Goal: Task Accomplishment & Management: Manage account settings

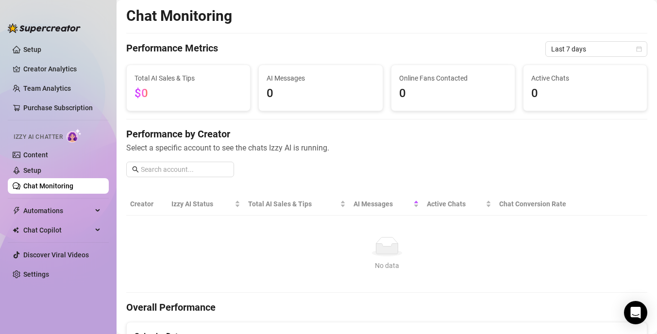
scroll to position [141, 0]
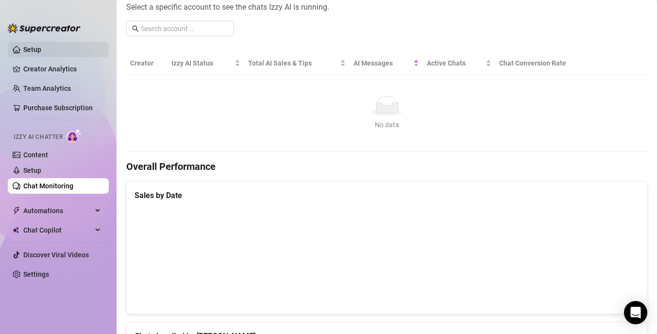
click at [41, 48] on link "Setup" at bounding box center [32, 50] width 18 height 8
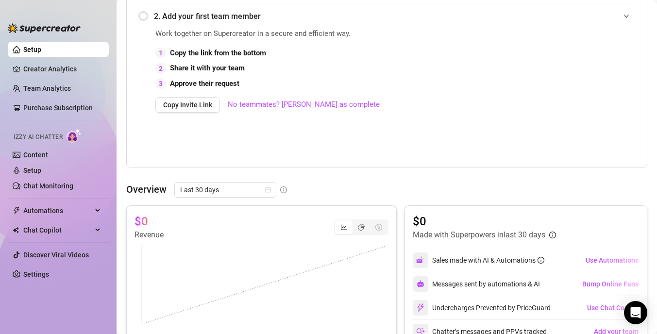
scroll to position [255, 0]
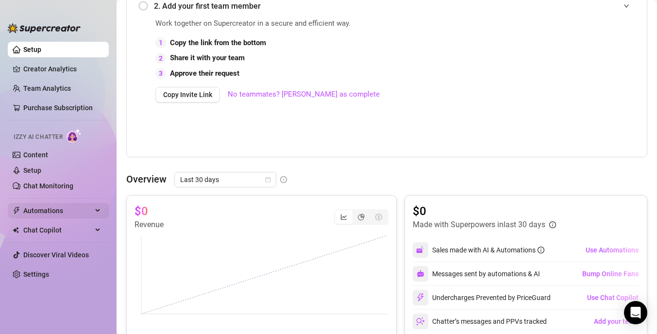
click at [90, 213] on span "Automations" at bounding box center [57, 211] width 69 height 16
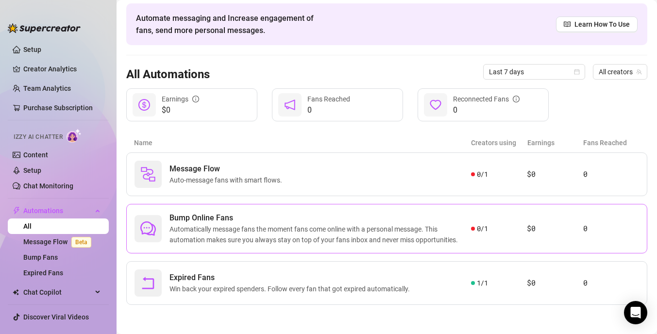
click at [281, 231] on span "Automatically message fans the moment fans come online with a personal message.…" at bounding box center [321, 234] width 302 height 21
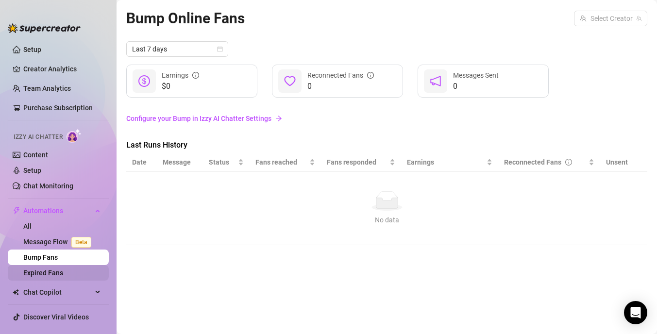
click at [63, 277] on link "Expired Fans" at bounding box center [43, 273] width 40 height 8
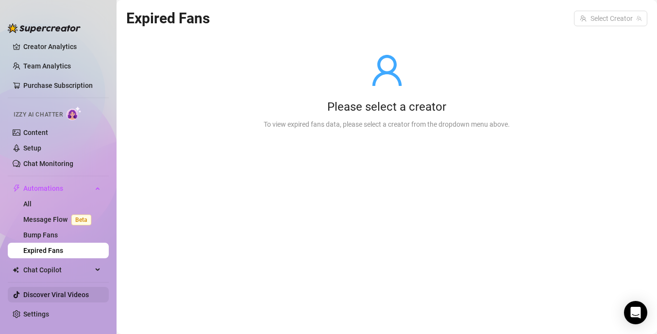
scroll to position [27, 0]
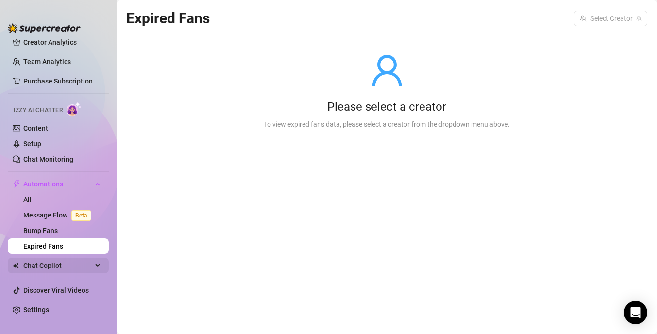
click at [89, 268] on span "Chat Copilot" at bounding box center [57, 266] width 69 height 16
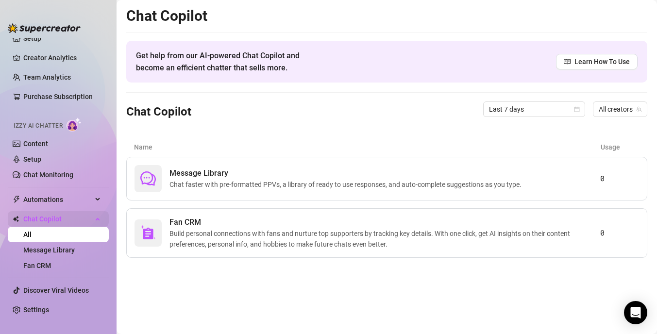
scroll to position [11, 0]
click at [290, 188] on span "Chat faster with pre-formatted PPVs, a library of ready to use responses, and a…" at bounding box center [348, 184] width 356 height 11
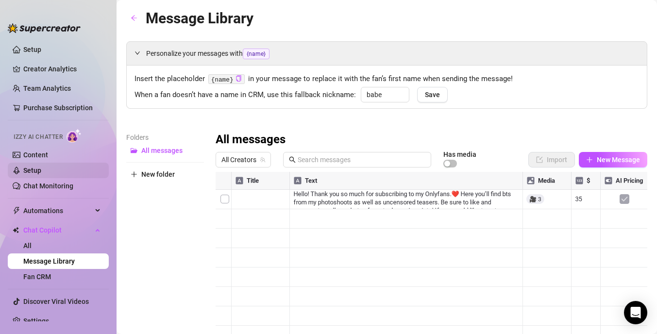
click at [41, 169] on link "Setup" at bounding box center [32, 171] width 18 height 8
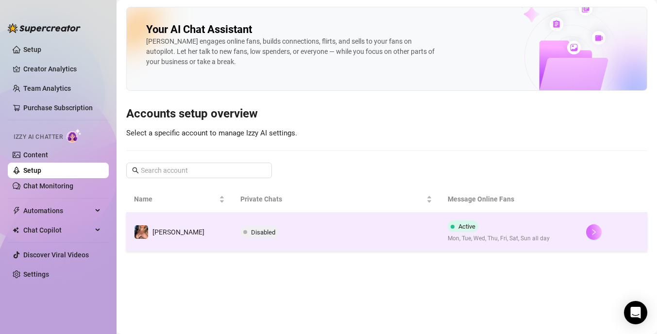
click at [591, 235] on icon "right" at bounding box center [594, 232] width 7 height 7
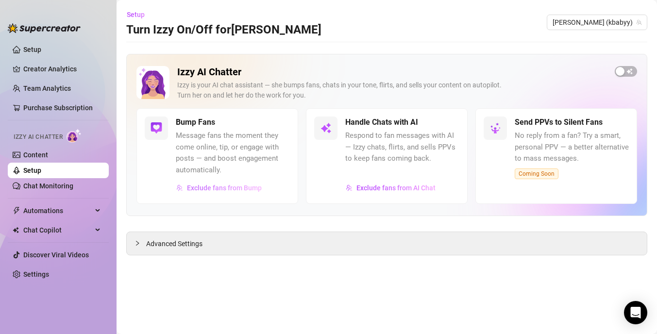
click at [230, 189] on span "Exclude fans from Bump" at bounding box center [224, 188] width 75 height 8
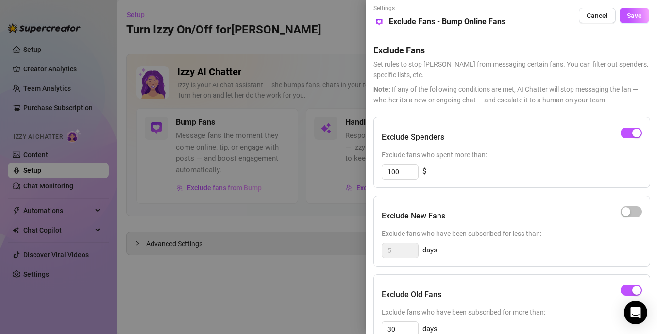
click at [341, 62] on div at bounding box center [328, 167] width 657 height 334
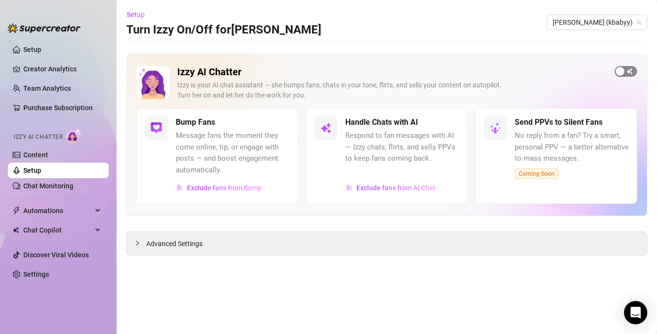
click at [626, 71] on button "button" at bounding box center [626, 71] width 22 height 11
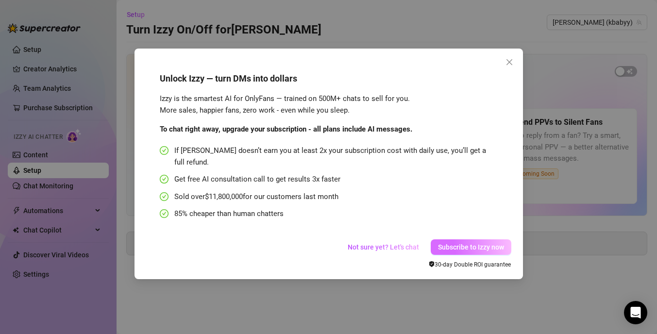
click at [458, 243] on span "Subscribe to Izzy now" at bounding box center [471, 247] width 66 height 8
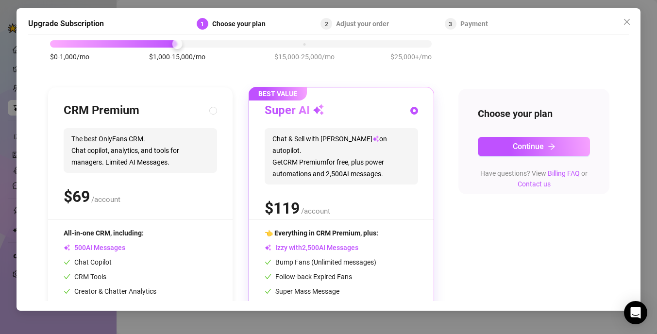
scroll to position [118, 0]
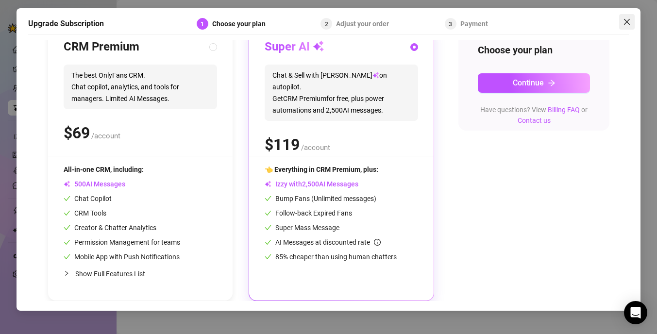
click at [628, 21] on icon "close" at bounding box center [627, 22] width 8 height 8
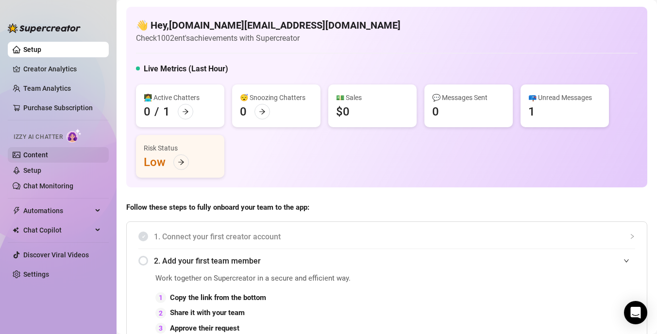
click at [47, 155] on link "Content" at bounding box center [35, 155] width 25 height 8
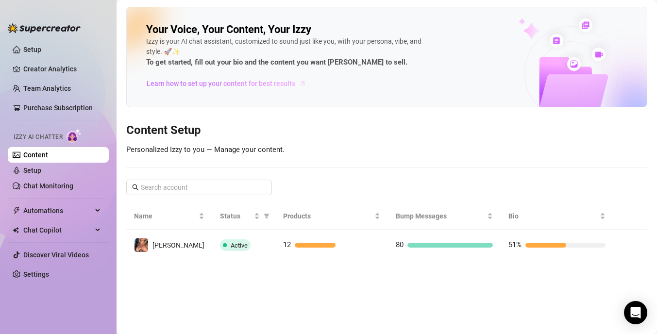
click at [238, 85] on span "Learn how to set up your content for best results" at bounding box center [221, 83] width 149 height 11
click at [70, 183] on link "Chat Monitoring" at bounding box center [48, 186] width 50 height 8
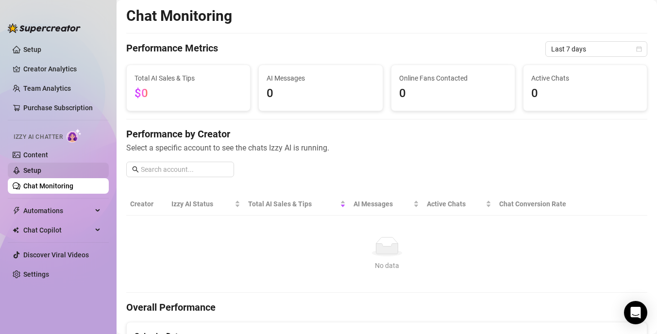
click at [41, 171] on link "Setup" at bounding box center [32, 171] width 18 height 8
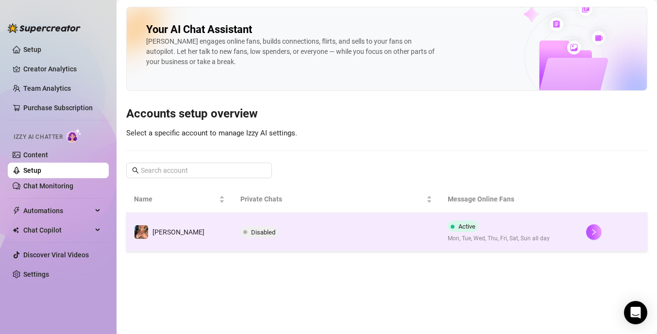
click at [253, 229] on span "Disabled" at bounding box center [263, 232] width 24 height 7
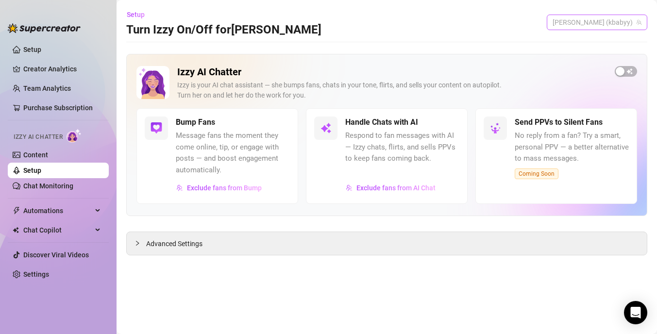
click at [618, 24] on span "[PERSON_NAME] (kbabyy)" at bounding box center [597, 22] width 89 height 15
click at [484, 36] on div "Setup Turn Izzy On/Off for [PERSON_NAME] (kbabyy)" at bounding box center [386, 22] width 521 height 31
click at [403, 187] on span "Exclude fans from AI Chat" at bounding box center [396, 188] width 79 height 8
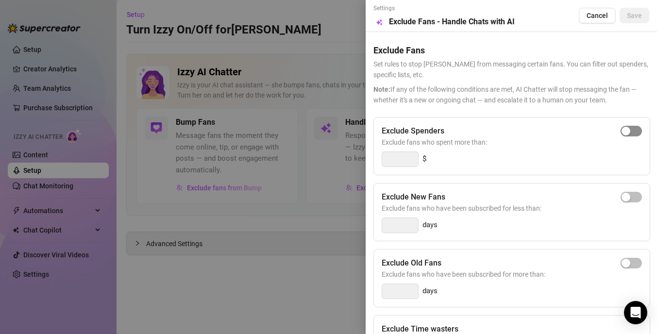
click at [636, 135] on span "button" at bounding box center [631, 131] width 21 height 11
click at [402, 161] on input "300" at bounding box center [400, 159] width 36 height 15
type input "3"
click at [637, 134] on span "button" at bounding box center [631, 131] width 21 height 11
click at [411, 156] on input "300" at bounding box center [400, 159] width 36 height 15
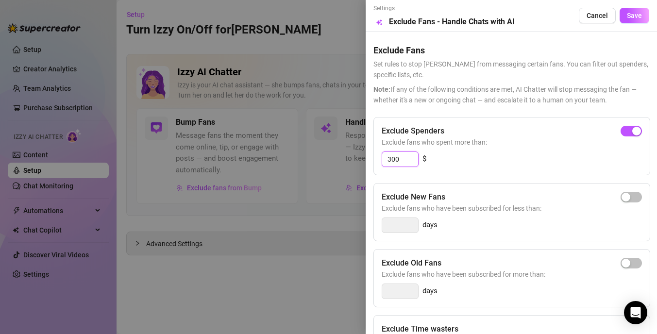
click at [411, 156] on input "300" at bounding box center [400, 159] width 36 height 15
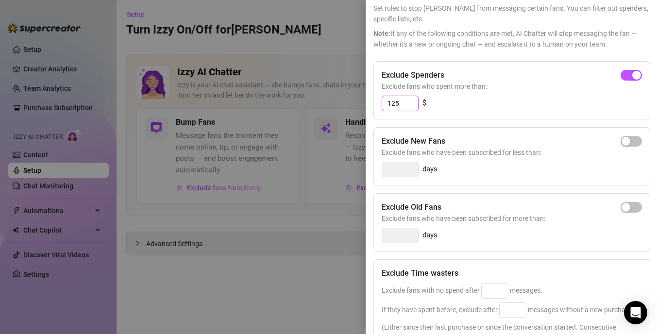
scroll to position [64, 0]
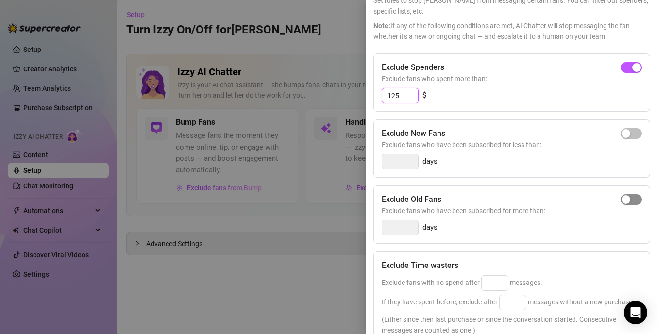
type input "125"
click at [635, 204] on span "button" at bounding box center [631, 199] width 21 height 11
click at [404, 228] on input "14" at bounding box center [400, 228] width 36 height 15
type input "1"
click at [634, 199] on span "button" at bounding box center [631, 199] width 21 height 11
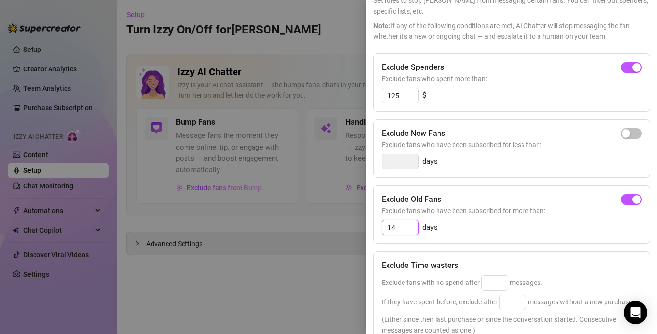
click at [407, 227] on input "14" at bounding box center [400, 228] width 36 height 15
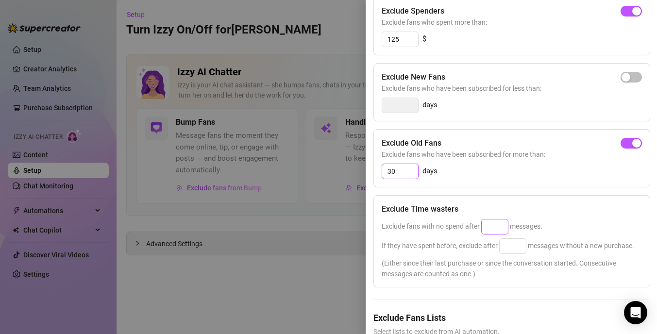
type input "30"
click at [504, 231] on input at bounding box center [495, 227] width 26 height 15
click at [513, 251] on input at bounding box center [513, 246] width 26 height 15
click at [497, 225] on input "25" at bounding box center [495, 227] width 26 height 15
type input "2"
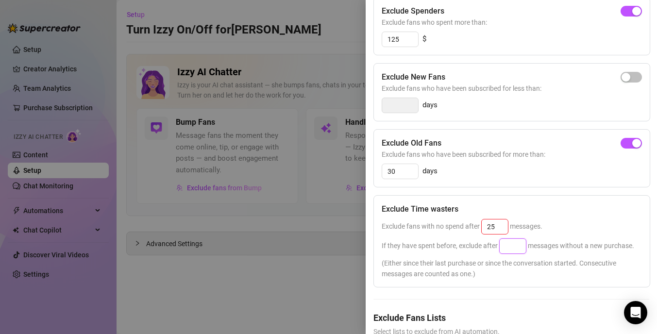
click at [522, 247] on input at bounding box center [513, 246] width 26 height 15
click at [501, 225] on input "25" at bounding box center [495, 227] width 26 height 15
type input "2"
type input "25"
click at [512, 249] on input at bounding box center [513, 246] width 26 height 15
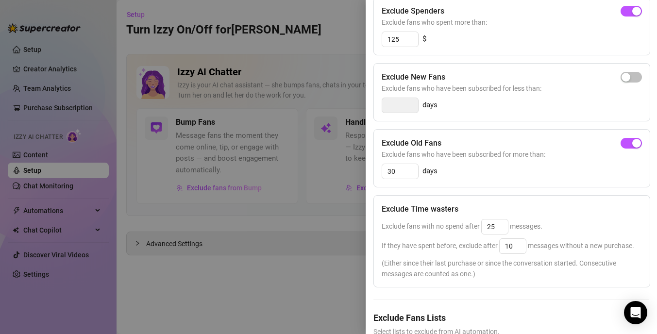
type input "25"
click at [505, 291] on div "Exclude Spenders Exclude fans who spent more than: 125 $ Exclude New Fans Exclu…" at bounding box center [512, 186] width 276 height 379
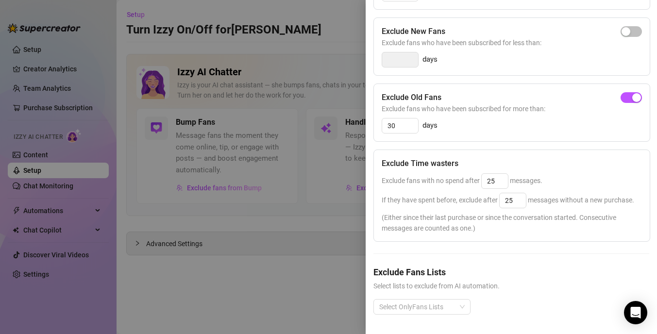
click at [312, 248] on div at bounding box center [328, 167] width 657 height 334
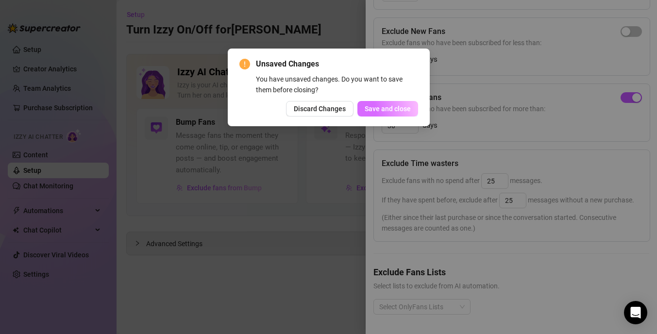
click at [387, 113] on span "Save and close" at bounding box center [388, 109] width 46 height 8
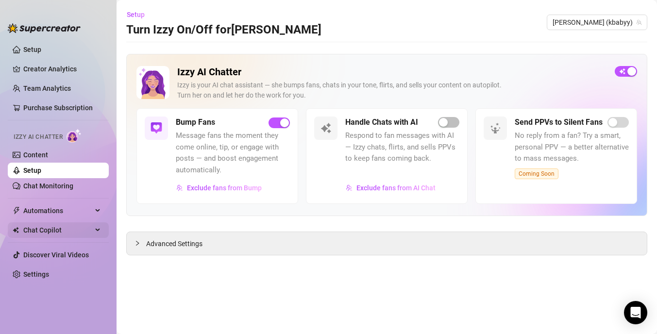
click at [91, 232] on span "Chat Copilot" at bounding box center [57, 230] width 69 height 16
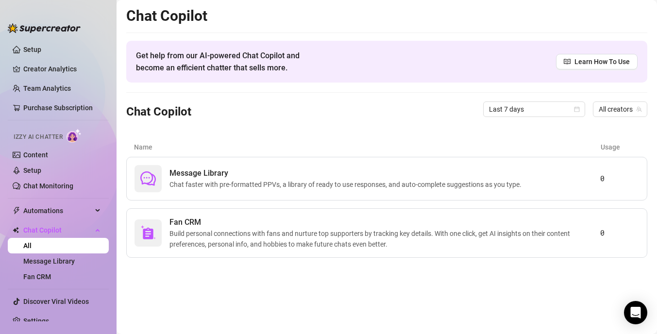
click at [292, 206] on div "Message Library Chat faster with pre-formatted PPVs, a library of ready to use …" at bounding box center [386, 207] width 521 height 101
click at [294, 197] on div "Message Library Chat faster with pre-formatted PPVs, a library of ready to use …" at bounding box center [386, 179] width 521 height 44
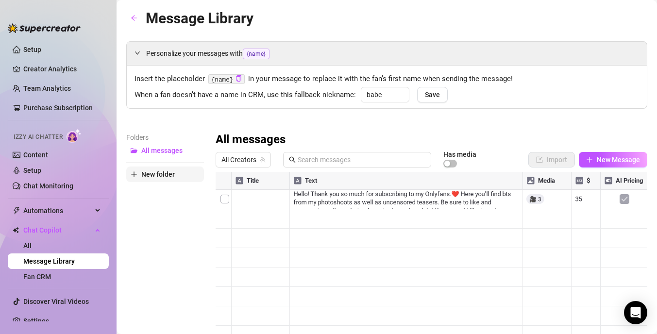
click at [167, 175] on span "New folder" at bounding box center [158, 175] width 34 height 8
click at [167, 167] on input "text" at bounding box center [165, 166] width 78 height 16
type input "welcome message"
click at [195, 216] on div "Folders All messages welcome message New folder" at bounding box center [165, 260] width 78 height 257
click at [168, 190] on span "New folder" at bounding box center [158, 190] width 34 height 8
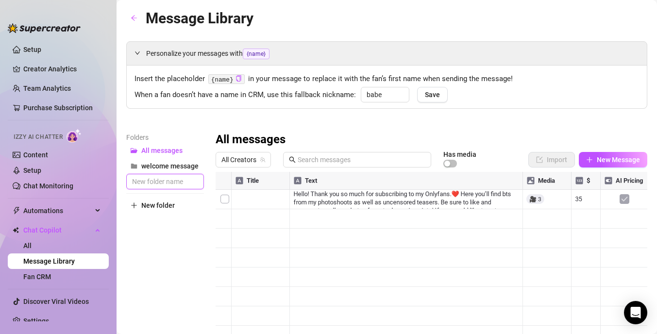
click at [176, 178] on input "text" at bounding box center [165, 182] width 78 height 16
type input "PPVs Toys"
click at [155, 227] on div "Folders All messages welcome message PPVs Toys New folder" at bounding box center [165, 260] width 78 height 257
click at [229, 202] on div at bounding box center [432, 280] width 432 height 217
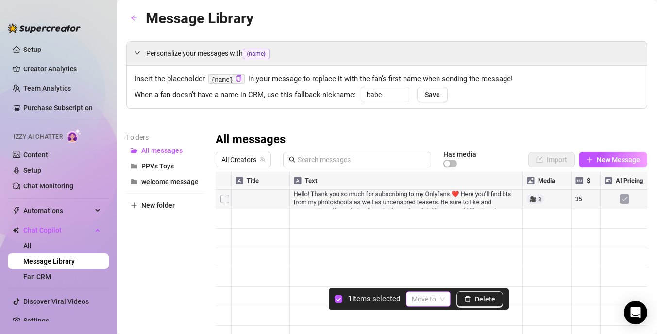
click at [428, 303] on input "search" at bounding box center [424, 299] width 24 height 15
click at [440, 282] on div "welcome message" at bounding box center [442, 279] width 55 height 11
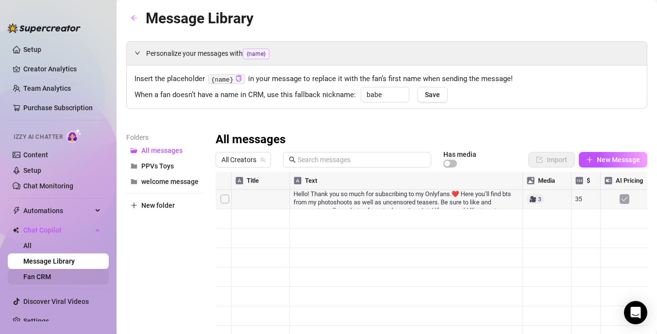
click at [51, 279] on link "Fan CRM" at bounding box center [37, 277] width 28 height 8
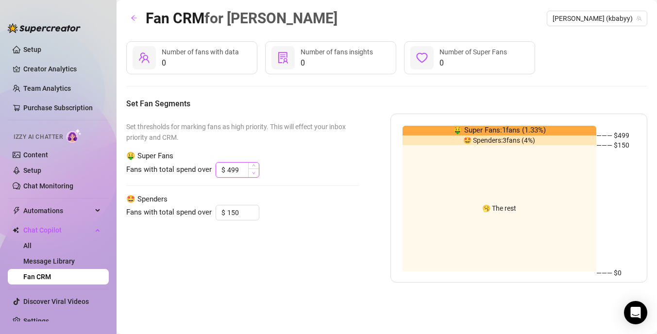
click at [255, 173] on span "Decrease Value" at bounding box center [253, 173] width 11 height 9
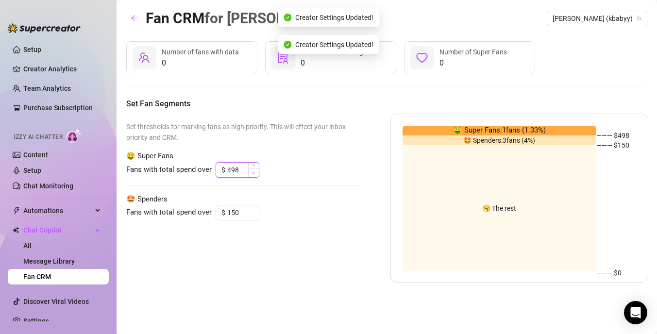
click at [255, 173] on span "Decrease Value" at bounding box center [253, 173] width 11 height 9
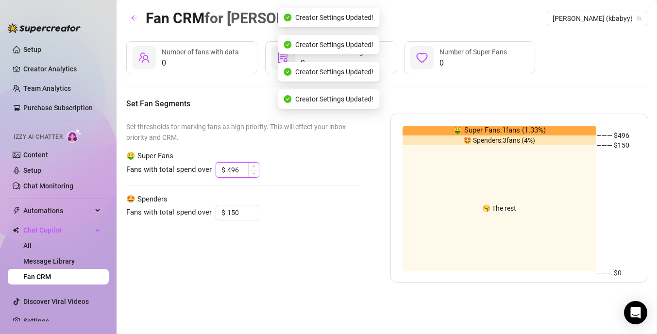
click at [241, 170] on input "496" at bounding box center [243, 170] width 32 height 15
type input "200"
click at [258, 187] on div "Set thresholds for marking fans as high priority. This will effect your inbox p…" at bounding box center [242, 198] width 233 height 169
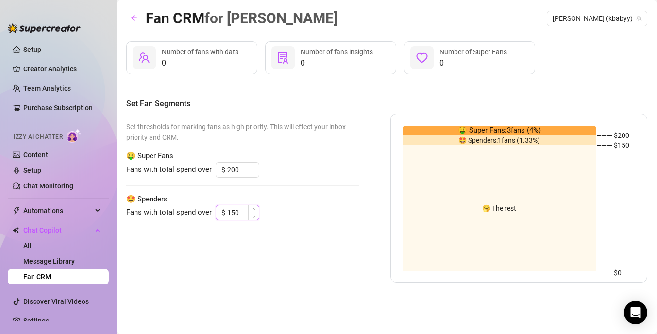
click at [242, 219] on input "150" at bounding box center [243, 212] width 32 height 15
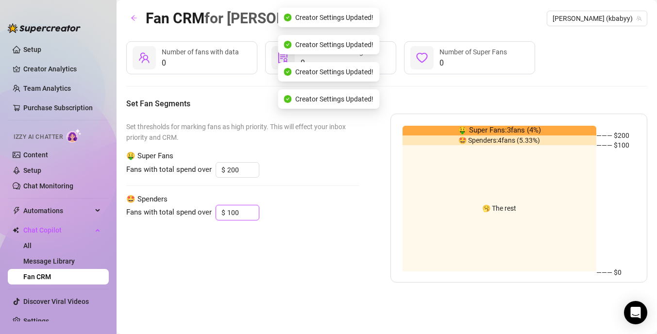
type input "100"
click at [309, 224] on div "Set thresholds for marking fans as high priority. This will effect your inbox p…" at bounding box center [242, 198] width 233 height 169
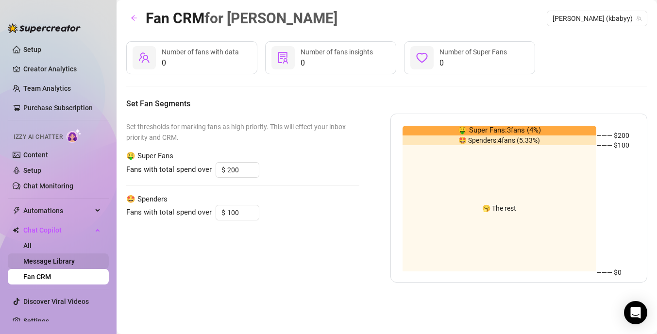
scroll to position [11, 0]
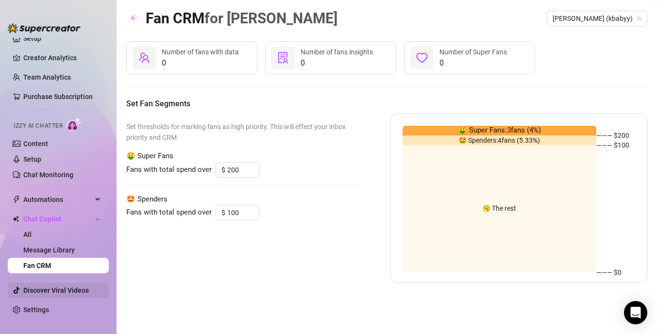
click at [54, 292] on link "Discover Viral Videos" at bounding box center [56, 291] width 66 height 8
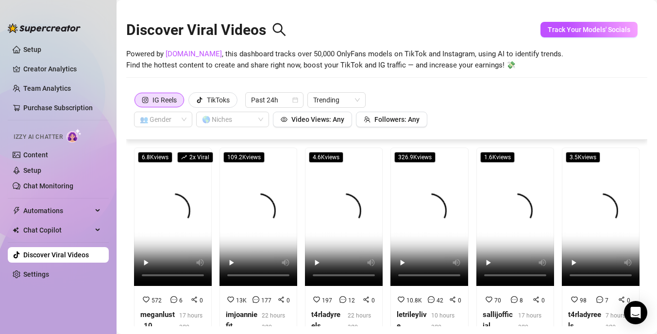
scroll to position [38, 0]
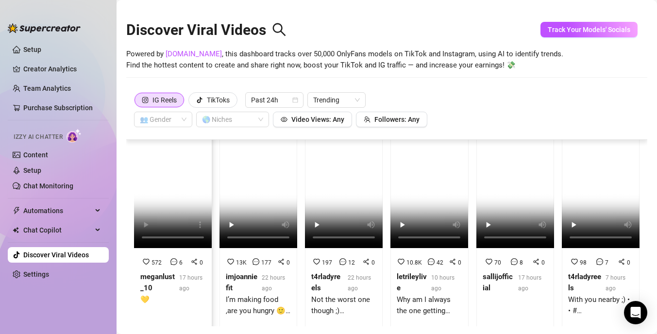
click at [181, 173] on video at bounding box center [173, 179] width 78 height 138
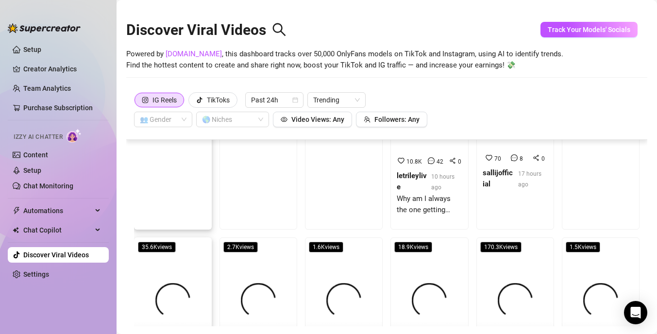
scroll to position [38, 0]
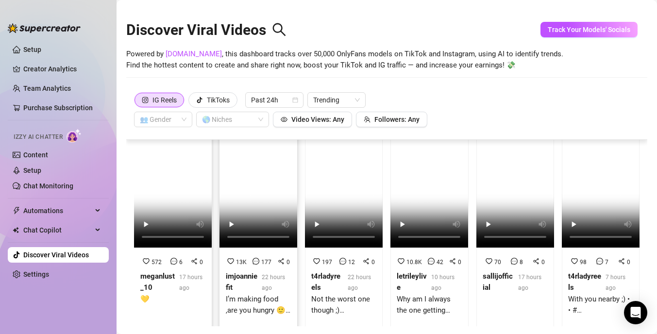
click at [267, 194] on video at bounding box center [259, 178] width 78 height 138
click at [349, 196] on video at bounding box center [344, 178] width 78 height 138
click at [49, 274] on link "Settings" at bounding box center [36, 275] width 26 height 8
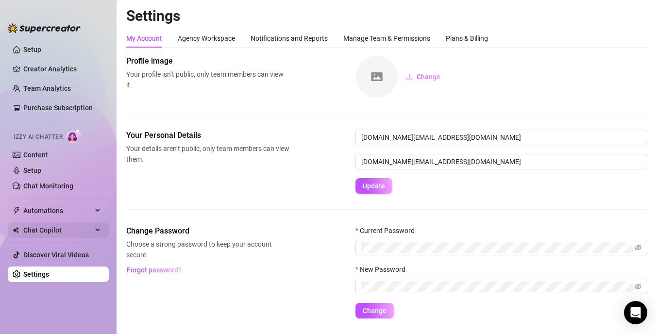
click at [76, 226] on span "Chat Copilot" at bounding box center [57, 230] width 69 height 16
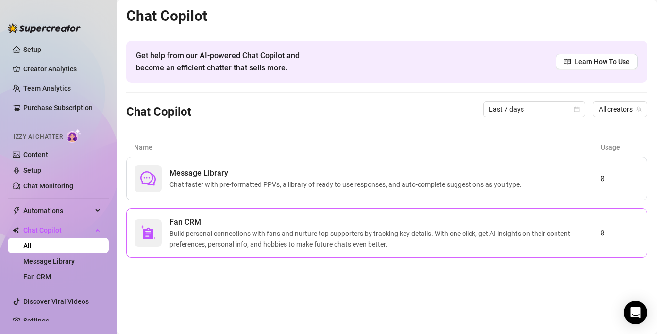
click at [486, 247] on span "Build personal connections with fans and nurture top supporters by tracking key…" at bounding box center [385, 238] width 431 height 21
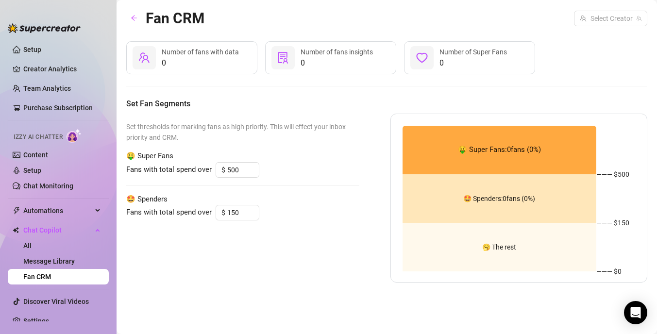
click at [508, 258] on div "🥱 The rest" at bounding box center [500, 247] width 194 height 49
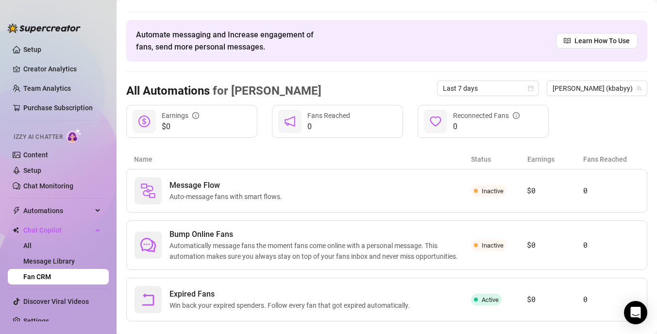
scroll to position [37, 0]
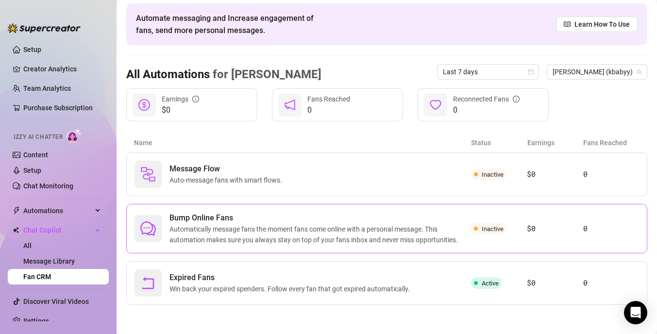
click at [394, 239] on span "Automatically message fans the moment fans come online with a personal message.…" at bounding box center [321, 234] width 302 height 21
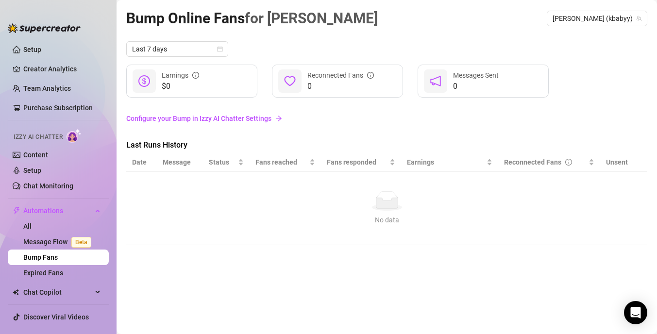
click at [55, 254] on link "Bump Fans" at bounding box center [40, 258] width 34 height 8
click at [38, 52] on link "Setup" at bounding box center [32, 50] width 18 height 8
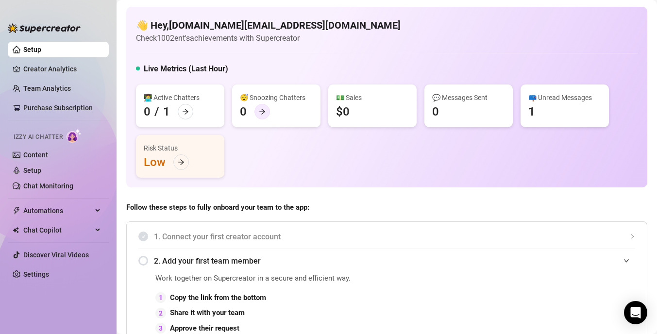
click at [263, 112] on icon "arrow-right" at bounding box center [262, 111] width 7 height 7
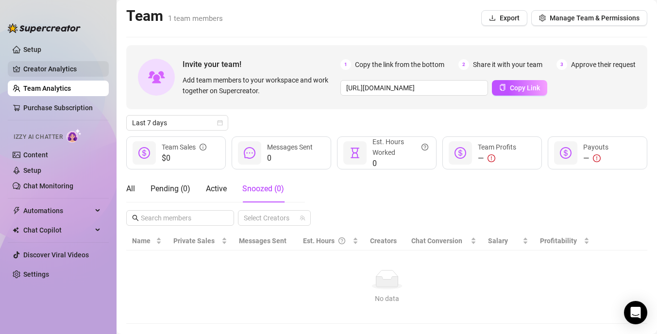
click at [66, 65] on link "Creator Analytics" at bounding box center [62, 69] width 78 height 16
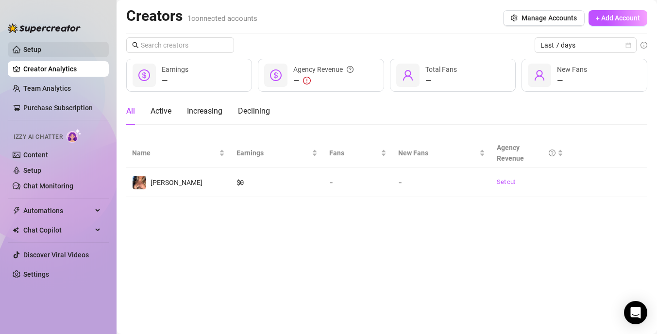
click at [39, 46] on link "Setup" at bounding box center [32, 50] width 18 height 8
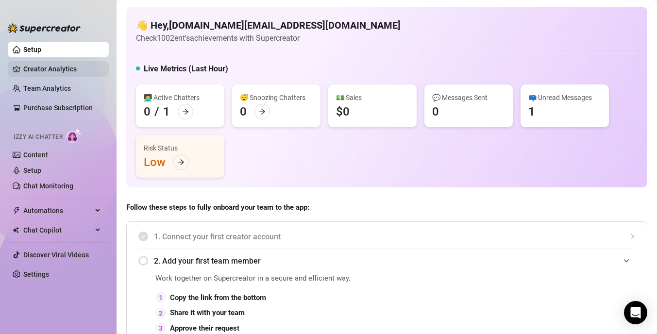
click at [51, 68] on link "Creator Analytics" at bounding box center [62, 69] width 78 height 16
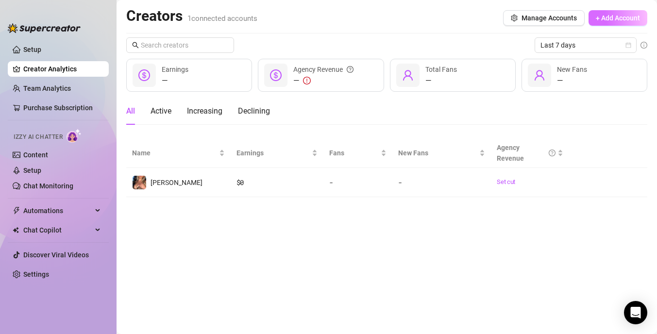
click at [626, 16] on span "+ Add Account" at bounding box center [618, 18] width 44 height 8
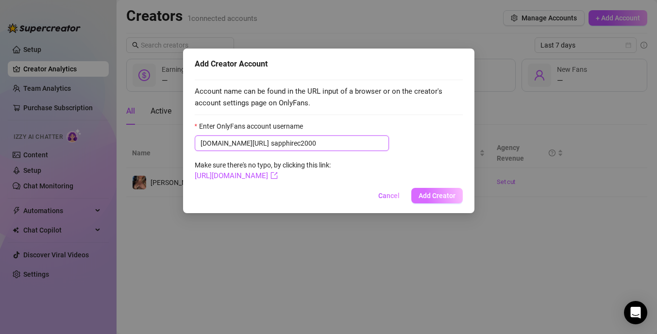
type input "sapphirec2000"
click at [447, 192] on span "Add Creator" at bounding box center [437, 196] width 37 height 8
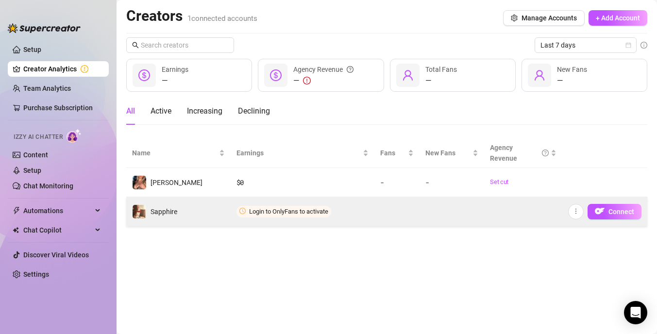
click at [396, 219] on td at bounding box center [397, 211] width 45 height 29
click at [616, 208] on span "Connect" at bounding box center [622, 212] width 26 height 8
click at [611, 212] on span "Connect" at bounding box center [622, 212] width 26 height 8
click at [301, 207] on span "Login to OnlyFans to activate" at bounding box center [284, 212] width 95 height 12
click at [575, 210] on icon "more" at bounding box center [576, 211] width 7 height 7
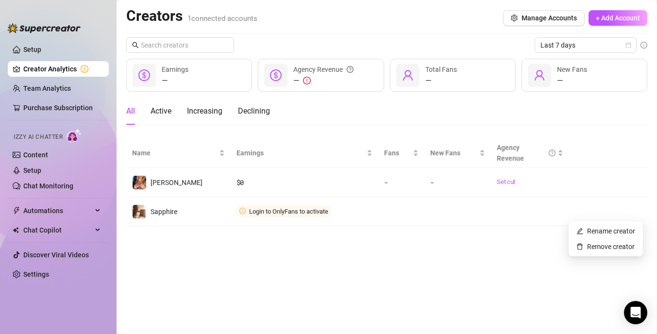
click at [541, 245] on main "Creators 1 connected accounts Manage Accounts + Add Account Last 7 days — Earni…" at bounding box center [387, 167] width 541 height 334
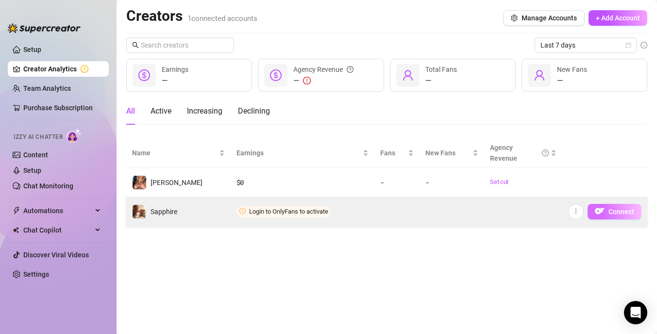
click at [616, 208] on span "Connect" at bounding box center [622, 212] width 26 height 8
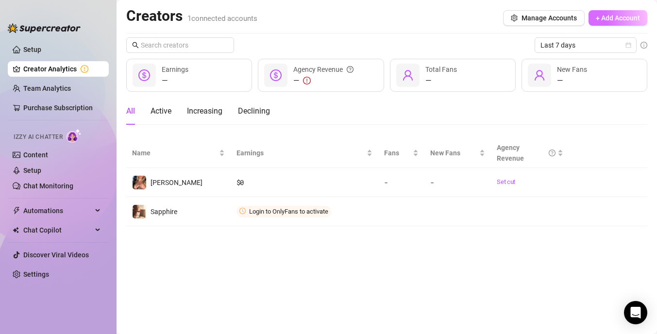
click at [627, 17] on span "+ Add Account" at bounding box center [618, 18] width 44 height 8
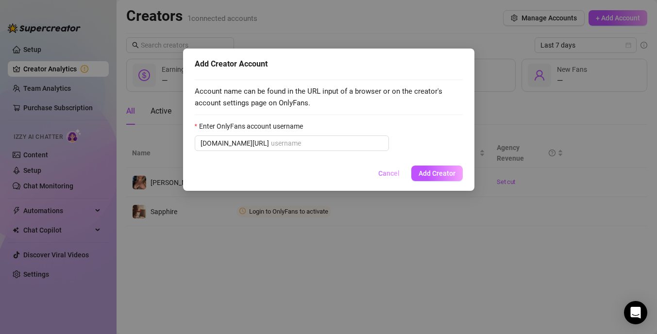
click at [392, 173] on span "Cancel" at bounding box center [388, 174] width 21 height 8
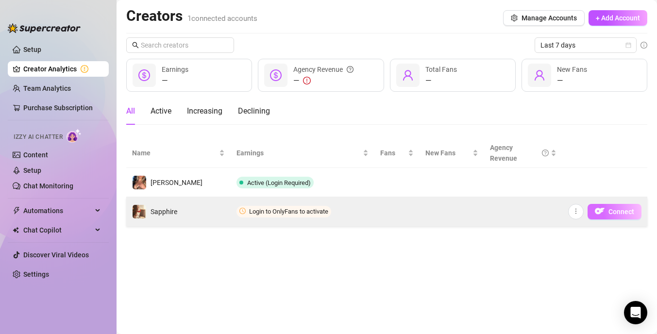
click at [608, 214] on button "Connect" at bounding box center [615, 212] width 54 height 16
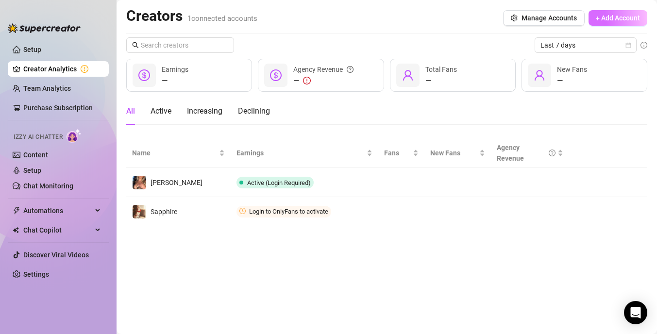
click at [596, 16] on span "+ Add Account" at bounding box center [618, 18] width 44 height 8
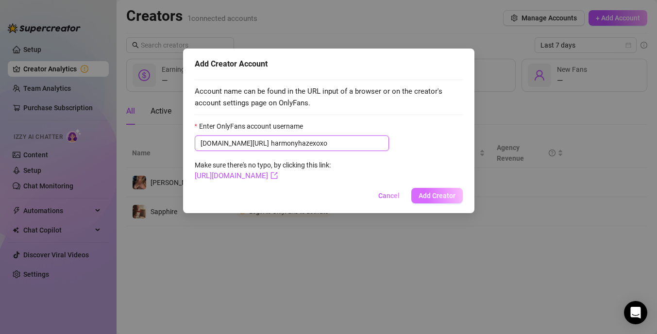
type input "harmonyhazexoxo"
click at [425, 193] on span "Add Creator" at bounding box center [437, 196] width 37 height 8
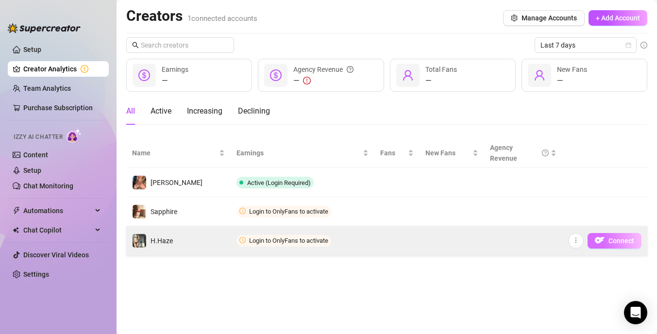
click at [613, 242] on span "Connect" at bounding box center [622, 241] width 26 height 8
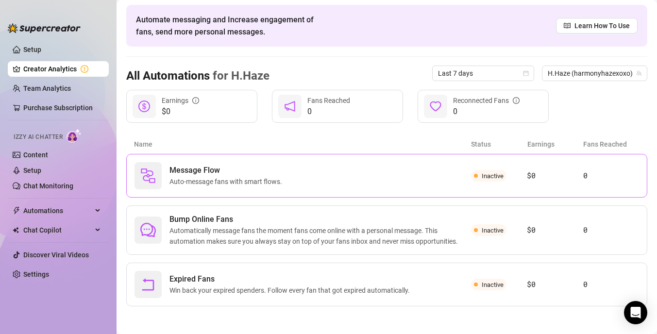
scroll to position [37, 0]
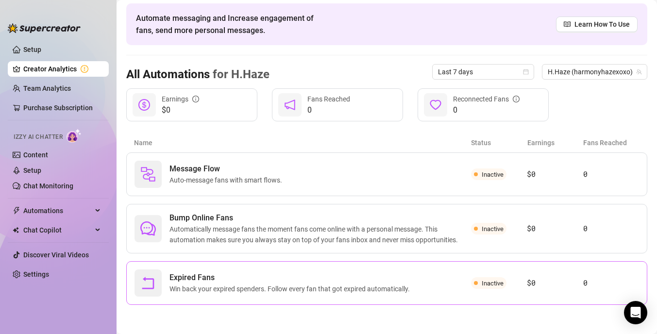
click at [408, 280] on span "Expired Fans" at bounding box center [292, 278] width 244 height 12
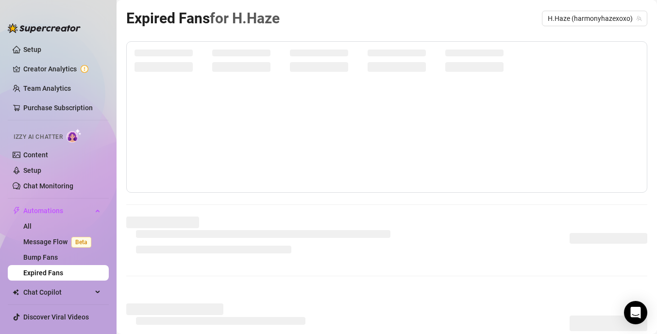
scroll to position [21, 0]
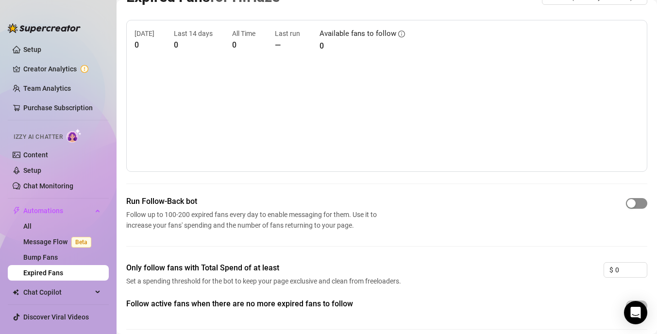
click at [639, 205] on span "button" at bounding box center [636, 203] width 21 height 11
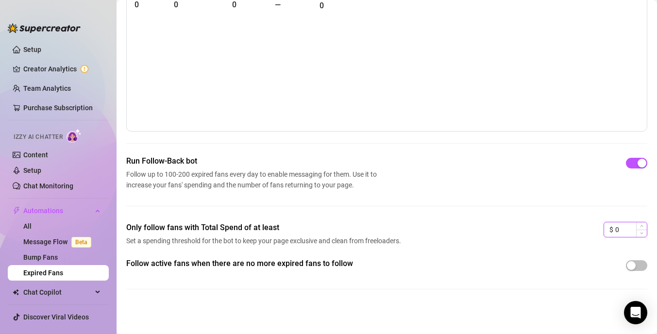
click at [622, 230] on input "0" at bounding box center [632, 229] width 32 height 15
type input "2"
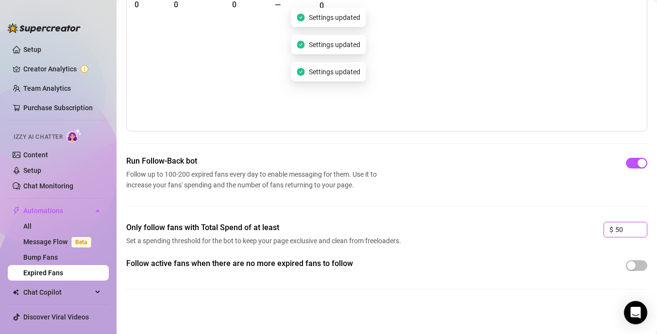
type input "50"
click at [550, 249] on div "Only follow fans with Total Spend of at least Set a spending threshold for the …" at bounding box center [386, 240] width 521 height 36
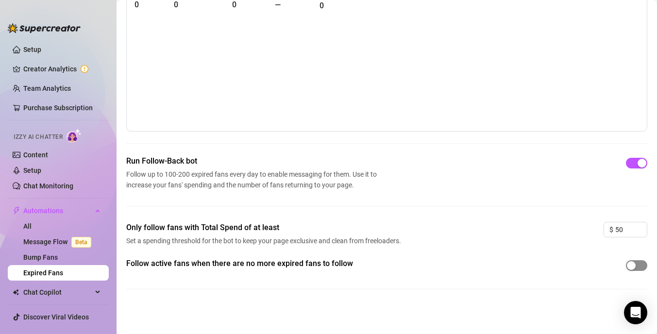
click at [643, 266] on span "button" at bounding box center [636, 265] width 21 height 11
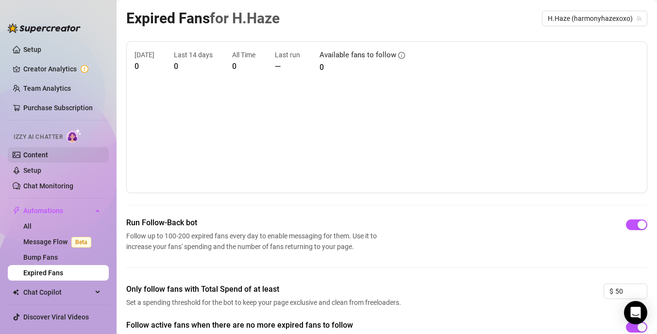
click at [48, 156] on link "Content" at bounding box center [35, 155] width 25 height 8
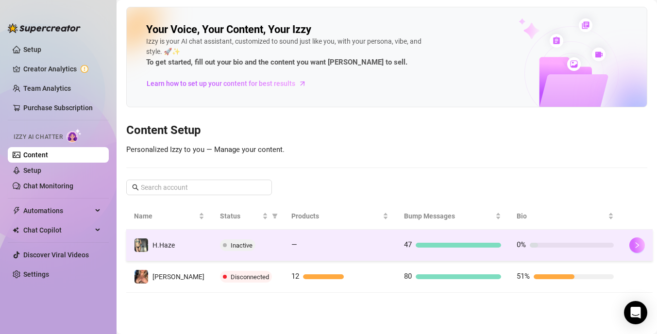
click at [634, 247] on icon "right" at bounding box center [637, 245] width 7 height 7
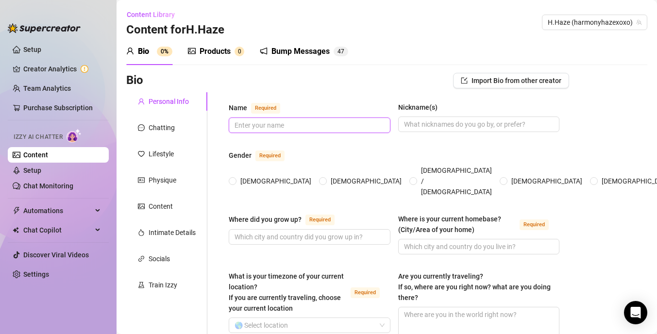
click at [310, 122] on input "Name Required" at bounding box center [309, 125] width 148 height 11
type input "Harmony Haze"
click at [474, 121] on input "Nickname(s)" at bounding box center [478, 124] width 148 height 11
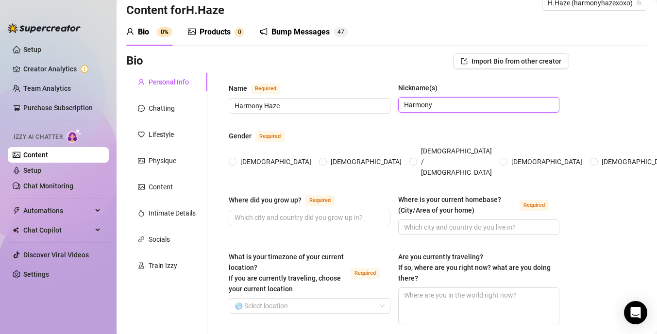
scroll to position [20, 0]
type input "Harmony"
click at [234, 157] on span at bounding box center [233, 161] width 8 height 8
click at [234, 159] on input "[DEMOGRAPHIC_DATA]" at bounding box center [233, 162] width 4 height 6
radio input "true"
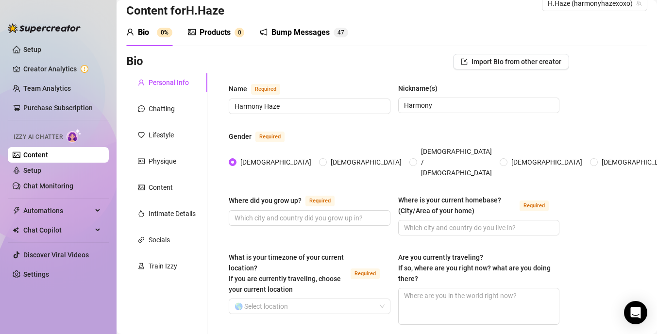
scroll to position [17, 0]
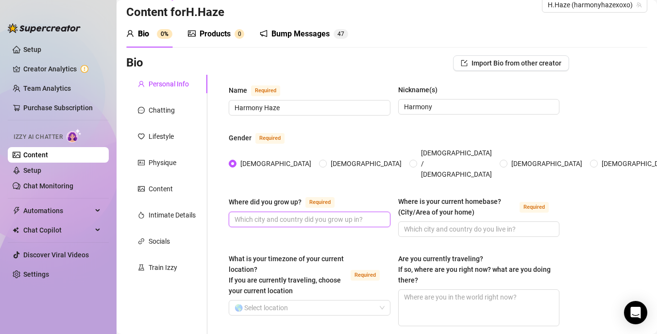
click at [345, 214] on input "Where did you grow up? Required" at bounding box center [309, 219] width 148 height 11
type input "[US_STATE]"
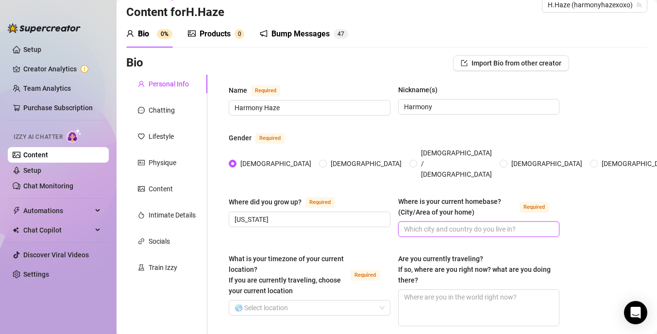
click at [500, 224] on input "Where is your current homebase? (City/Area of your home) Required" at bounding box center [478, 229] width 148 height 11
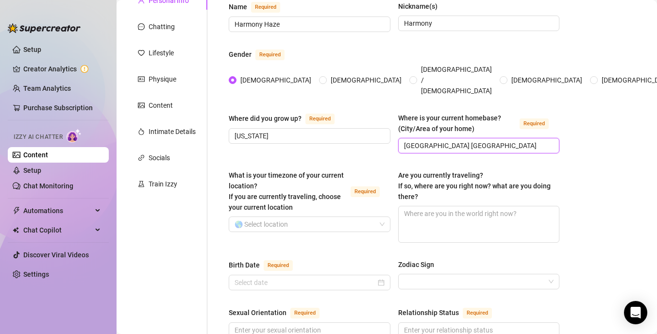
scroll to position [120, 0]
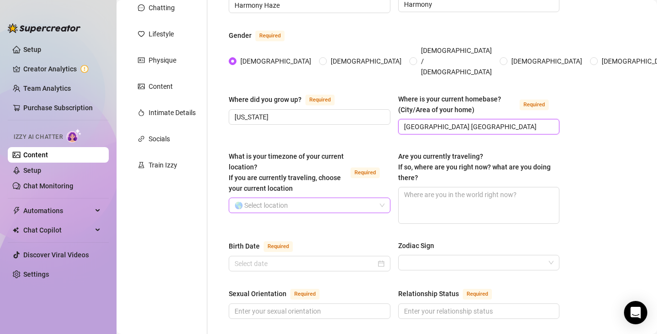
click at [383, 198] on span at bounding box center [310, 205] width 150 height 15
type input "[GEOGRAPHIC_DATA] [GEOGRAPHIC_DATA]"
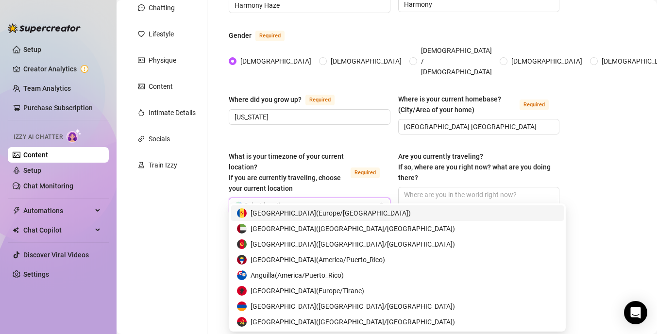
click at [313, 198] on input "What is your timezone of your current location? If you are currently traveling,…" at bounding box center [305, 205] width 141 height 15
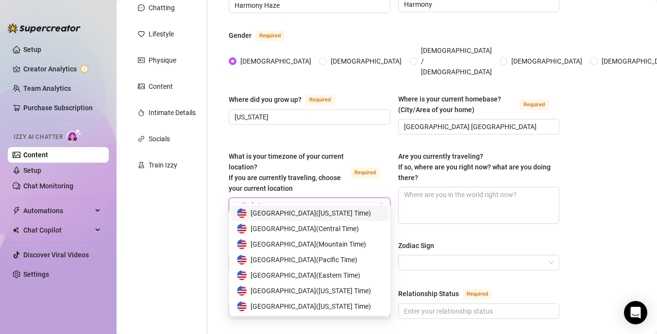
type input "united sta"
click at [328, 275] on span "United States of America ( Eastern Time )" at bounding box center [306, 275] width 110 height 11
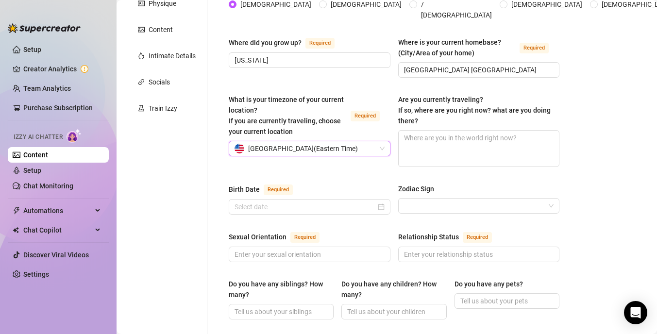
scroll to position [193, 0]
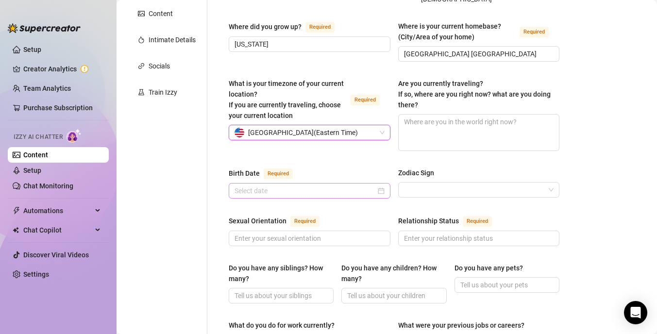
click at [384, 186] on div at bounding box center [310, 191] width 150 height 11
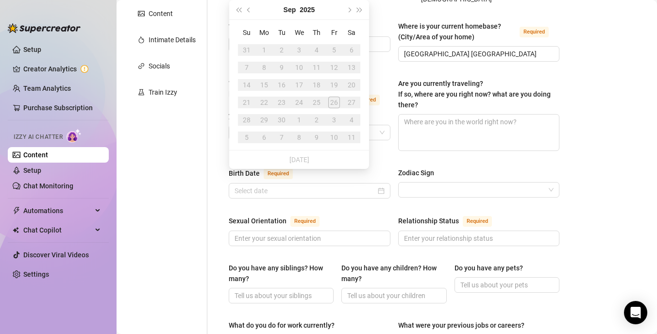
click at [246, 119] on div "28" at bounding box center [247, 120] width 12 height 12
click at [303, 16] on button "2025" at bounding box center [307, 9] width 15 height 19
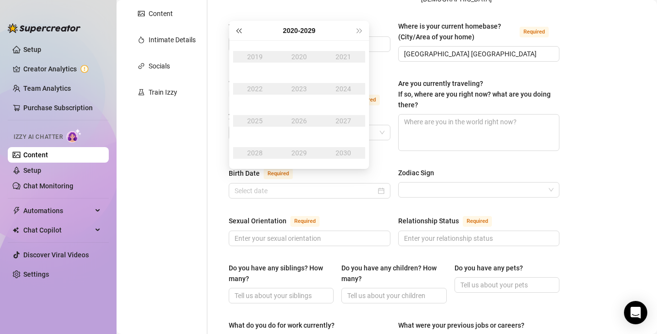
click at [239, 26] on button "Last year (Control + left)" at bounding box center [238, 30] width 11 height 19
click at [239, 27] on button "Last year (Control + left)" at bounding box center [238, 30] width 11 height 19
type input "[DATE]"
click at [240, 28] on button "Last year (Control + left)" at bounding box center [238, 30] width 11 height 19
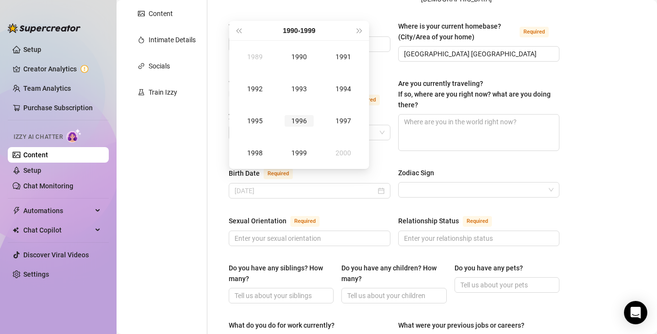
click at [303, 120] on div "1996" at bounding box center [299, 121] width 29 height 12
type input "[DATE]"
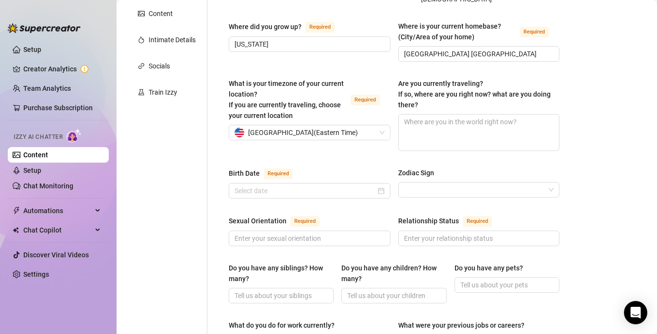
click at [377, 153] on div "Name Required Harmony Haze Nickname(s) Harmony Gender Required [DEMOGRAPHIC_DAT…" at bounding box center [394, 317] width 331 height 816
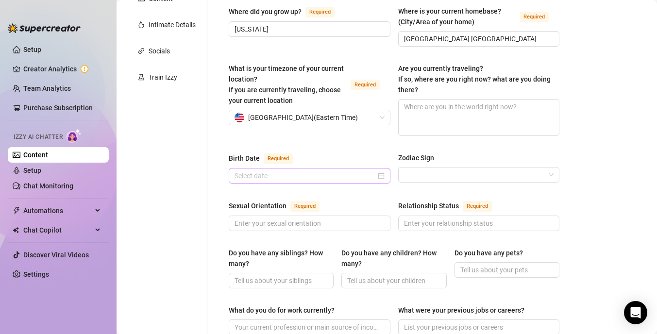
scroll to position [207, 0]
click at [319, 171] on input "Birth Date Required" at bounding box center [305, 176] width 141 height 11
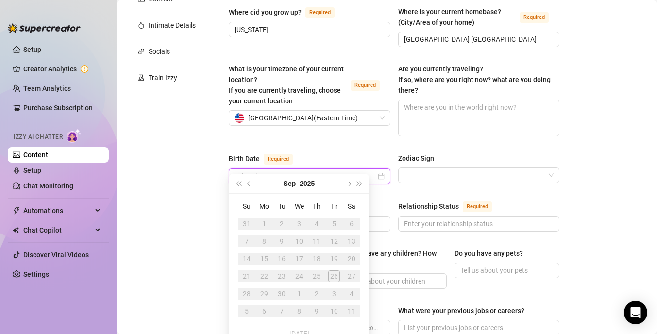
scroll to position [211, 0]
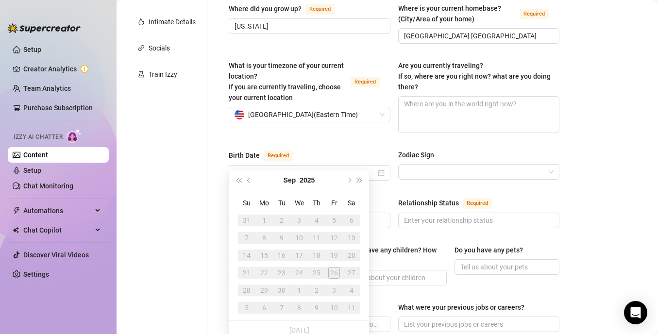
click at [339, 135] on div "Name Required Harmony Haze Nickname(s) Harmony Gender Required [DEMOGRAPHIC_DAT…" at bounding box center [394, 299] width 331 height 816
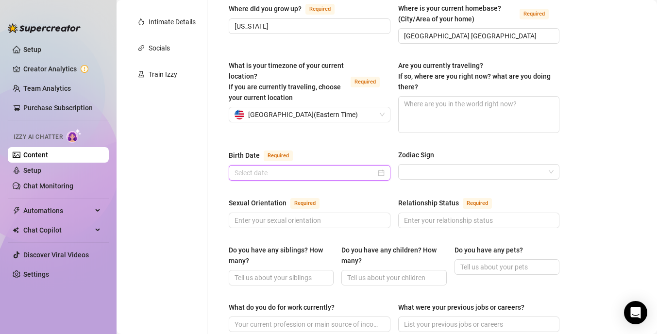
click at [333, 168] on input "Birth Date Required" at bounding box center [305, 173] width 141 height 11
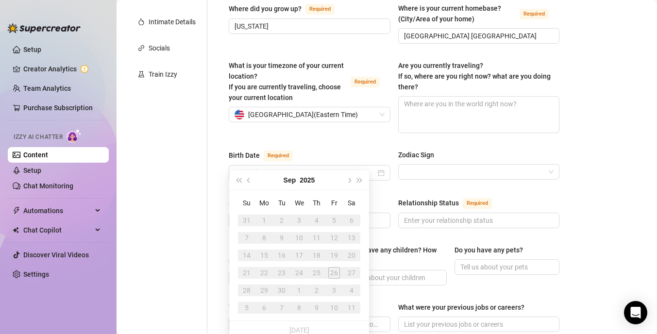
click at [332, 118] on div "What is your timezone of your current location? If you are currently traveling,…" at bounding box center [310, 96] width 162 height 73
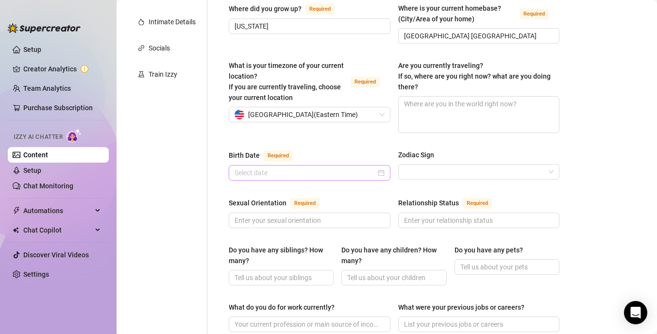
click at [310, 167] on div at bounding box center [310, 173] width 162 height 16
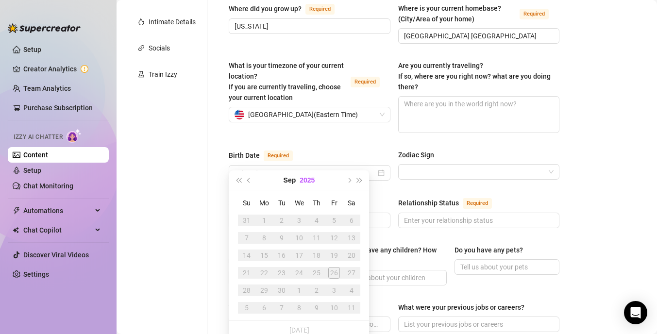
click at [306, 178] on button "2025" at bounding box center [307, 180] width 15 height 19
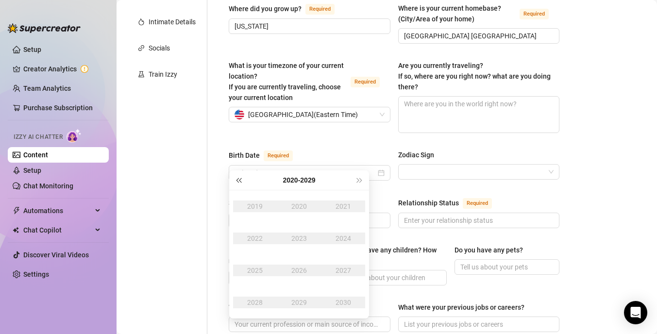
click at [238, 177] on button "Last year (Control + left)" at bounding box center [238, 180] width 11 height 19
click at [238, 178] on span "Last year (Control + left)" at bounding box center [238, 180] width 5 height 5
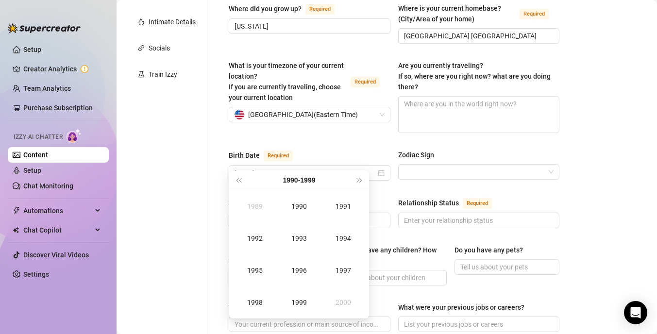
type input "[DATE]"
click at [308, 265] on div "1996" at bounding box center [299, 271] width 29 height 12
click at [347, 270] on div "Sep" at bounding box center [343, 271] width 29 height 12
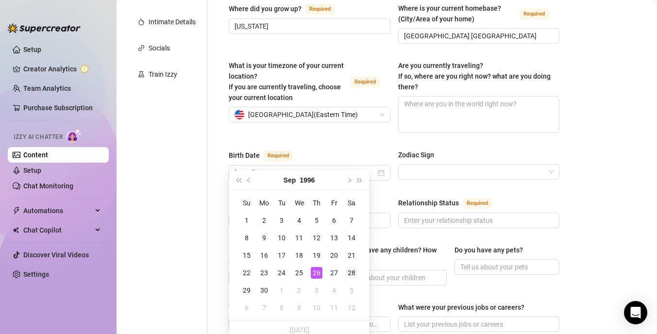
type input "[DATE]"
click at [351, 272] on div "28" at bounding box center [352, 273] width 12 height 12
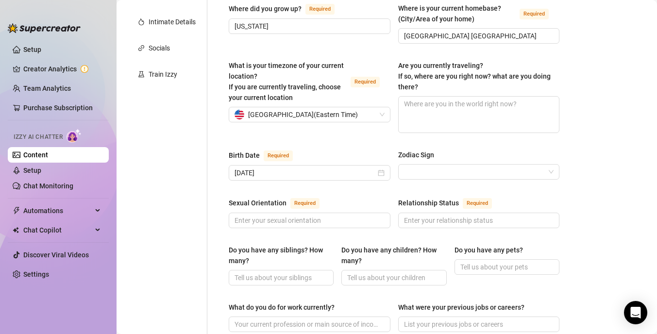
click at [359, 182] on div "Name Required Harmony Haze Nickname(s) Harmony Gender Required [DEMOGRAPHIC_DAT…" at bounding box center [394, 299] width 331 height 816
click at [477, 165] on input "Zodiac Sign" at bounding box center [474, 172] width 141 height 15
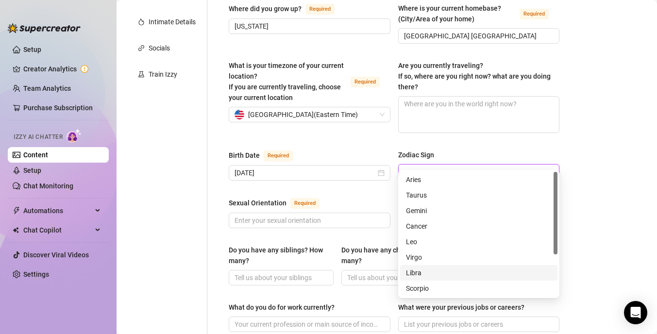
click at [449, 275] on div "Libra" at bounding box center [479, 273] width 146 height 11
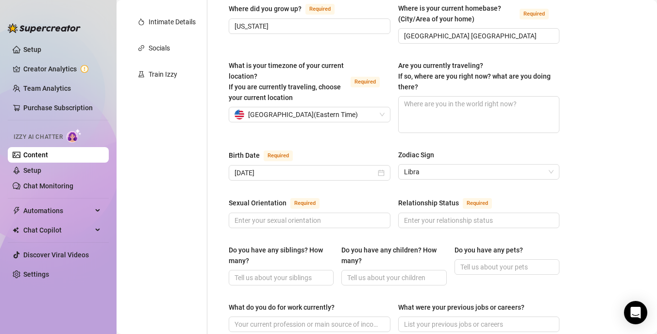
click at [368, 183] on div "Name Required Harmony Haze Nickname(s) Harmony Gender Required [DEMOGRAPHIC_DAT…" at bounding box center [394, 299] width 331 height 816
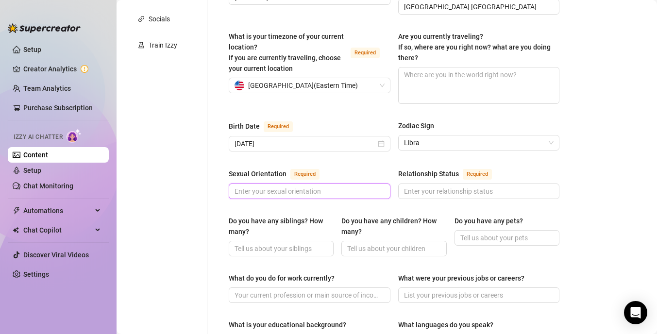
click at [305, 186] on input "Sexual Orientation Required" at bounding box center [309, 191] width 148 height 11
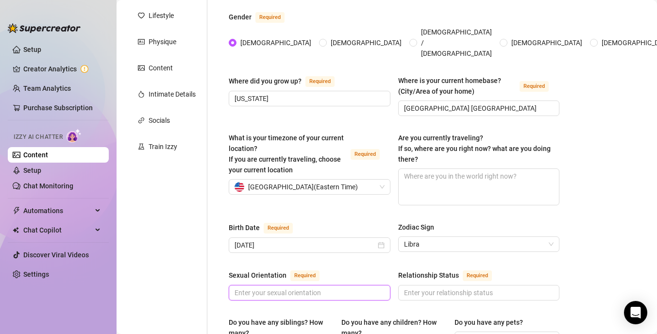
scroll to position [146, 0]
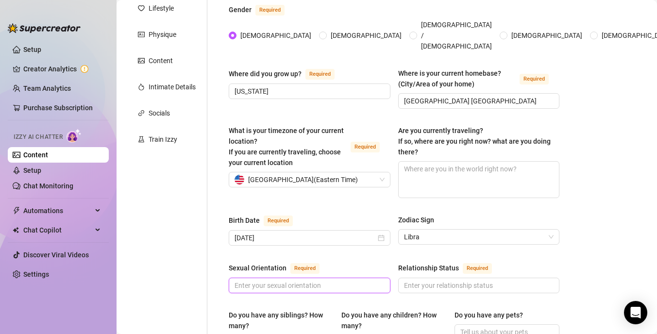
click at [329, 280] on input "Sexual Orientation Required" at bounding box center [309, 285] width 148 height 11
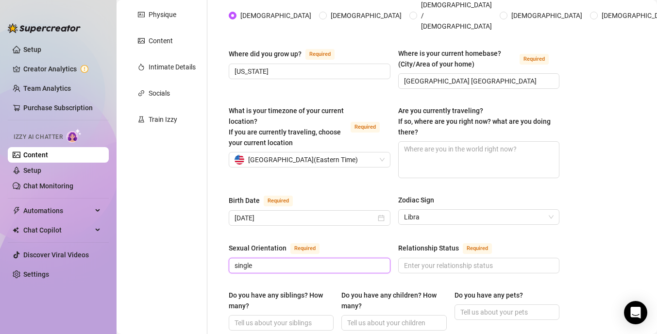
scroll to position [167, 0]
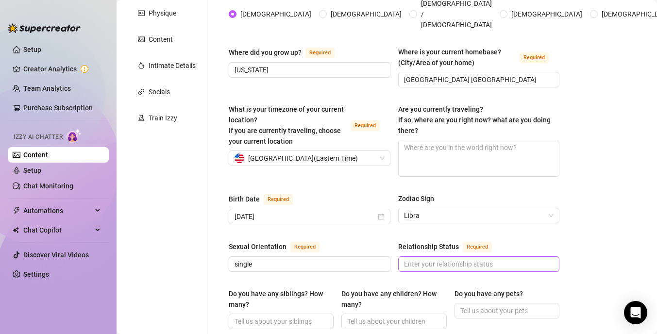
click at [420, 257] on span at bounding box center [479, 265] width 162 height 16
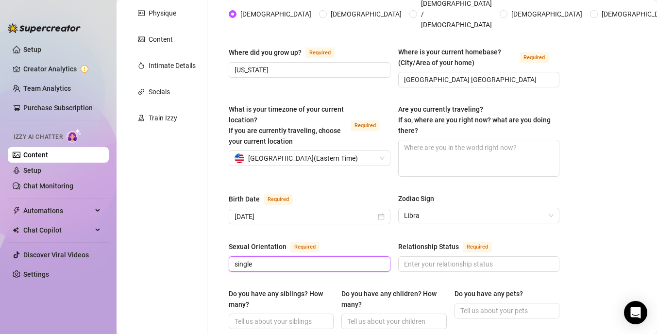
click at [259, 259] on input "single" at bounding box center [309, 264] width 148 height 11
click at [283, 259] on input "Straight" at bounding box center [309, 264] width 148 height 11
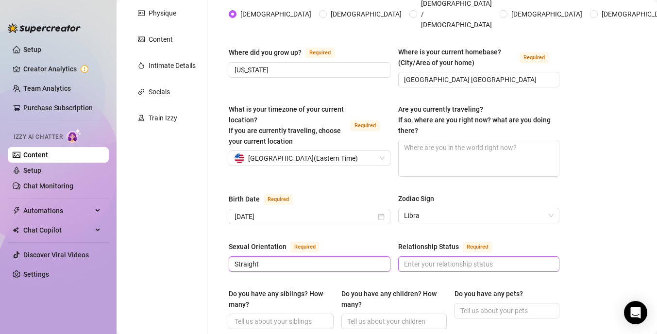
type input "Straight"
click at [429, 259] on input "Relationship Status Required" at bounding box center [478, 264] width 148 height 11
type input "Single"
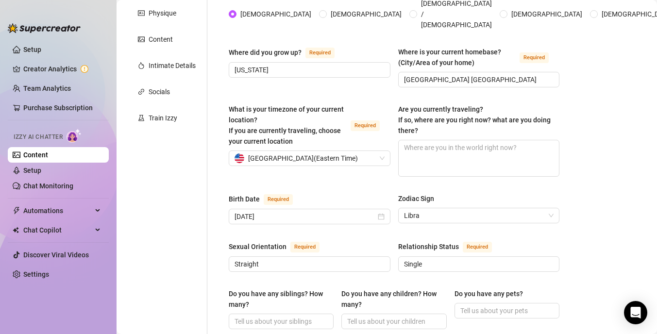
click at [399, 268] on div "Sexual Orientation Required [DEMOGRAPHIC_DATA] Relationship Status Required Sin…" at bounding box center [394, 261] width 331 height 40
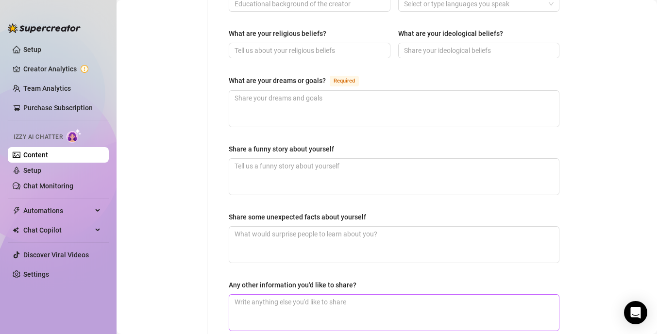
scroll to position [650, 0]
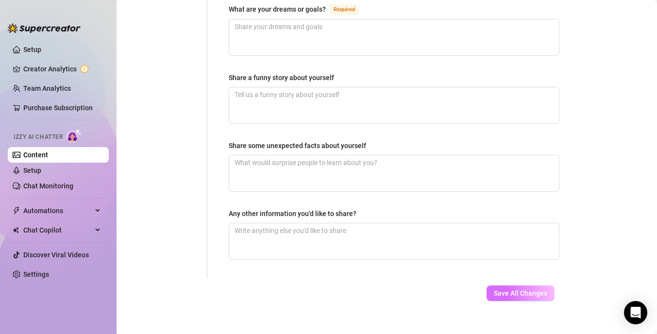
click at [517, 286] on button "Save All Changes" at bounding box center [521, 294] width 68 height 16
type input "[US_STATE]"
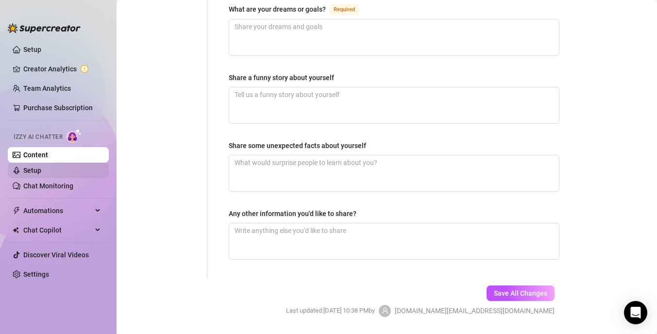
click at [41, 168] on link "Setup" at bounding box center [32, 171] width 18 height 8
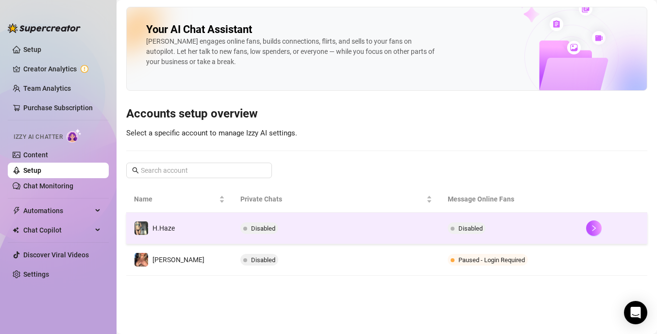
click at [517, 225] on td "Disabled" at bounding box center [509, 229] width 138 height 32
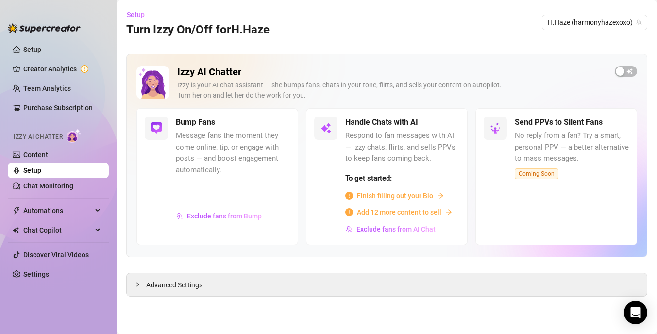
click at [431, 193] on span "Finish filling out your Bio" at bounding box center [395, 195] width 76 height 11
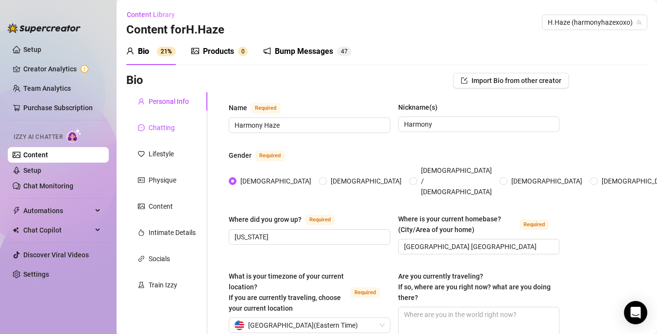
click at [167, 126] on div "Chatting" at bounding box center [162, 127] width 26 height 11
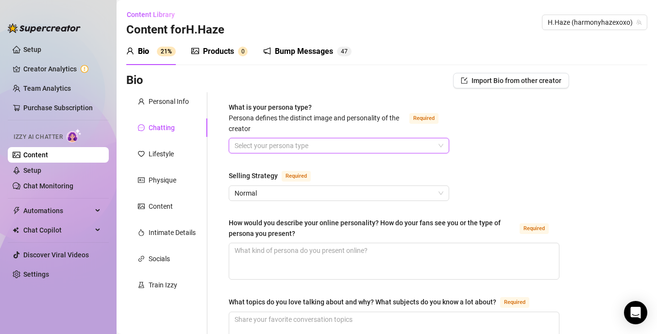
click at [342, 152] on input "What is your persona type? [PERSON_NAME] defines the distinct image and persona…" at bounding box center [335, 145] width 200 height 15
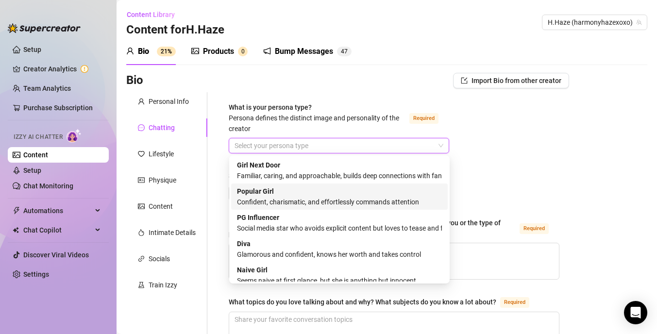
click at [379, 202] on div "Confident, charismatic, and effortlessly commands attention" at bounding box center [339, 202] width 205 height 11
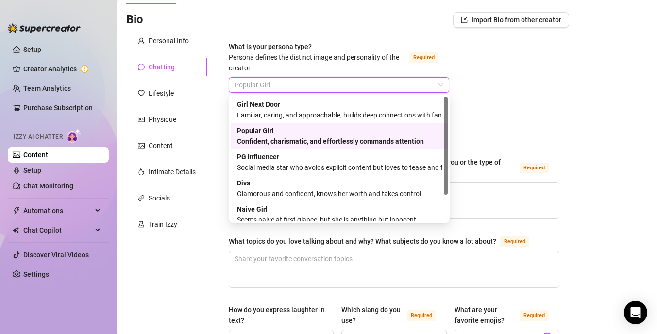
scroll to position [50, 0]
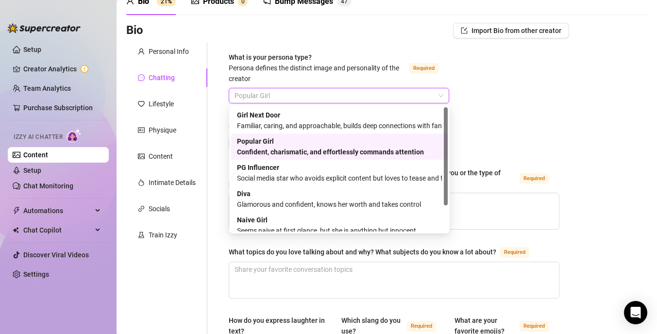
click at [400, 154] on div "Confident, charismatic, and effortlessly commands attention" at bounding box center [339, 152] width 205 height 11
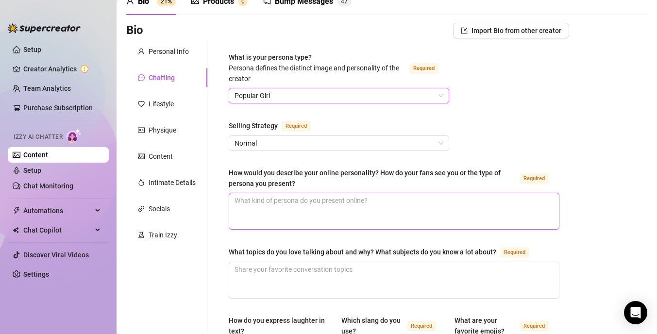
click at [363, 202] on textarea "How would you describe your online personality? How do your fans see you or the…" at bounding box center [394, 211] width 330 height 36
type textarea "N"
type textarea "m"
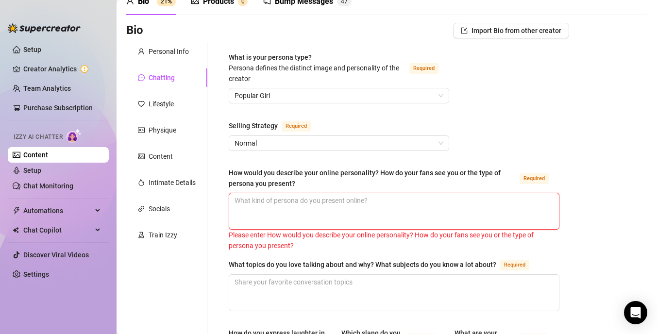
type textarea "M"
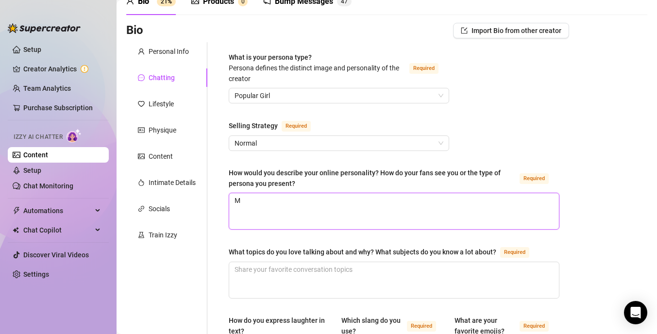
type textarea "My"
type textarea "My f"
type textarea "My fa"
type textarea "My fan"
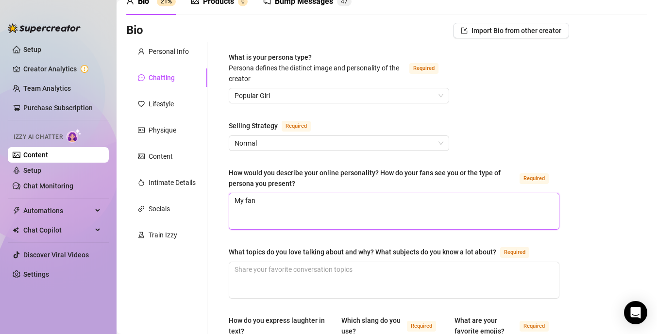
type textarea "My fans"
type textarea "My fans s"
type textarea "My fans se"
type textarea "My fans see"
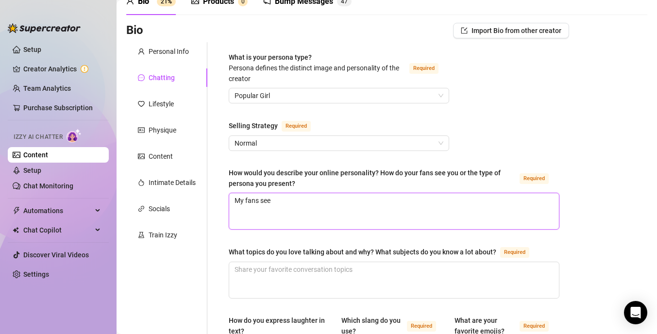
type textarea "My fans see"
type textarea "My fans see m"
type textarea "My fans see me"
type textarea "My fans see me a"
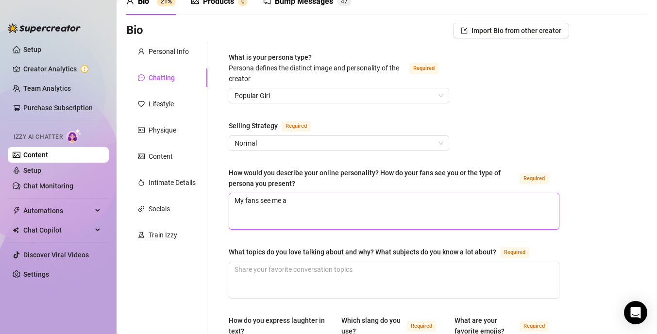
type textarea "My fans see me as"
type textarea "My fans see me as a"
type textarea "My fans see me as a c"
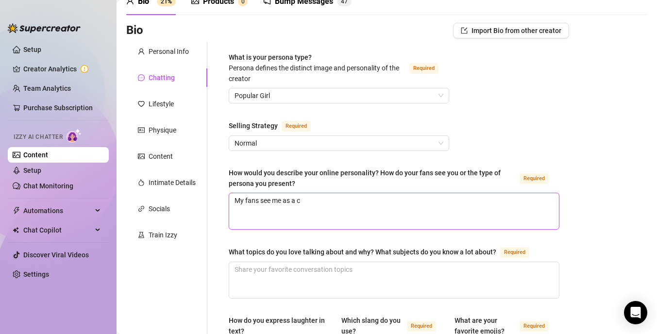
type textarea "My fans see me as a co"
type textarea "My fans see me as a con"
type textarea "My fans see me as a conf"
type textarea "My fans see me as a confi"
type textarea "My fans see me as a confid"
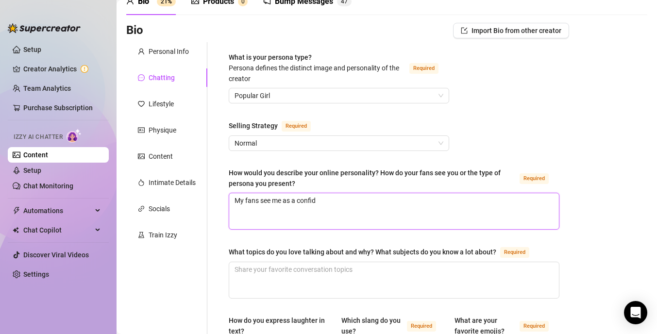
type textarea "My fans see me as a confide"
type textarea "My fans see me as a confiden"
type textarea "My fans see me as a confident"
type textarea "My fans see me as a confident,"
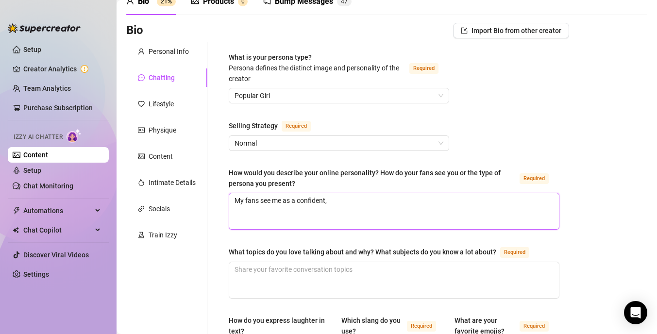
type textarea "My fans see me as a confident, u"
type textarea "My fans see me as a confident,"
type textarea "My fans see me as a confident, f"
type textarea "My fans see me as a confident, fu"
type textarea "My fans see me as a confident, fun"
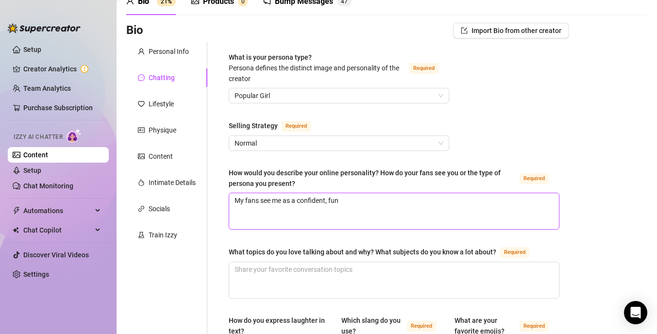
type textarea "My fans see me as a confident, funn"
type textarea "My fans see me as a confident, funny"
type textarea "My fans see me as a confident, funny,"
type textarea "My fans see me as a confident, funny, l"
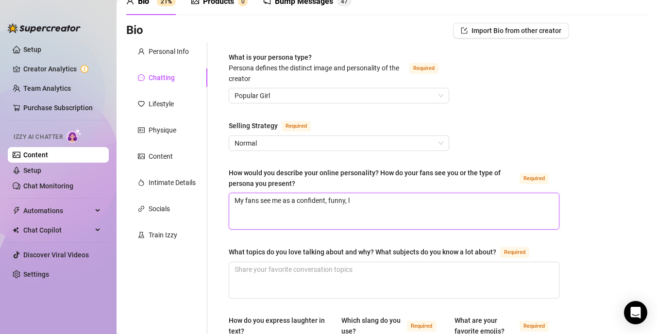
type textarea "My fans see me as a confident, funny, lo"
type textarea "My fans see me as a confident, funny, [PERSON_NAME]"
type textarea "My fans see me as a confident, funny, loud"
type textarea "My fans see me as a confident, funny, loud l"
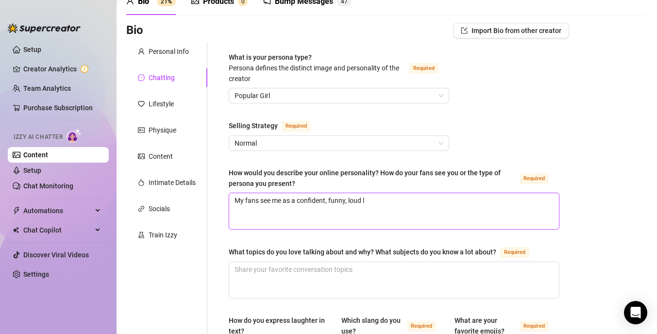
type textarea "My fans see me as a confident, funny, loud lo"
type textarea "My fans see me as a confident, funny, loud lol"
type textarea "My fans see me as a confident, funny, loud lol a"
type textarea "My fans see me as a confident, funny, loud lol an"
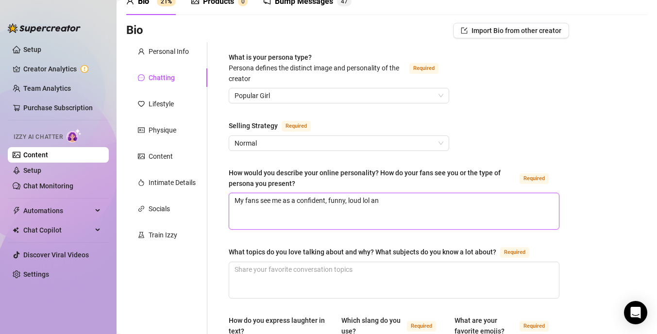
type textarea "My fans see me as a confident, funny, loud lol and"
type textarea "My fans see me as a confident, funny, loud lol an"
type textarea "My fans see me as a confident, funny, loud lol a"
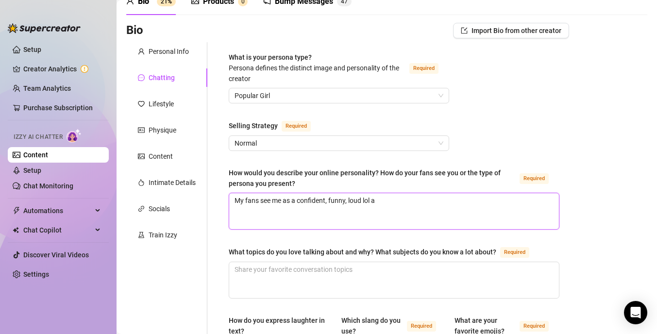
type textarea "My fans see me as a confident, funny, loud lol"
type textarea "My fans see me as a confident, funny, loud lol ."
type textarea "My fans see me as a confident, funny, loud lol"
type textarea "My fans see me as a confident, funny, loud lol."
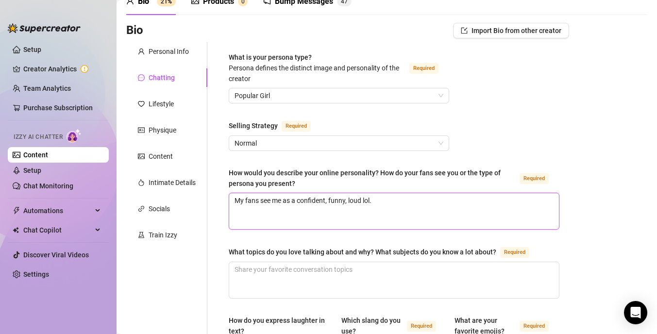
type textarea "My fans see me as a confident, funny, loud lol.."
type textarea "My fans see me as a confident, funny, loud lol.. t"
type textarea "My fans see me as a confident, funny, loud lol.. th"
type textarea "My fans see me as a confident, funny, loud lol.. the"
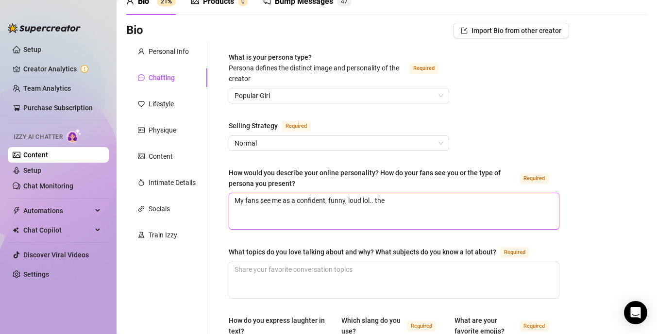
type textarea "My fans see me as a confident, funny, loud lol.. they"
type textarea "My fans see me as a confident, funny, loud lol.. they s"
type textarea "My fans see me as a confident, funny, loud lol.. they se"
type textarea "My fans see me as a confident, funny, loud lol.. they see"
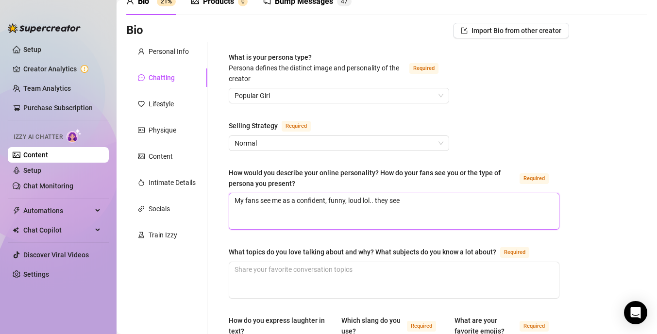
type textarea "My fans see me as a confident, funny, loud lol.. they see"
type textarea "My fans see me as a confident, funny, loud lol.. they see me"
type textarea "My fans see me as a confident, funny, loud lol.. they see me a"
type textarea "My fans see me as a confident, funny, loud lol.. they see me as"
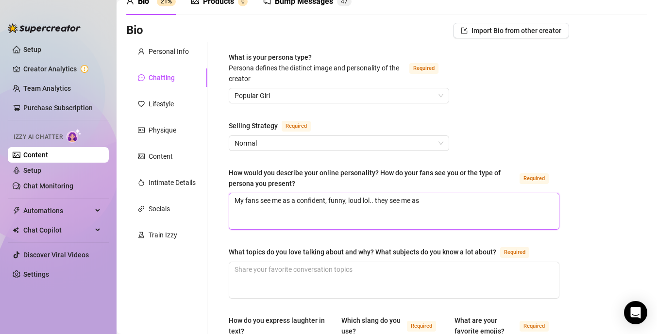
type textarea "My fans see me as a confident, funny, loud lol.. they see me as"
type textarea "My fans see me as a confident, funny, loud lol.. they see me as a"
type textarea "My fans see me as a confident, funny, loud lol.. they see me as a r"
click at [365, 199] on textarea "My fans see me as a confident, funny, loud lol.. they see me as a real down to …" at bounding box center [394, 211] width 330 height 36
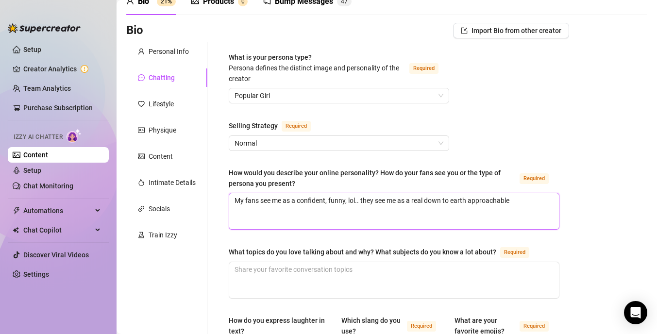
click at [519, 202] on textarea "My fans see me as a confident, funny, lol.. they see me as a real down to earth…" at bounding box center [394, 211] width 330 height 36
click at [376, 209] on textarea "My fans see me as a confident, funny, lol.. they see me as a real down to earth…" at bounding box center [394, 211] width 330 height 36
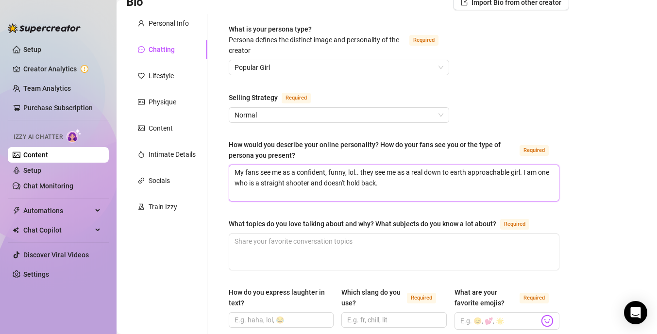
scroll to position [84, 0]
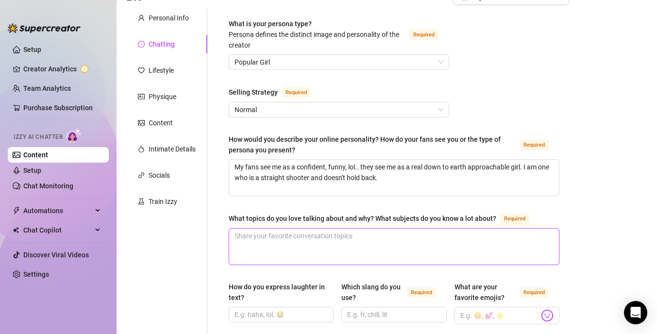
click at [332, 253] on textarea "What topics do you love talking about and why? What subjects do you know a lot …" at bounding box center [394, 247] width 330 height 36
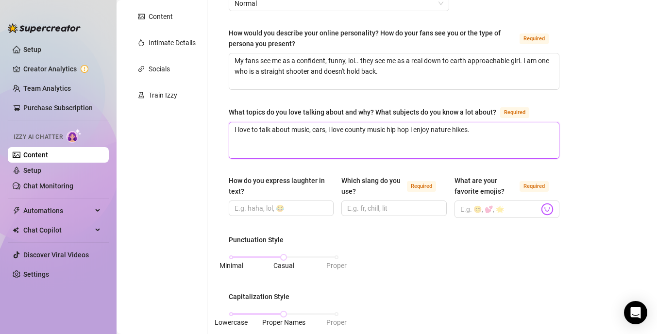
scroll to position [212, 0]
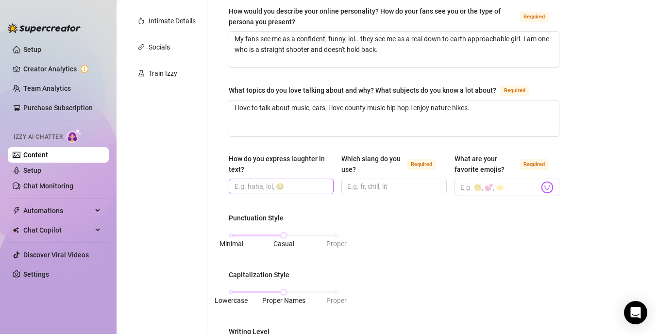
click at [300, 191] on span at bounding box center [281, 187] width 105 height 16
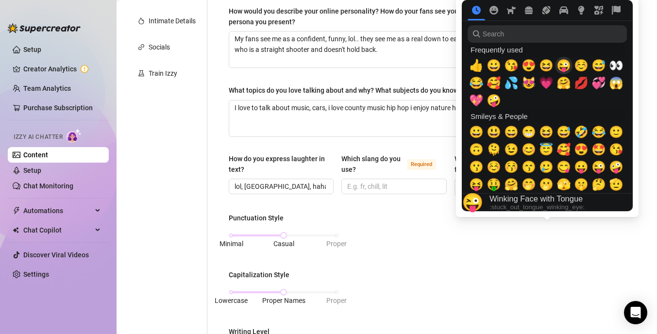
click at [564, 66] on span "😜" at bounding box center [564, 66] width 15 height 14
click at [483, 83] on div "😂" at bounding box center [476, 82] width 17 height 17
click at [512, 82] on span "💦" at bounding box center [511, 83] width 15 height 14
click at [619, 82] on span "😱" at bounding box center [616, 83] width 15 height 14
click at [617, 66] on span "👀" at bounding box center [616, 66] width 15 height 14
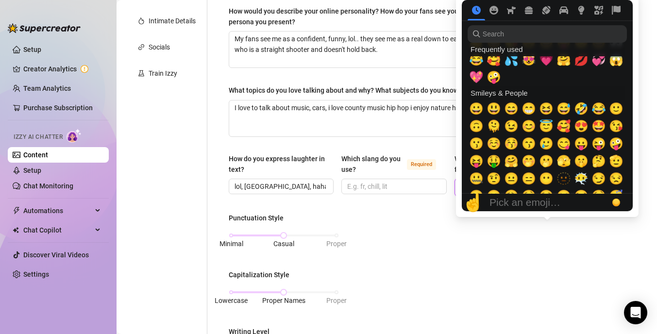
scroll to position [30, 0]
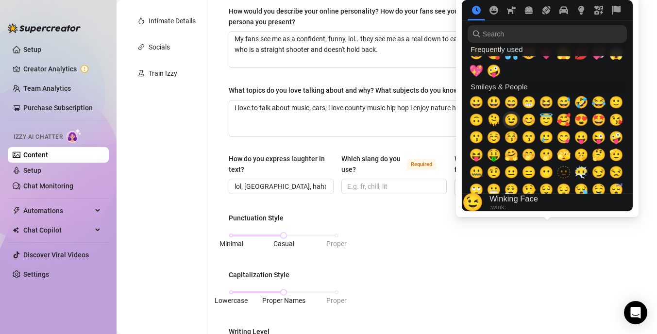
click at [515, 121] on span "😉" at bounding box center [511, 120] width 15 height 14
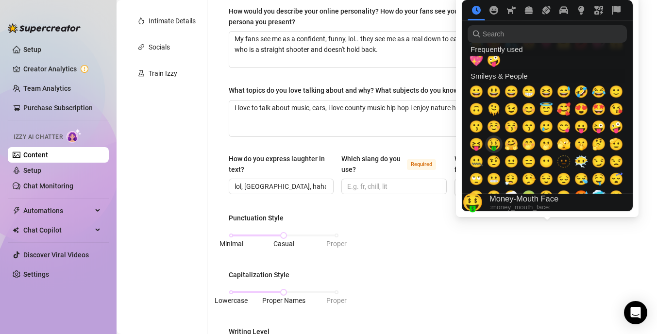
click at [497, 145] on span "🤑" at bounding box center [494, 144] width 15 height 14
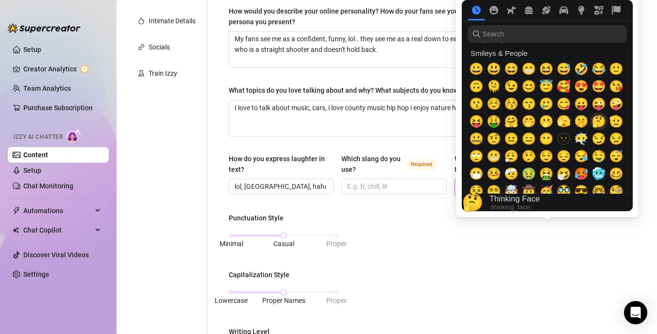
scroll to position [64, 0]
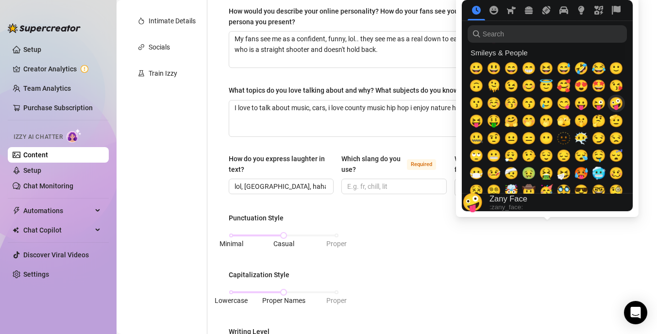
click at [619, 105] on span "🤪" at bounding box center [616, 104] width 15 height 14
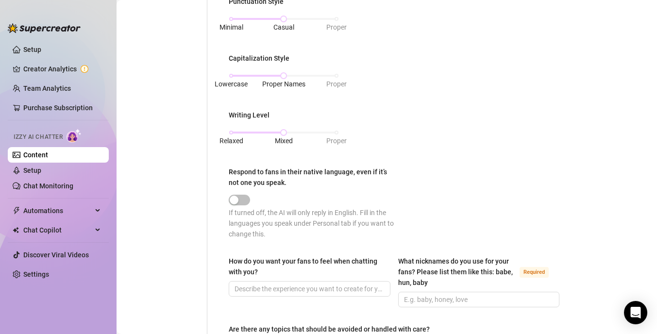
scroll to position [466, 0]
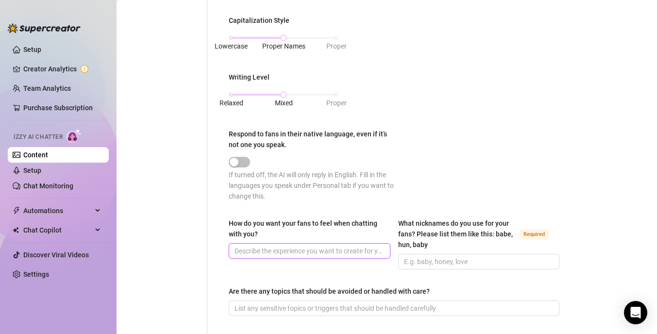
click at [296, 252] on input "How do you want your fans to feel when chatting with you?" at bounding box center [309, 251] width 148 height 11
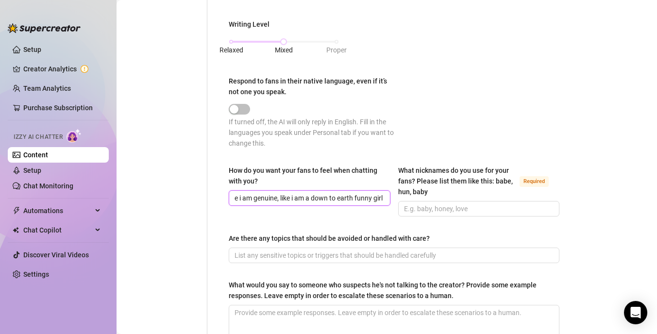
scroll to position [525, 0]
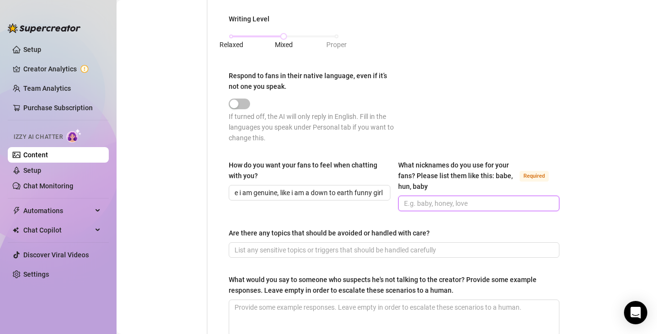
click at [468, 203] on input "What nicknames do you use for your fans? Please list them like this: babe, hun,…" at bounding box center [478, 203] width 148 height 11
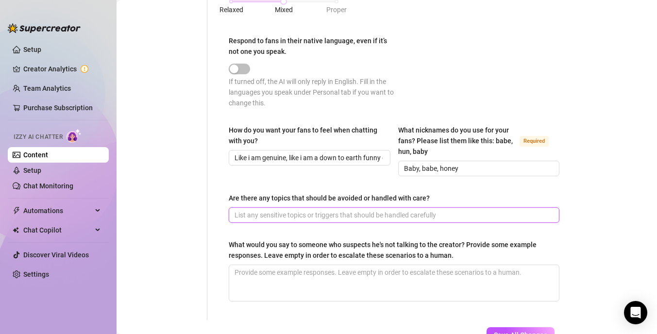
click at [348, 214] on input "Are there any topics that should be avoided or handled with care?" at bounding box center [393, 215] width 317 height 11
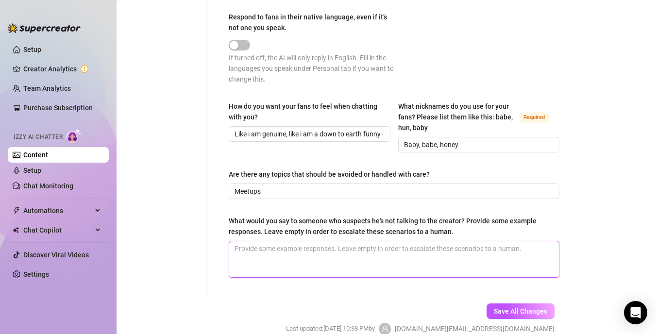
click at [335, 253] on textarea "What would you say to someone who suspects he's not talking to the creator? Pro…" at bounding box center [394, 259] width 330 height 36
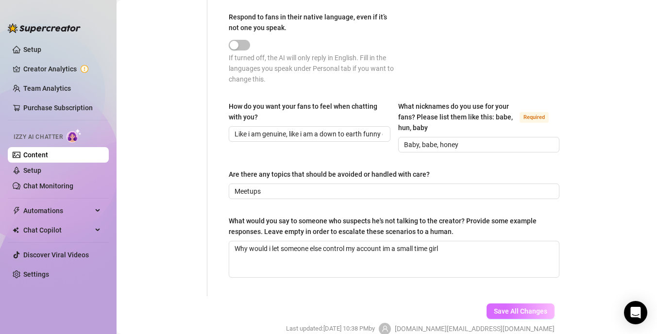
click at [498, 308] on span "Save All Changes" at bounding box center [520, 312] width 53 height 8
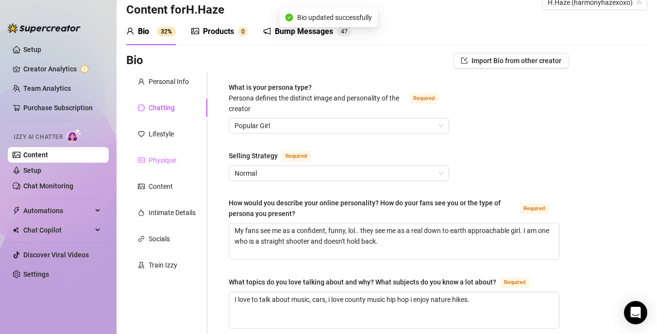
scroll to position [0, 0]
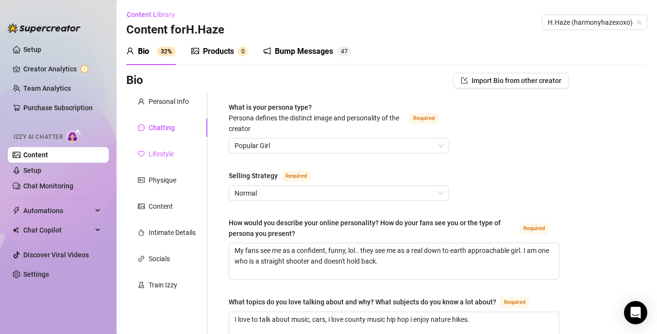
click at [170, 161] on div "Lifestyle" at bounding box center [166, 154] width 81 height 18
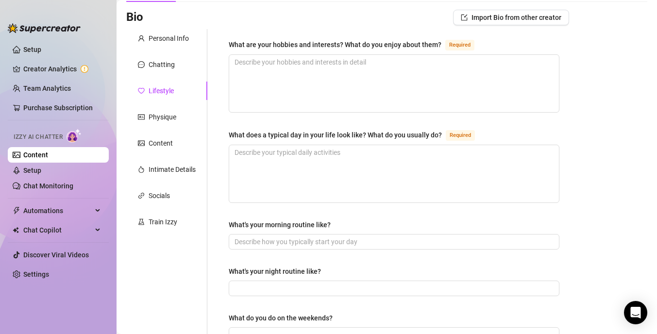
scroll to position [104, 0]
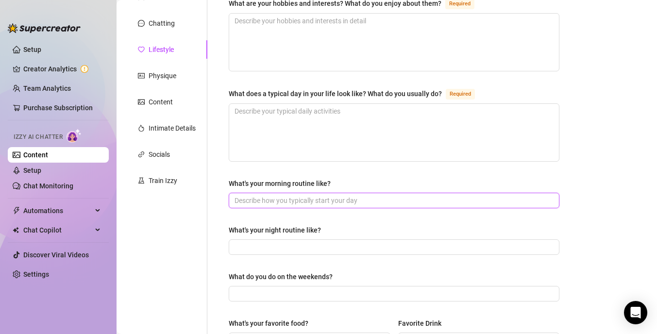
click at [359, 200] on input "What's your morning routine like?" at bounding box center [393, 200] width 317 height 11
click at [346, 243] on input "What's your night routine like?" at bounding box center [393, 247] width 317 height 11
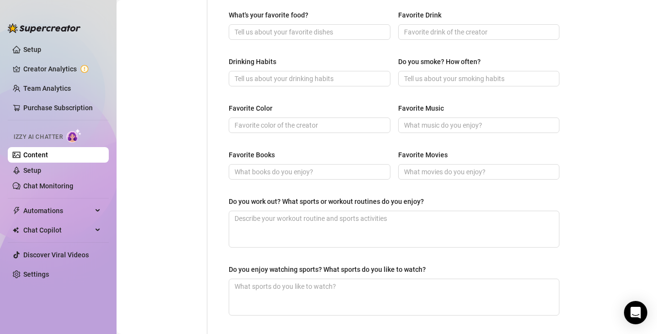
scroll to position [412, 0]
click at [431, 126] on input "Favorite Music" at bounding box center [478, 125] width 148 height 11
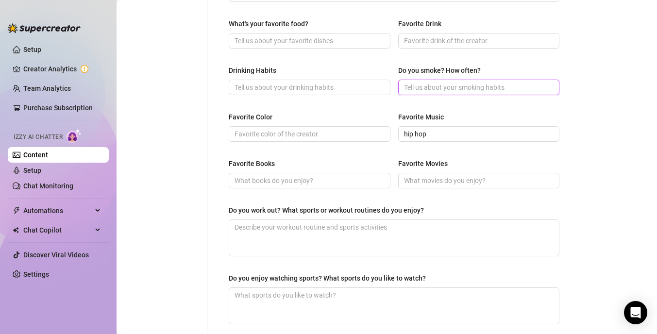
click at [457, 86] on input "Do you smoke? How often?" at bounding box center [478, 87] width 148 height 11
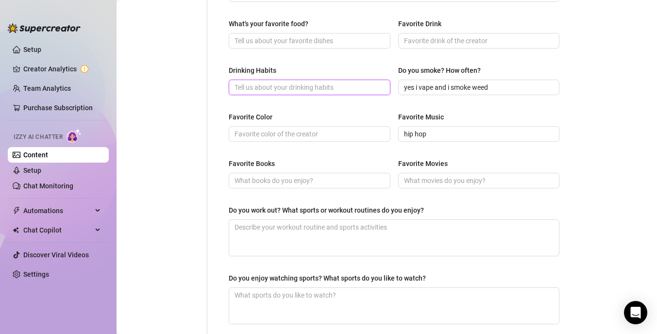
click at [317, 91] on input "Drinking Habits" at bounding box center [309, 87] width 148 height 11
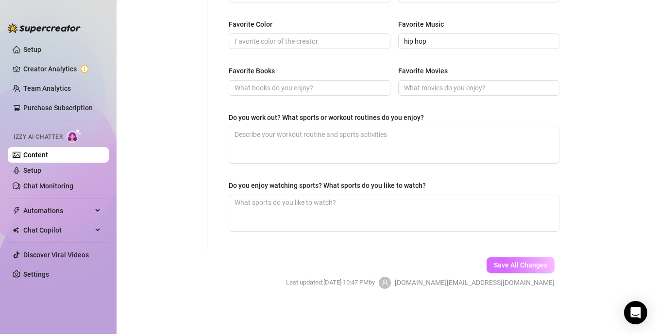
click at [508, 267] on span "Save All Changes" at bounding box center [520, 265] width 53 height 8
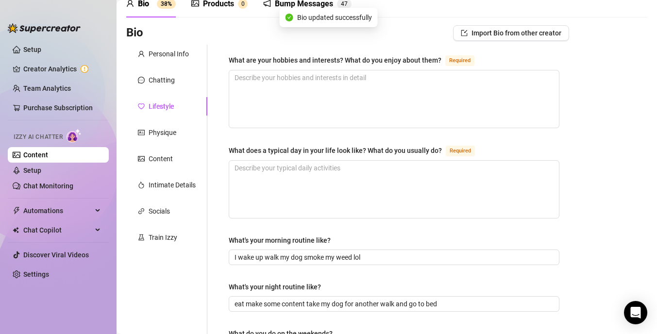
scroll to position [31, 0]
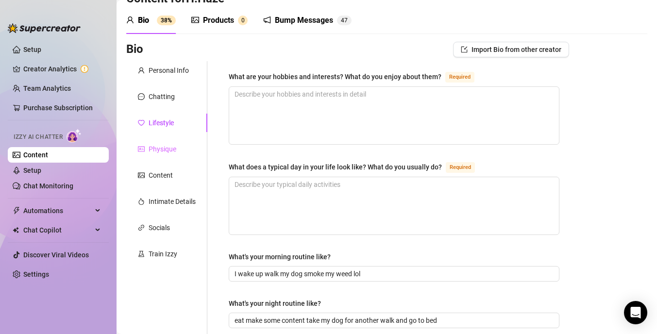
click at [186, 149] on div "Physique" at bounding box center [166, 149] width 81 height 18
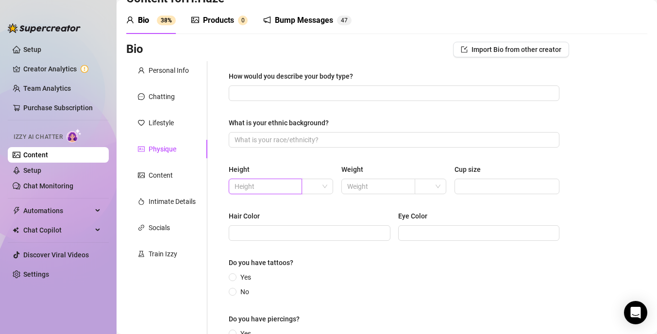
click at [290, 186] on input "text" at bounding box center [265, 186] width 60 height 11
click at [358, 185] on input "text" at bounding box center [377, 186] width 60 height 11
click at [474, 187] on input "Cup size" at bounding box center [506, 186] width 91 height 11
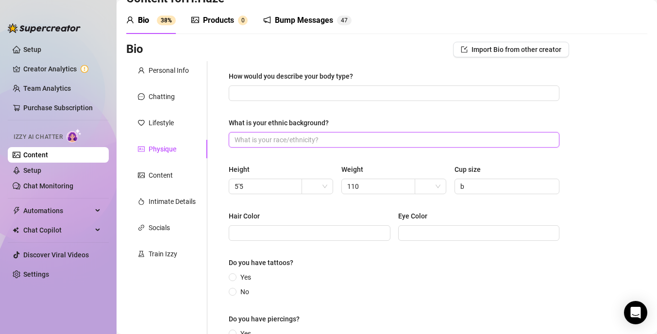
click at [342, 137] on input "What is your ethnic background?" at bounding box center [393, 140] width 317 height 11
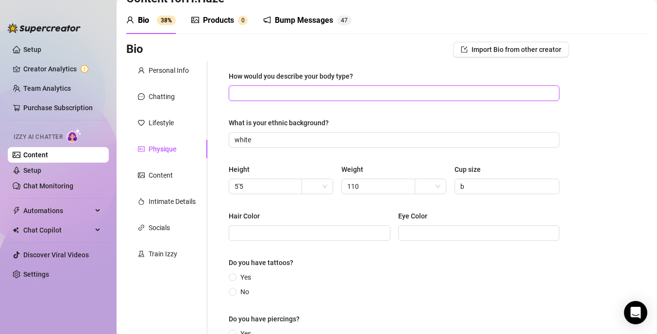
click at [360, 93] on input "How would you describe your body type?" at bounding box center [393, 93] width 317 height 11
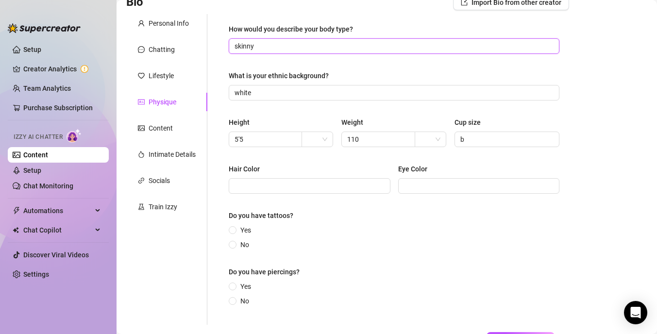
scroll to position [87, 0]
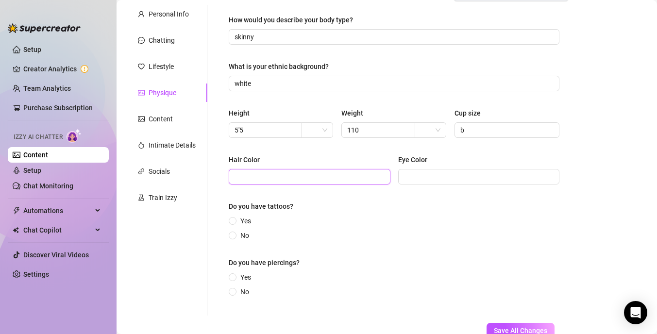
click at [357, 174] on input "Hair Color" at bounding box center [309, 176] width 148 height 11
click at [499, 183] on span at bounding box center [479, 177] width 162 height 16
click at [242, 222] on span "Yes" at bounding box center [246, 221] width 18 height 11
click at [235, 222] on input "Yes" at bounding box center [233, 222] width 4 height 6
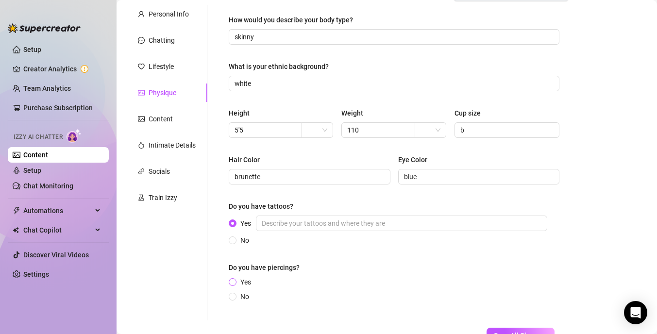
click at [245, 280] on span "Yes" at bounding box center [246, 282] width 18 height 11
click at [235, 280] on input "Yes" at bounding box center [233, 283] width 4 height 6
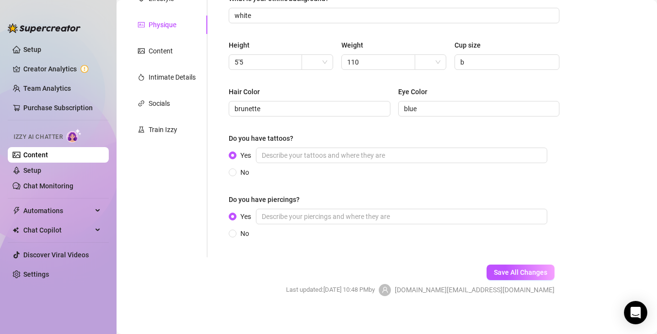
scroll to position [164, 0]
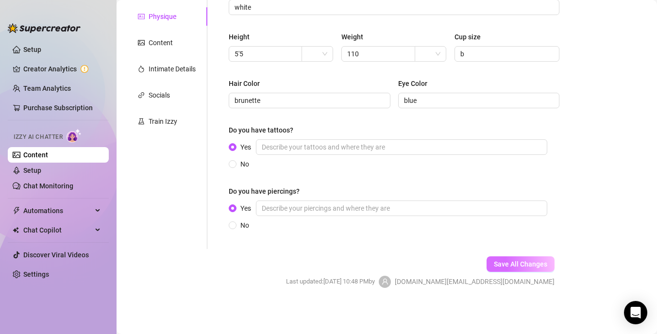
click at [527, 267] on span "Save All Changes" at bounding box center [520, 264] width 53 height 8
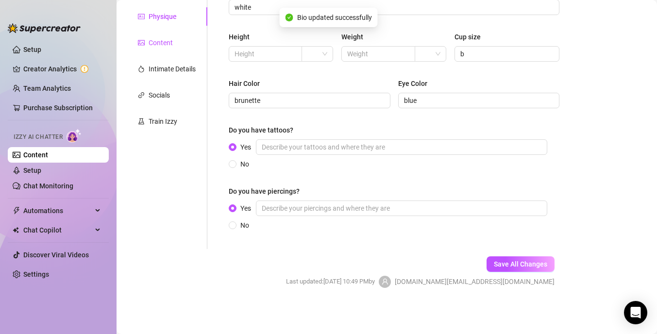
click at [164, 43] on div "Content" at bounding box center [161, 42] width 24 height 11
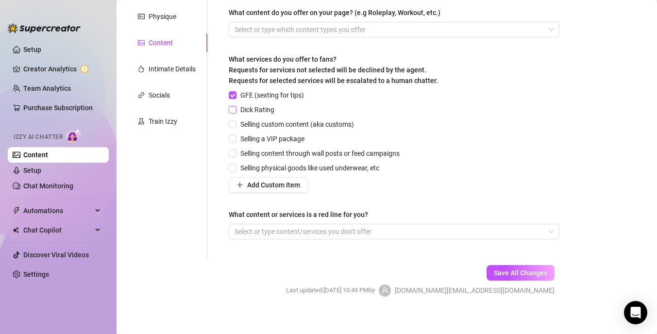
click at [233, 111] on input "Dick Rating" at bounding box center [232, 109] width 7 height 7
click at [236, 126] on input "Selling custom content (aka customs)" at bounding box center [232, 123] width 7 height 7
click at [235, 171] on span at bounding box center [233, 168] width 8 height 8
click at [235, 171] on input "Selling physical goods like used underwear, etc" at bounding box center [232, 167] width 7 height 7
click at [387, 230] on div at bounding box center [389, 232] width 317 height 14
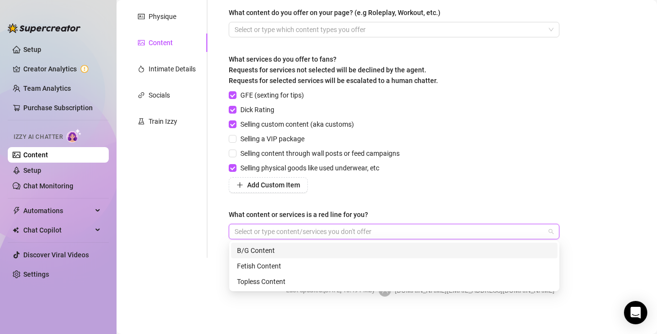
click at [424, 141] on div "GFE (sexting for tips) Dick Rating Selling custom content (aka customs) Selling…" at bounding box center [394, 141] width 331 height 103
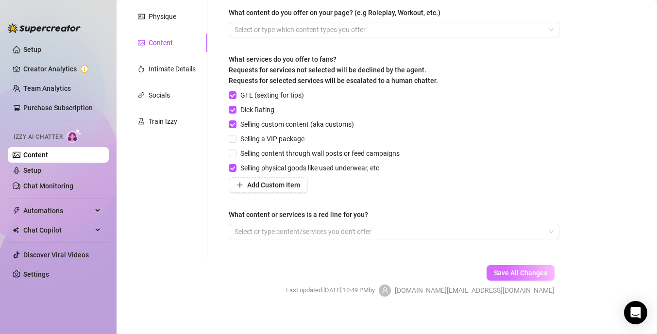
click at [509, 273] on span "Save All Changes" at bounding box center [520, 273] width 53 height 8
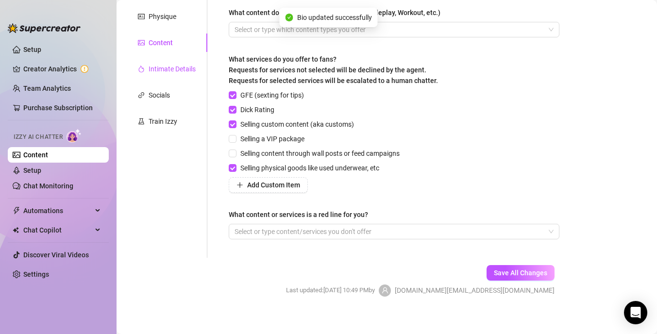
click at [173, 73] on div "Intimate Details" at bounding box center [172, 69] width 47 height 11
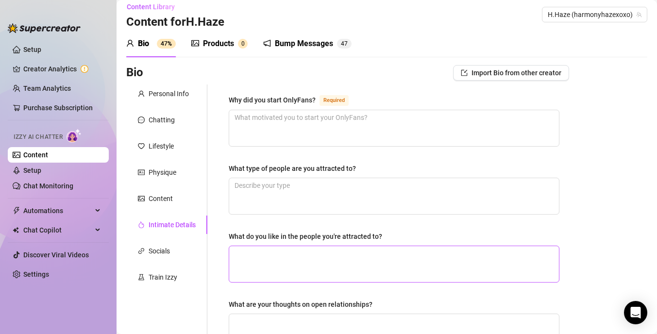
scroll to position [7, 0]
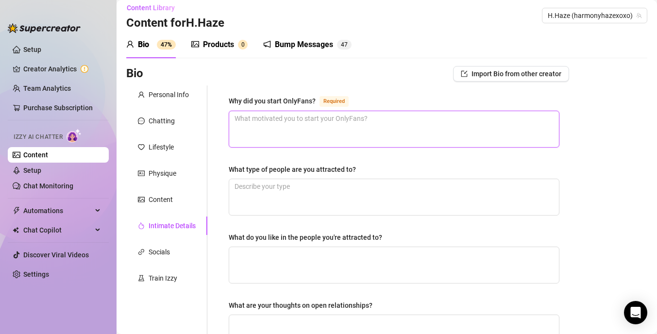
click at [344, 118] on textarea "Why did you start OnlyFans? Required" at bounding box center [394, 129] width 330 height 36
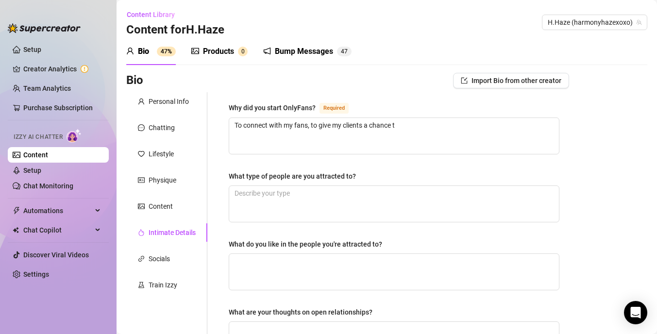
scroll to position [7, 0]
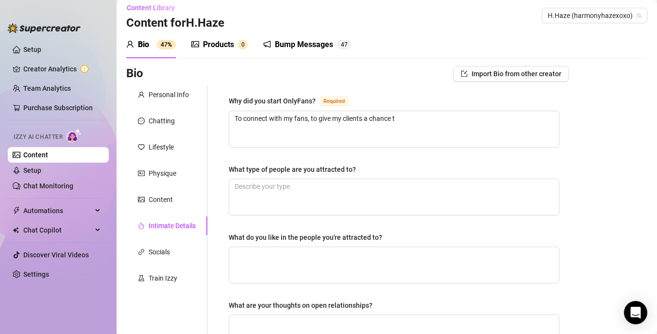
type textarea "To connect with my fans, to give my clients a chance to"
type textarea "To connect with my fans, to give my clients a chance to s"
type textarea "To connect with my fans, to give my clients a chance to st"
type textarea "To connect with my fans, to give my clients a chance to sta"
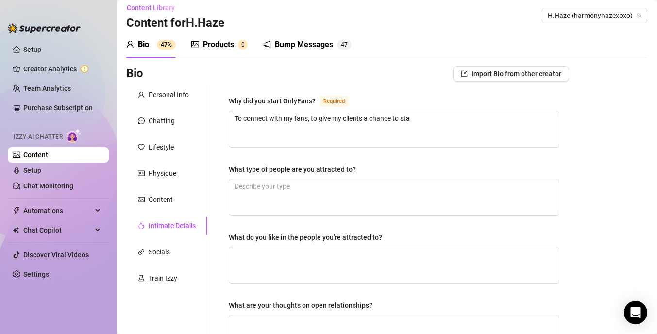
type textarea "To connect with my fans, to give my clients a chance to stay"
type textarea "To connect with my fans, to give my clients a chance to stay c"
type textarea "To connect with my fans, to give my clients a chance to stay co"
type textarea "To connect with my fans, to give my clients a chance to stay con"
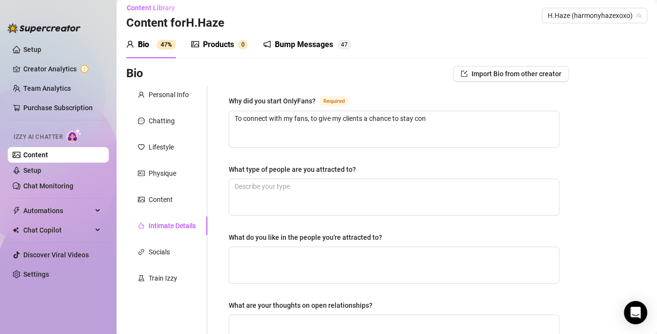
type textarea "To connect with my fans, to give my clients a chance to stay conn"
type textarea "To connect with my fans, to give my clients a chance to stay conne"
type textarea "To connect with my fans, to give my clients a chance to stay connec"
type textarea "To connect with my fans, to give my clients a chance to stay connect"
type textarea "To connect with my fans, to give my clients a chance to stay connecte"
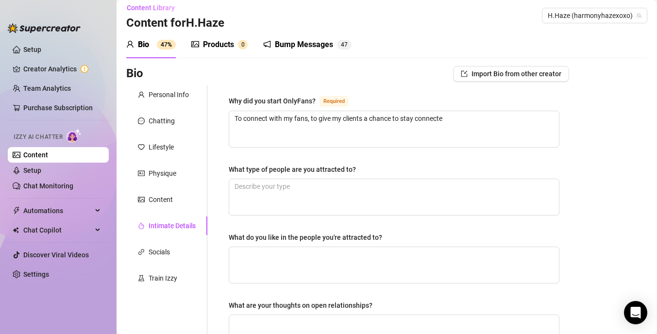
type textarea "To connect with my fans, to give my clients a chance to stay connected"
type textarea "To connect with my fans, to give my clients a chance to stay connected t"
type textarea "To connect with my fans, to give my clients a chance to stay connected to"
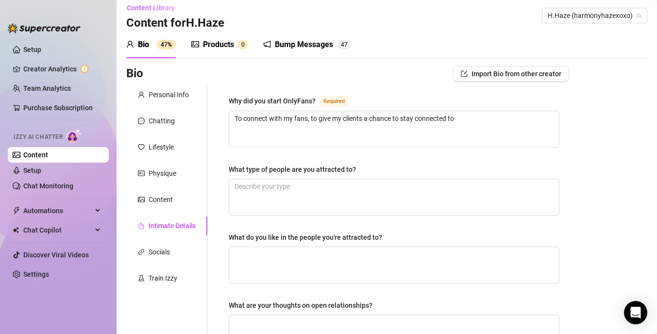
type textarea "To connect with my fans, to give my clients a chance to stay connected to m"
type textarea "To connect with my fans, to give my clients a chance to stay connected to me"
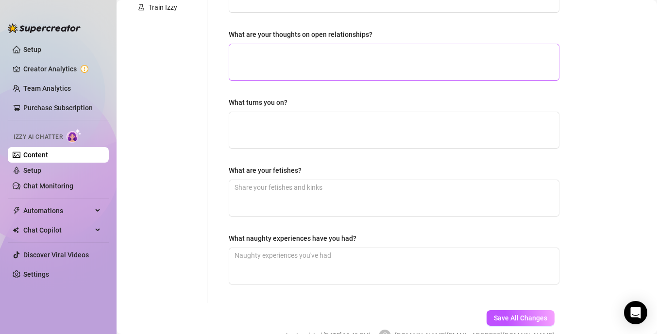
scroll to position [331, 0]
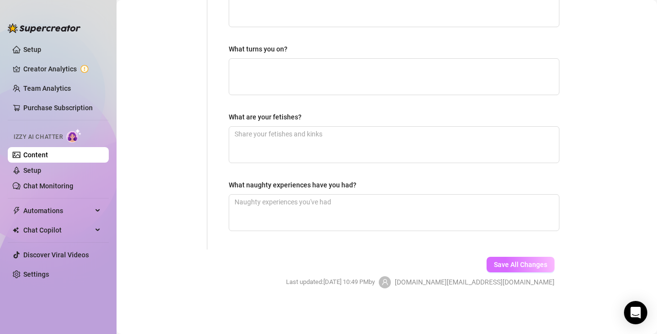
type textarea "To connect with my fans, to give my clients a chance to stay connected to me"
click at [531, 267] on span "Save All Changes" at bounding box center [520, 265] width 53 height 8
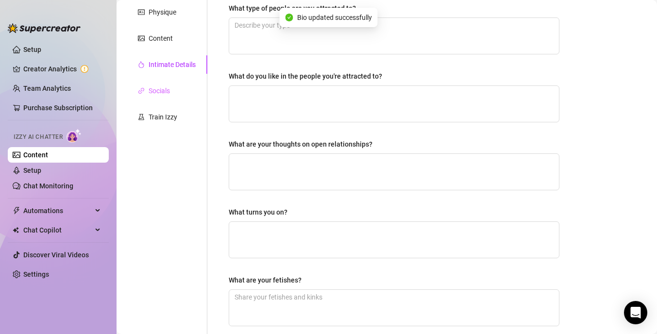
click at [172, 90] on div "Socials" at bounding box center [166, 91] width 81 height 18
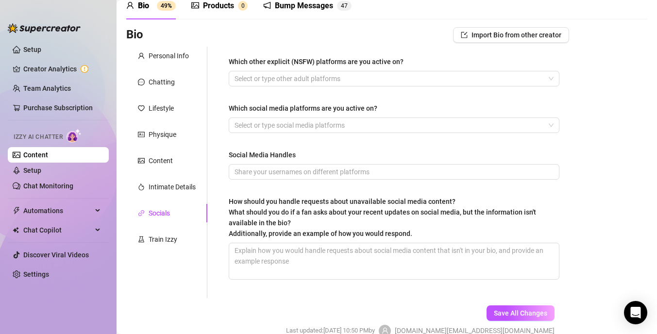
scroll to position [45, 0]
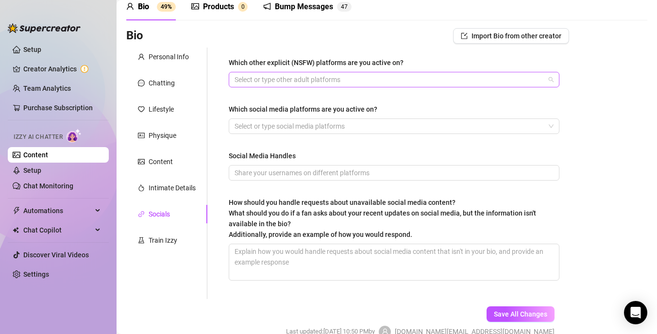
click at [361, 79] on div at bounding box center [389, 80] width 317 height 14
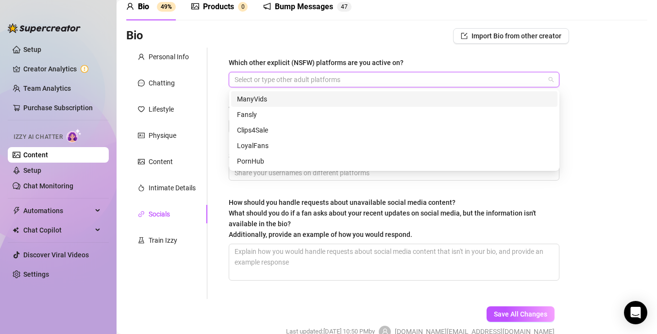
click at [360, 102] on div "ManyVids" at bounding box center [394, 99] width 315 height 11
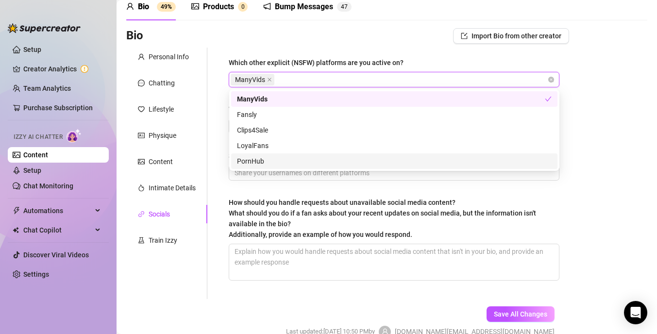
click at [585, 188] on div "Bio Import Bio from other creator Personal Info Chatting Lifestyle Physique Con…" at bounding box center [386, 191] width 521 height 327
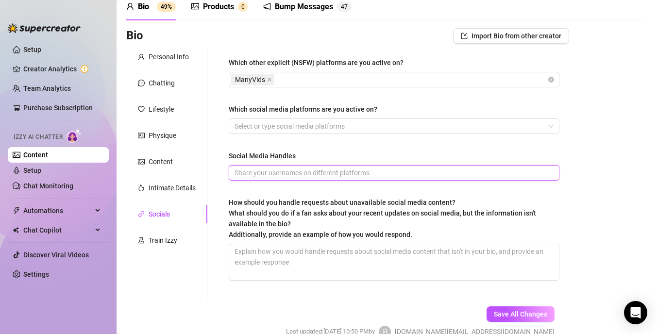
click at [441, 174] on input "Social Media Handles" at bounding box center [393, 173] width 317 height 11
click at [344, 120] on div at bounding box center [389, 127] width 317 height 14
type input "Harmonyhazexoxo"
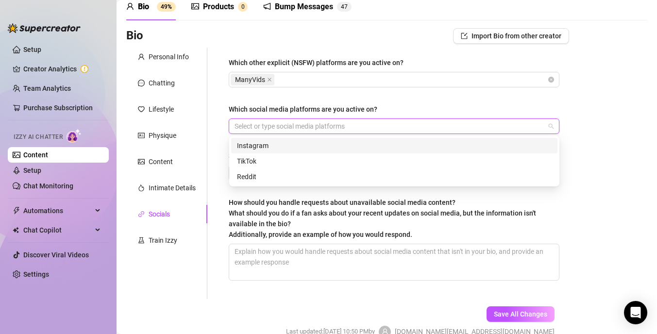
click at [332, 148] on div "Instagram" at bounding box center [394, 145] width 315 height 11
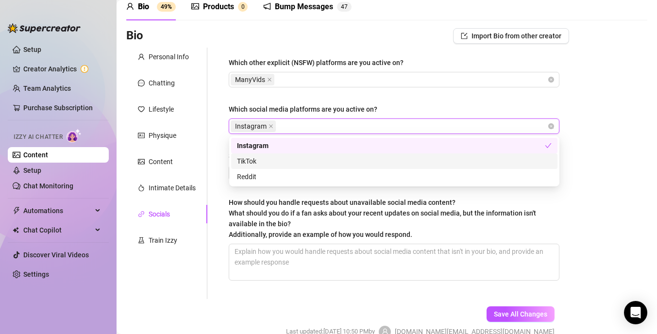
click at [307, 161] on div "TikTok" at bounding box center [394, 161] width 315 height 11
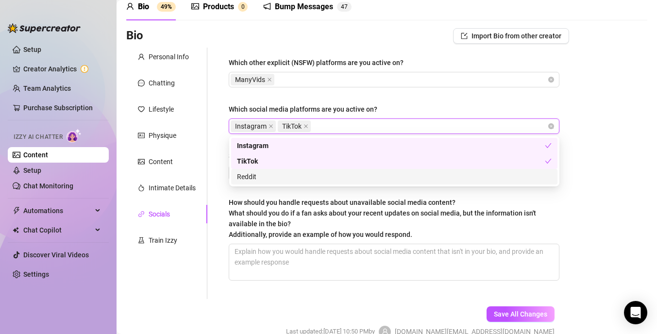
click at [306, 176] on div "Reddit" at bounding box center [394, 176] width 315 height 11
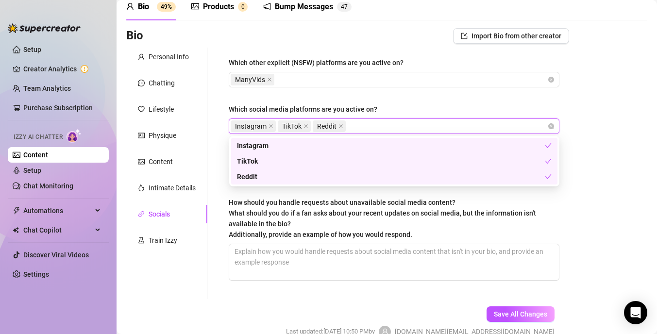
click at [446, 208] on div "How should you handle requests about unavailable social media content? What sho…" at bounding box center [391, 218] width 324 height 43
click at [446, 244] on textarea "How should you handle requests about unavailable social media content? What sho…" at bounding box center [394, 262] width 330 height 36
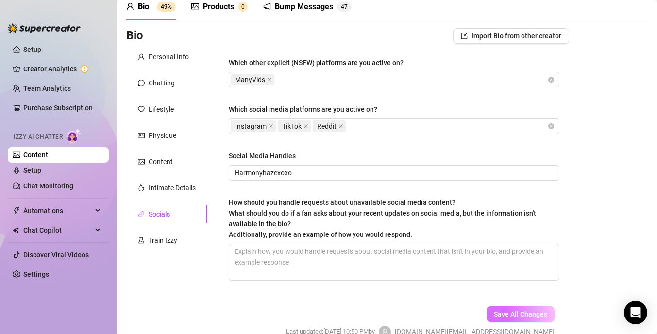
click at [513, 312] on span "Save All Changes" at bounding box center [520, 314] width 53 height 8
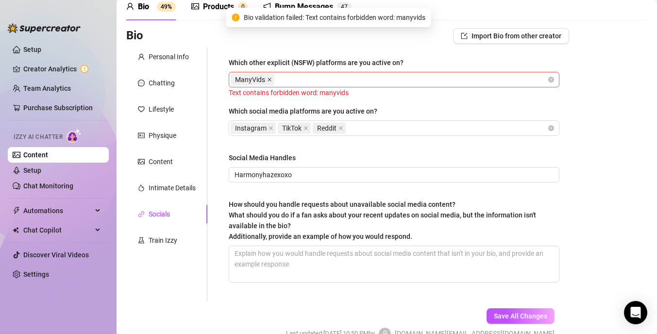
click at [272, 81] on icon "close" at bounding box center [269, 79] width 5 height 5
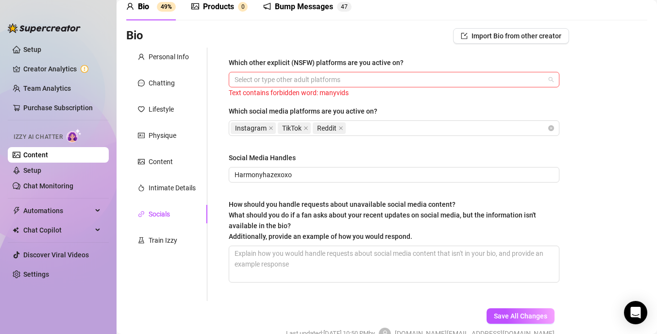
click at [402, 81] on div at bounding box center [389, 80] width 317 height 14
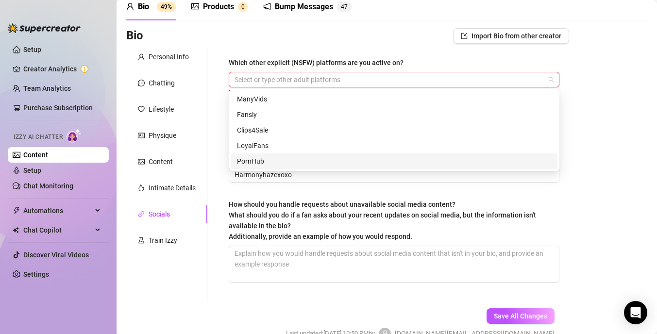
click at [438, 53] on div "Which other explicit (NSFW) platforms are you active on? Select or type other a…" at bounding box center [394, 175] width 350 height 254
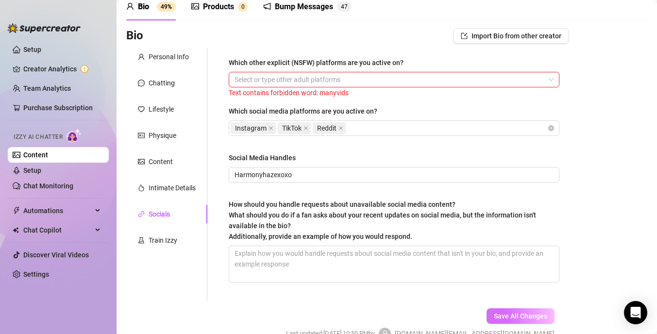
click at [507, 312] on span "Save All Changes" at bounding box center [520, 316] width 53 height 8
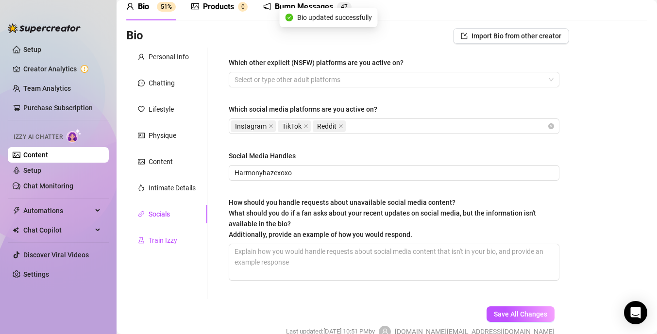
click at [171, 241] on div "Train Izzy" at bounding box center [163, 240] width 29 height 11
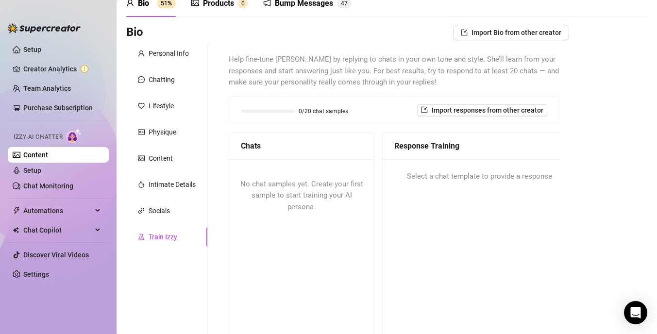
scroll to position [46, 0]
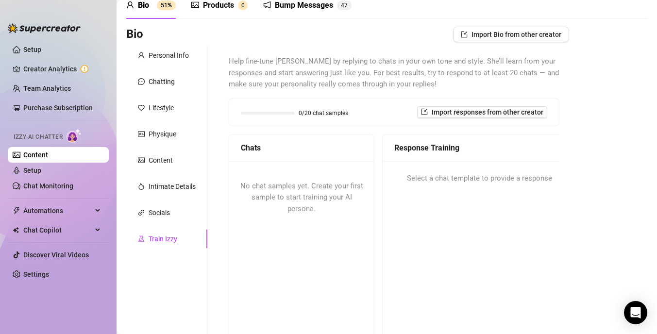
click at [224, 10] on div "Products" at bounding box center [218, 6] width 31 height 12
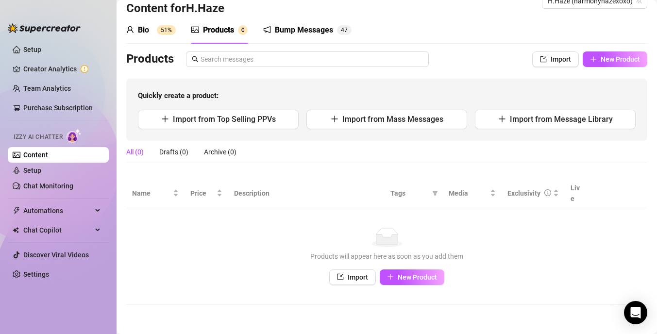
scroll to position [10, 0]
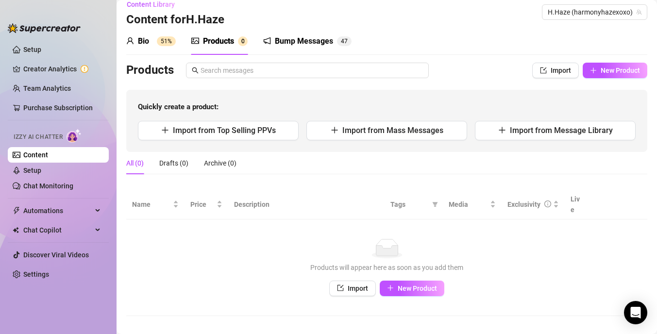
click at [303, 43] on div "Bump Messages" at bounding box center [304, 41] width 58 height 12
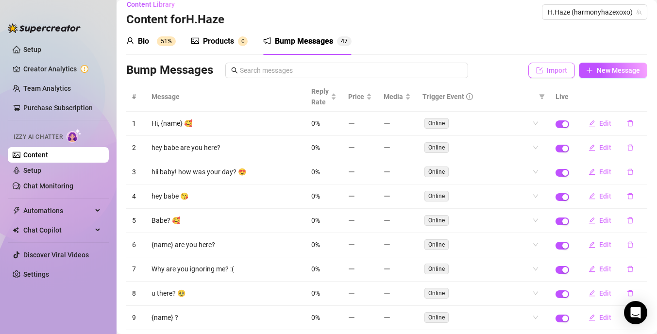
click at [556, 63] on button "Import" at bounding box center [552, 71] width 47 height 16
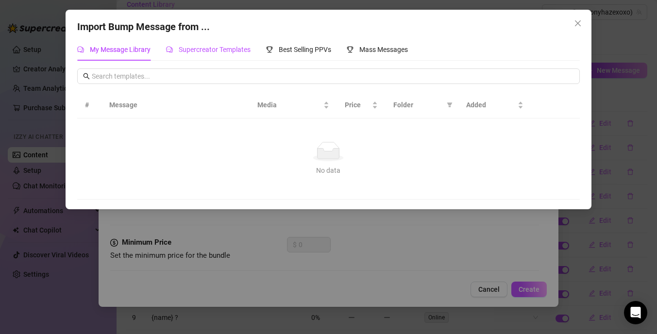
click at [231, 48] on span "Supercreator Templates" at bounding box center [215, 50] width 72 height 8
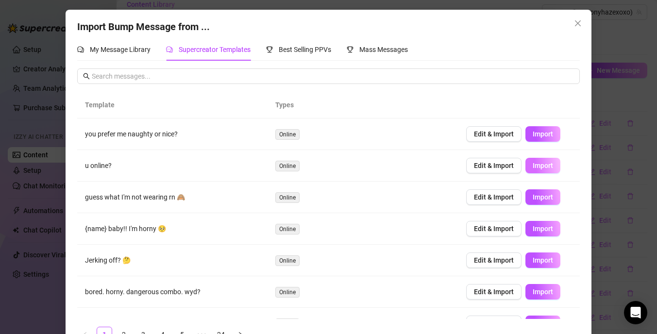
click at [546, 165] on span "Import" at bounding box center [543, 166] width 20 height 8
click at [575, 23] on icon "close" at bounding box center [578, 23] width 8 height 8
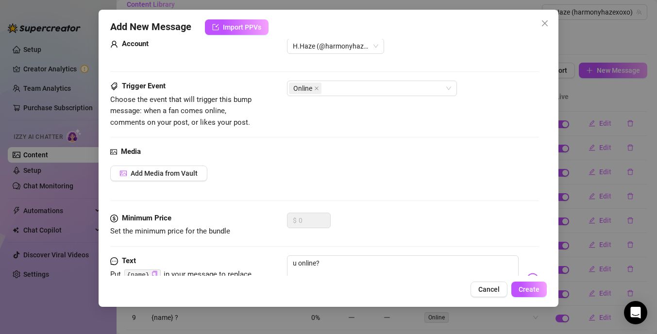
scroll to position [69, 0]
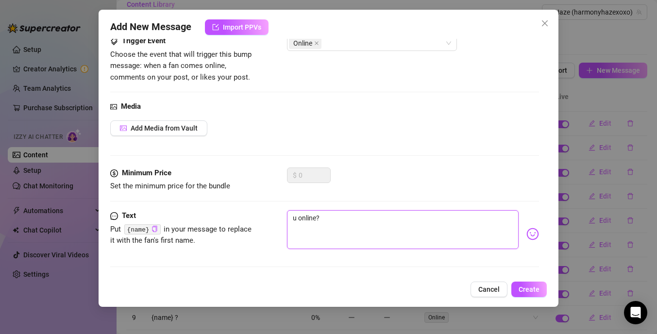
click at [333, 216] on textarea "u online?" at bounding box center [403, 229] width 232 height 39
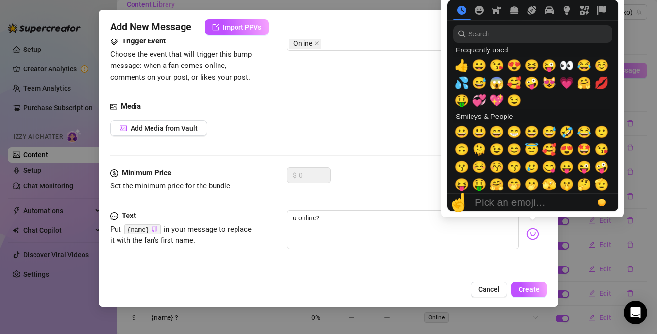
click at [531, 238] on img at bounding box center [533, 234] width 13 height 13
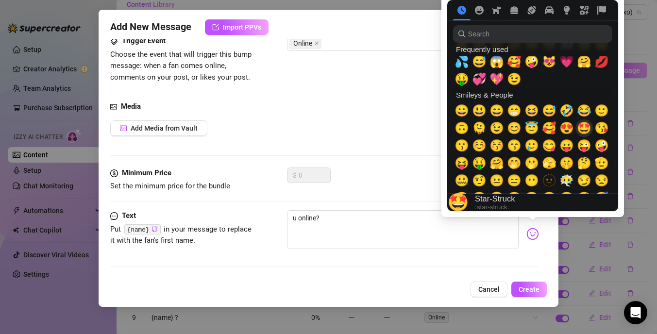
scroll to position [28, 0]
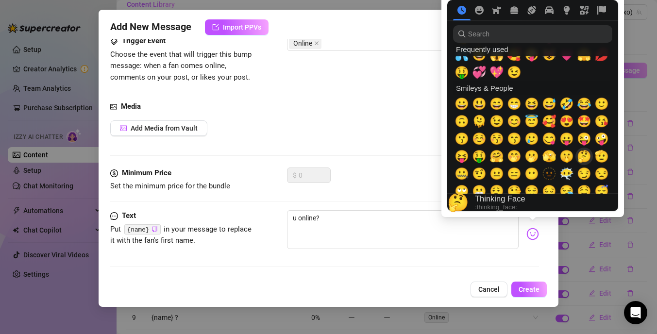
click at [584, 157] on span "🤔" at bounding box center [584, 157] width 15 height 14
type textarea "u online?🤔"
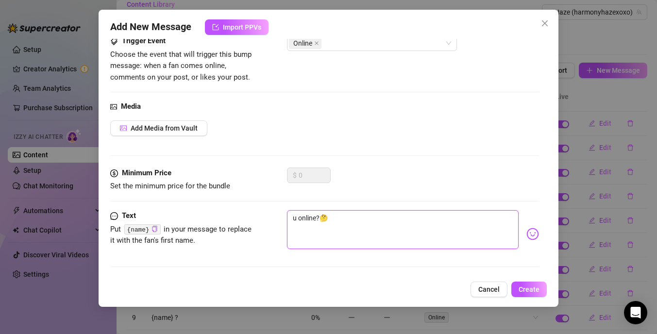
scroll to position [0, 0]
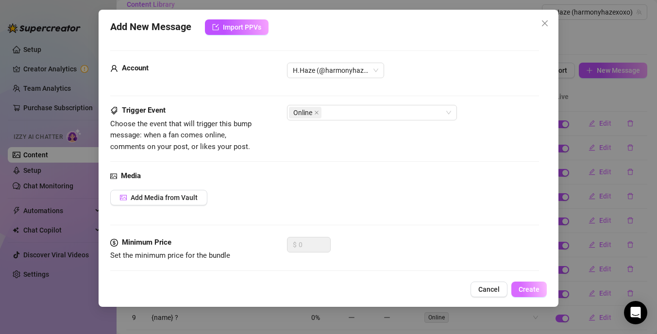
type textarea "u online?🤔"
click at [521, 283] on button "Create" at bounding box center [529, 290] width 35 height 16
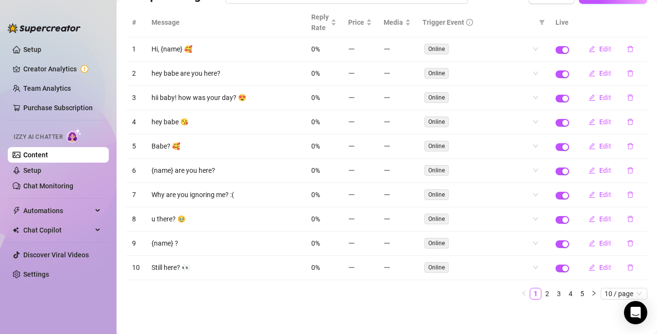
scroll to position [87, 0]
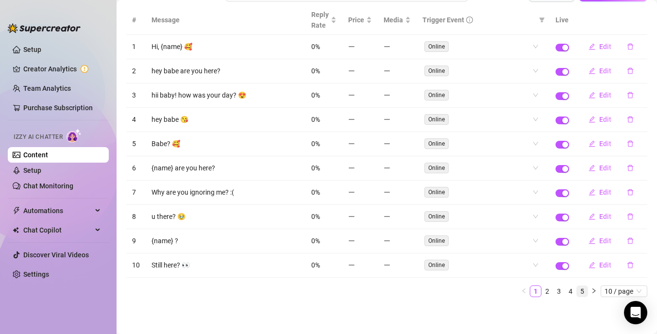
click at [584, 295] on link "5" at bounding box center [582, 291] width 11 height 11
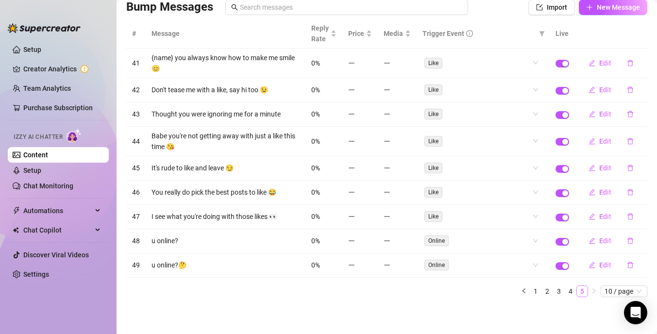
scroll to position [73, 0]
click at [535, 291] on link "1" at bounding box center [535, 291] width 11 height 11
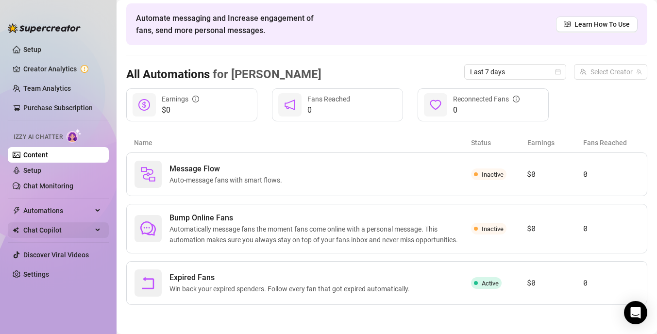
scroll to position [37, 0]
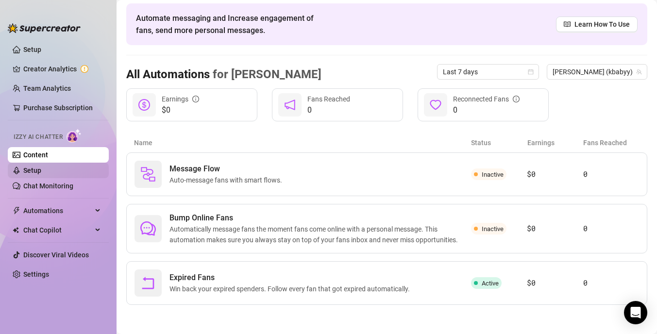
click at [41, 173] on link "Setup" at bounding box center [32, 171] width 18 height 8
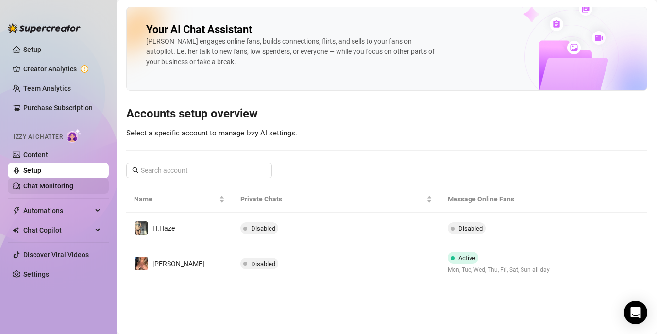
click at [73, 189] on link "Chat Monitoring" at bounding box center [48, 186] width 50 height 8
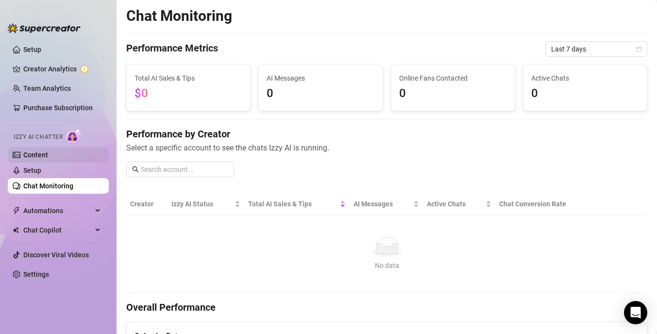
click at [48, 151] on link "Content" at bounding box center [35, 155] width 25 height 8
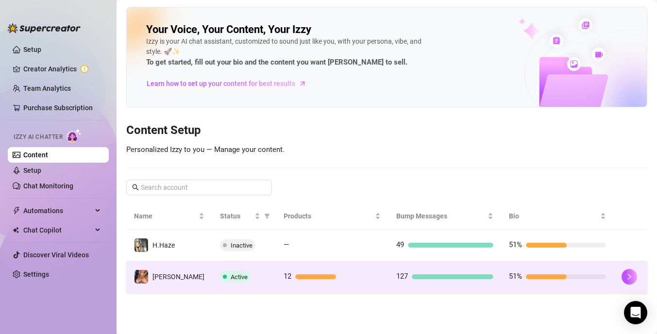
click at [556, 270] on td "51%" at bounding box center [557, 277] width 113 height 32
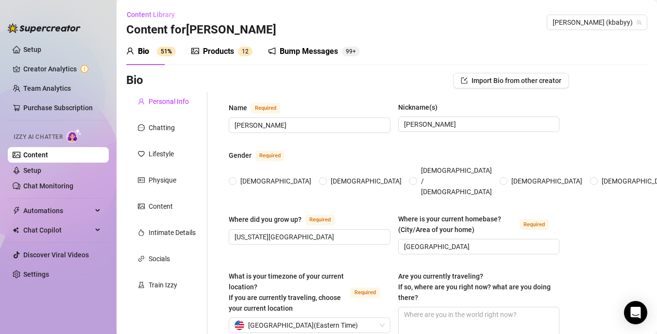
radio input "true"
type input "July 16th, 2000"
click at [171, 256] on div "Socials" at bounding box center [166, 259] width 81 height 18
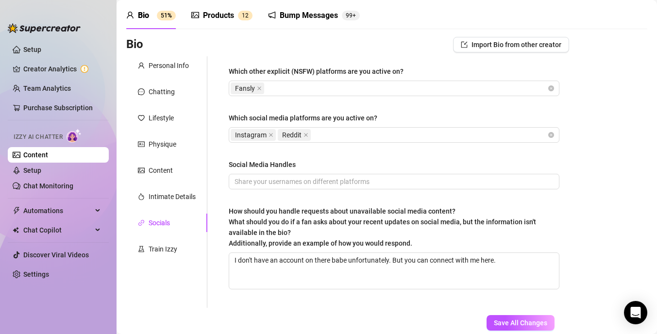
scroll to position [40, 0]
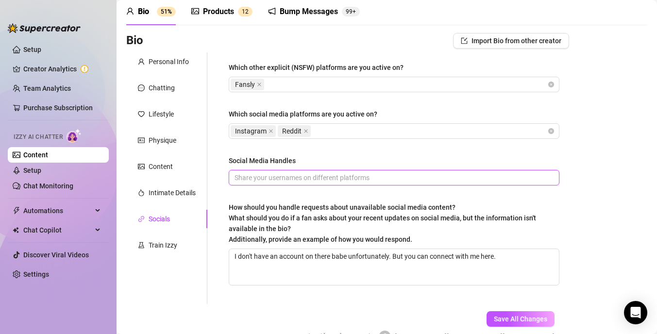
click at [323, 176] on input "Social Media Handles" at bounding box center [393, 177] width 317 height 11
type input "Queenkylieadore"
click at [527, 317] on span "Save All Changes" at bounding box center [520, 319] width 53 height 8
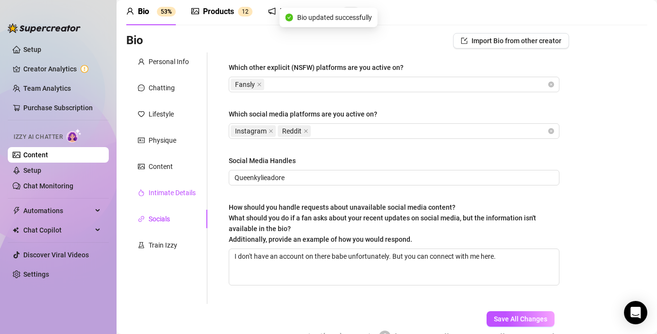
click at [174, 194] on div "Intimate Details" at bounding box center [172, 193] width 47 height 11
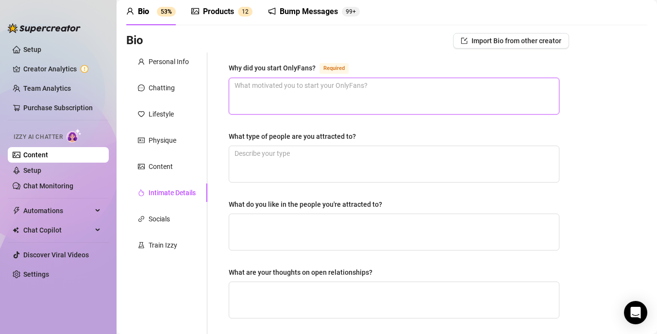
click at [339, 100] on textarea "Why did you start OnlyFans? Required" at bounding box center [394, 96] width 330 height 36
click at [292, 90] on textarea "Why did you start OnlyFans? Required" at bounding box center [394, 96] width 330 height 36
paste textarea "Let’s get real for a sec, baby. I started my OnlyFans because I’m obsessed with…"
type textarea "Let’s get real for a sec, baby. I started my OnlyFans because I’m obsessed with…"
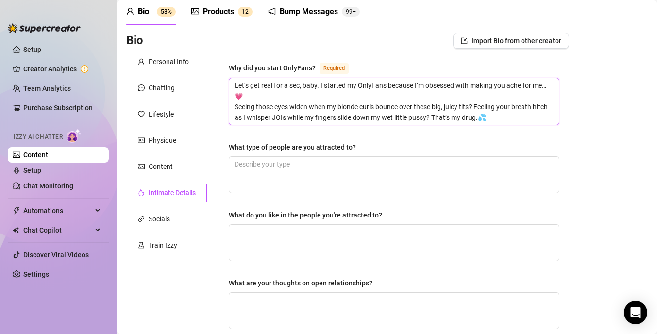
scroll to position [0, 0]
click at [235, 103] on textarea "Let’s get real for a sec, baby. I started my OnlyFans because I’m obsessed with…" at bounding box center [394, 101] width 330 height 47
type textarea "Let’s get real for a sec, baby. I started my OnlyFans because I’m obsessed with…"
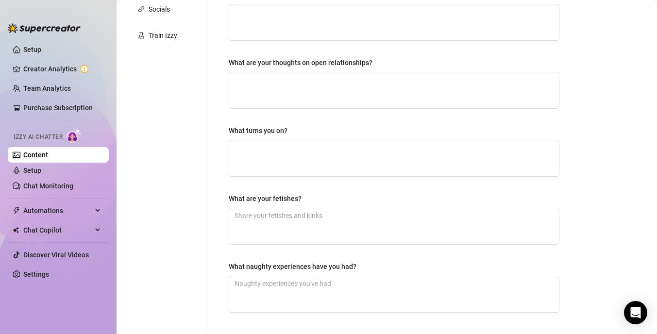
scroll to position [331, 0]
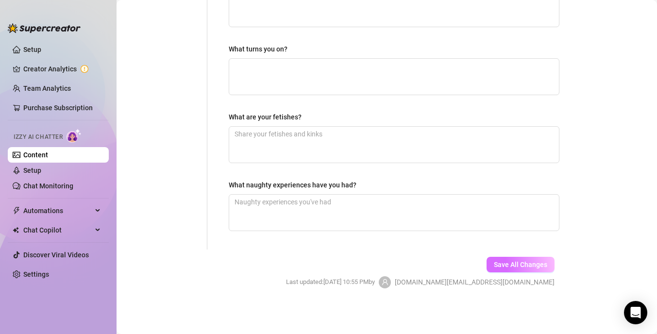
type textarea "Let’s get real for a sec, baby. I started my OnlyFans because I’m obsessed with…"
click at [503, 267] on span "Save All Changes" at bounding box center [520, 265] width 53 height 8
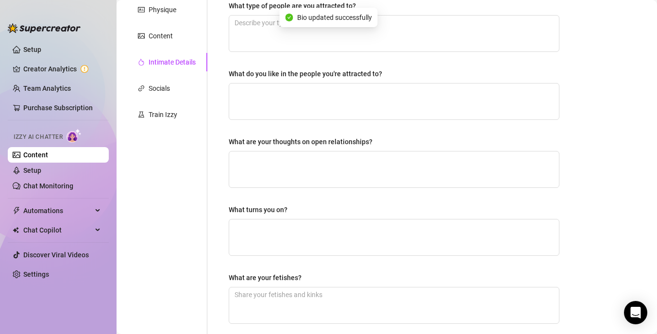
scroll to position [40, 0]
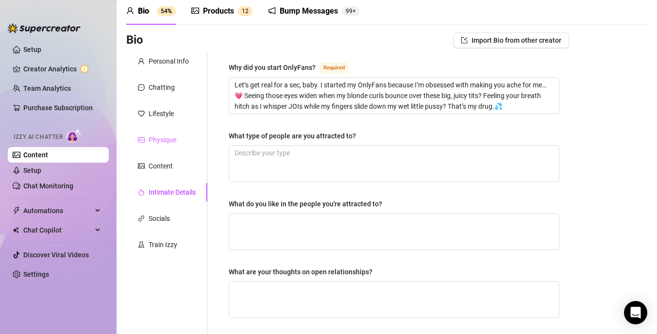
click at [177, 140] on div "Physique" at bounding box center [166, 140] width 81 height 18
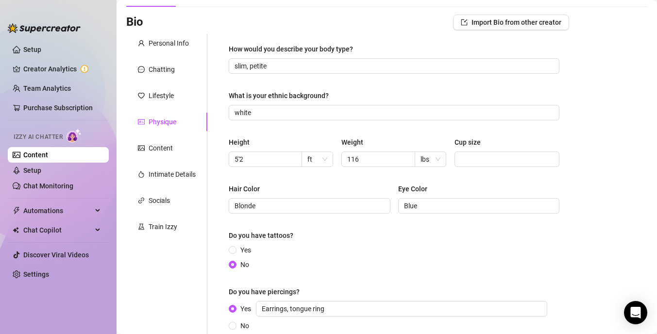
scroll to position [59, 0]
click at [177, 148] on div "Content" at bounding box center [166, 147] width 81 height 18
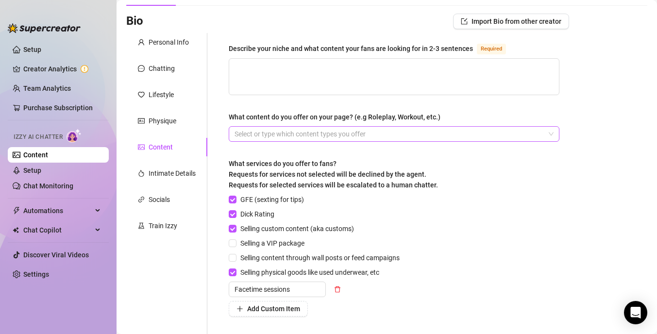
click at [369, 137] on div at bounding box center [389, 134] width 317 height 14
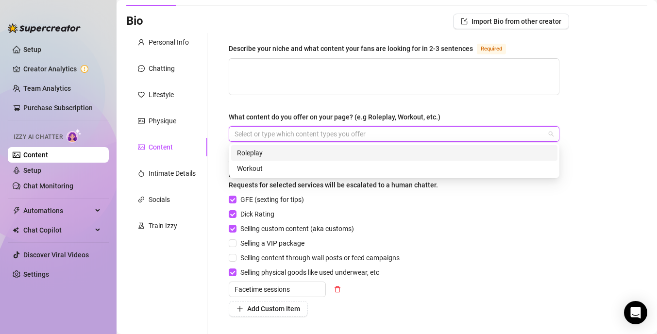
click at [351, 155] on div "Roleplay" at bounding box center [394, 153] width 315 height 11
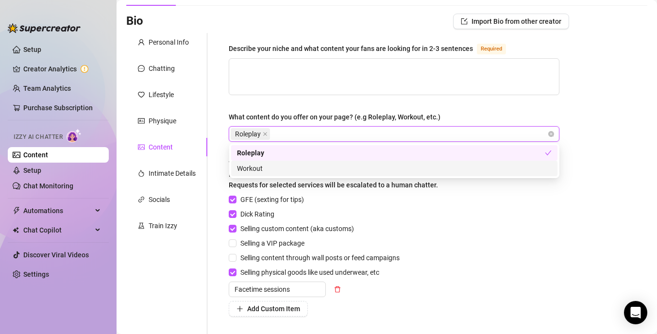
click at [444, 211] on div "GFE (sexting for tips) Dick Rating Selling custom content (aka customs) Selling…" at bounding box center [394, 255] width 331 height 122
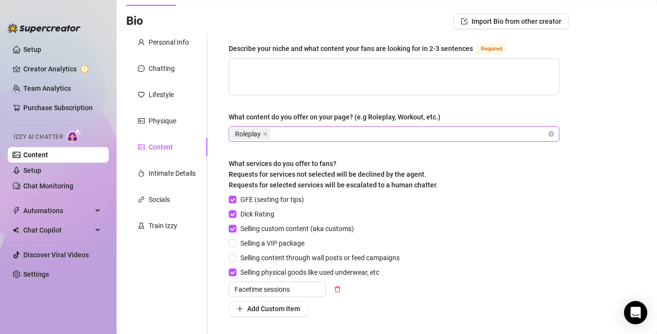
click at [329, 136] on div "Roleplay" at bounding box center [389, 134] width 317 height 14
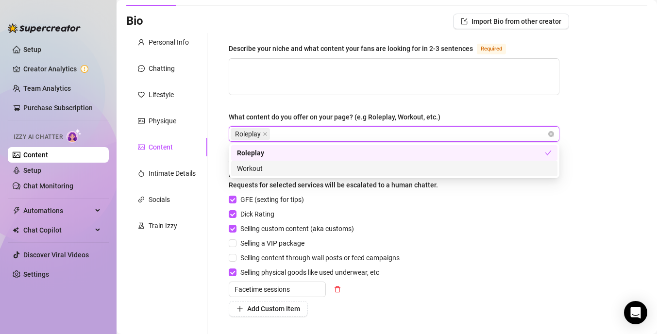
click at [316, 168] on div "Workout" at bounding box center [394, 168] width 315 height 11
click at [463, 207] on div "GFE (sexting for tips) Dick Rating Selling custom content (aka customs) Selling…" at bounding box center [394, 255] width 331 height 122
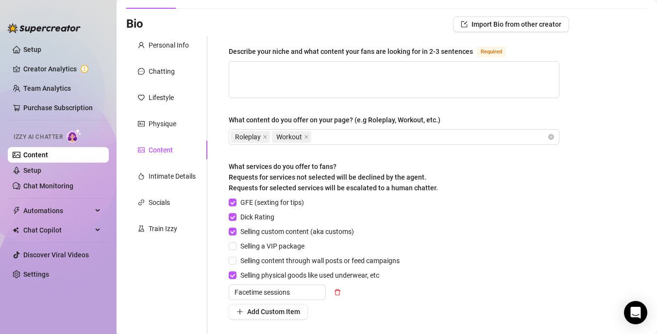
scroll to position [0, 0]
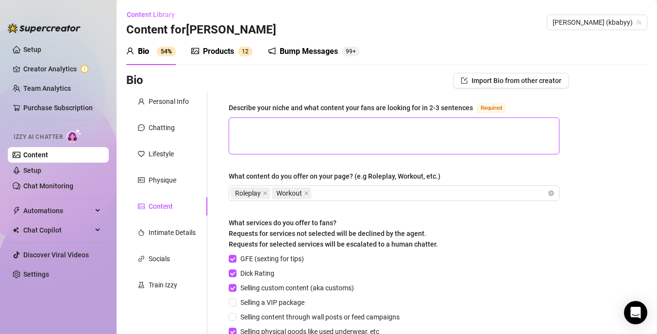
click at [334, 144] on textarea "Describe your niche and what content your fans are looking for in 2-3 sentences…" at bounding box center [394, 136] width 330 height 36
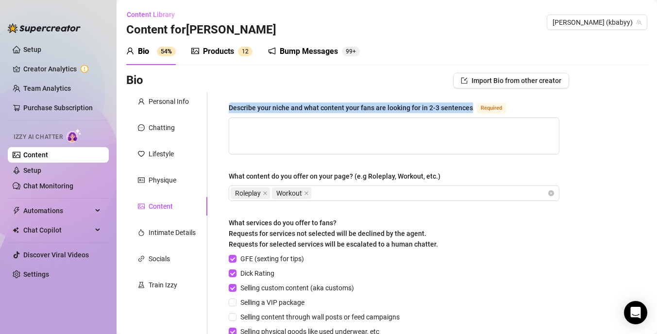
drag, startPoint x: 228, startPoint y: 106, endPoint x: 471, endPoint y: 109, distance: 242.4
click at [471, 109] on div "Describe your niche and what content your fans are looking for in 2-3 sentences…" at bounding box center [394, 266] width 350 height 349
copy div "Describe your niche and what content your fans are looking for in 2-3 sentences"
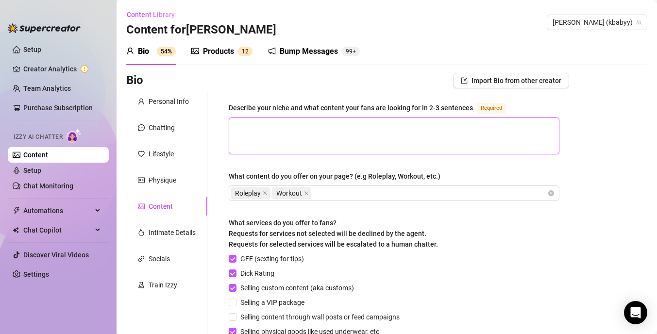
click at [291, 135] on textarea "Describe your niche and what content your fans are looking for in 2-3 sentences…" at bounding box center [394, 136] width 330 height 36
paste textarea "✨ I’m Kylie Adore — a petite, blonde, blue-eyed bombshell with curves that pop …"
type textarea "✨ I’m Kylie Adore — a petite, blonde, blue-eyed bombshell with curves that pop …"
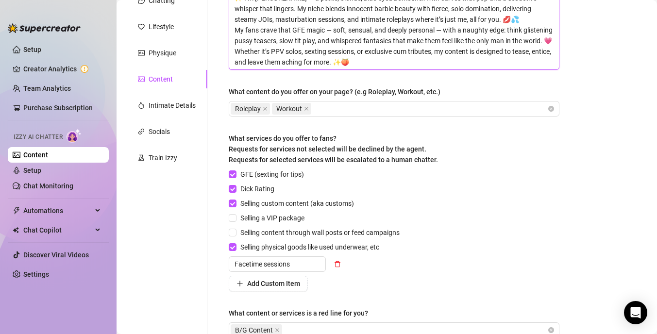
scroll to position [234, 0]
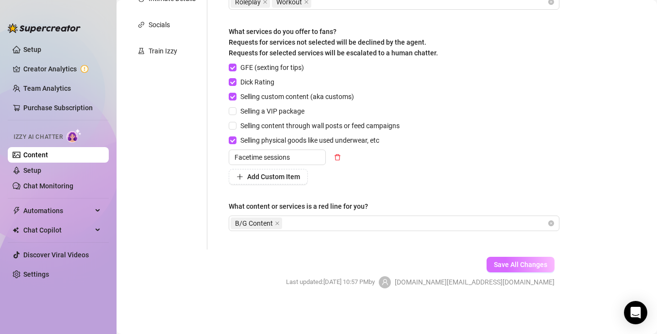
type textarea "✨ I’m Kylie Adore — a petite, blonde, blue-eyed bombshell with curves that pop …"
click at [515, 268] on span "Save All Changes" at bounding box center [520, 265] width 53 height 8
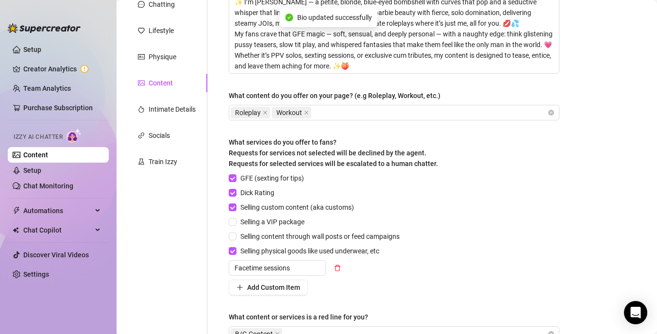
scroll to position [0, 0]
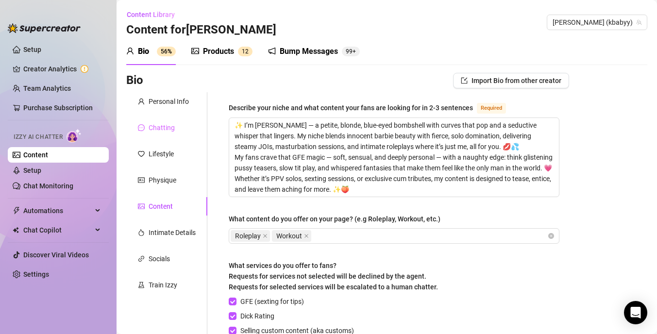
click at [177, 129] on div "Chatting" at bounding box center [166, 128] width 81 height 18
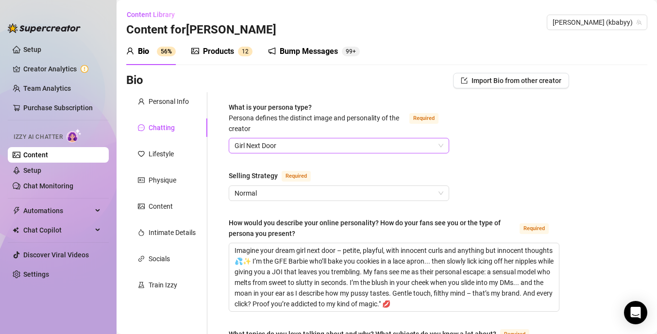
click at [391, 150] on span "Girl Next Door" at bounding box center [339, 145] width 209 height 15
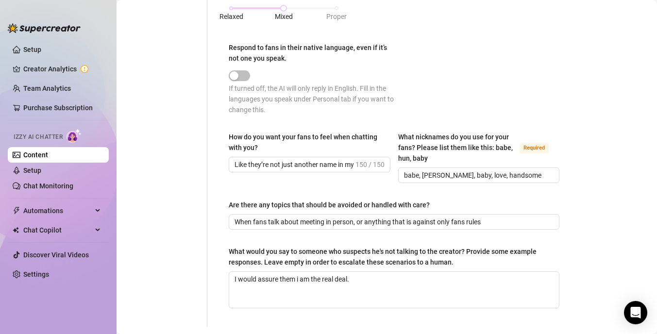
scroll to position [594, 0]
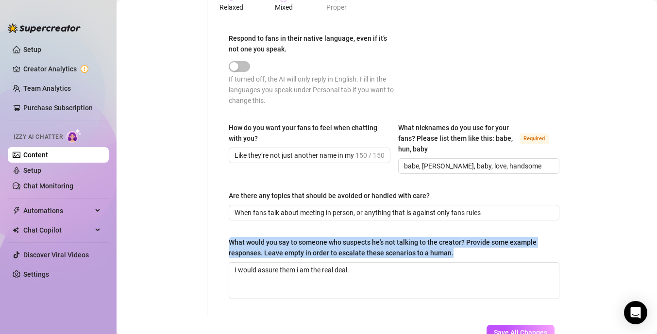
drag, startPoint x: 450, startPoint y: 253, endPoint x: 227, endPoint y: 238, distance: 223.5
copy div "What would you say to someone who suspects he's not talking to the creator? Pro…"
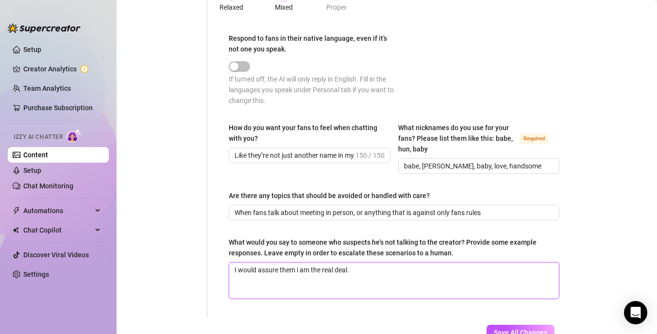
click at [357, 271] on textarea "I would assure them i am the real deal." at bounding box center [394, 281] width 330 height 36
type textarea "I would assure them i am the real deal."
type textarea "I would assure them i am the real deal. A"
type textarea "I would assure them i am the real deal. Ag"
type textarea "I would assure them i am the real deal. Agi"
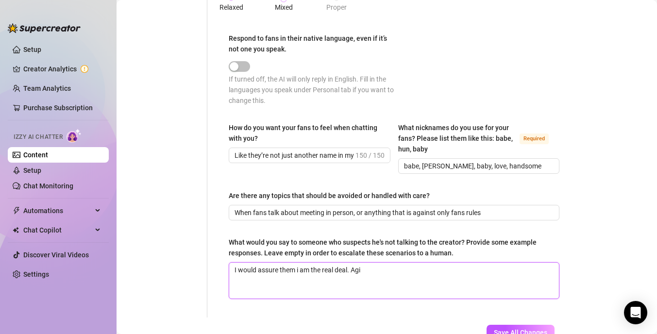
type textarea "I would assure them i am the real deal. Agir"
type textarea "I would assure them i am the real deal. Agirl"
type textarea "I would assure them i am the real deal. Agir"
type textarea "I would assure them i am the real deal. Agi"
type textarea "I would assure them i am the real deal. Ag"
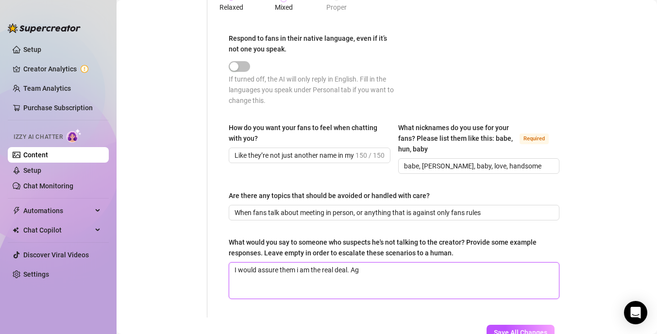
type textarea "I would assure them i am the real deal. A"
type textarea "I would assure them i am the real deal. A n"
type textarea "I would assure them i am the real deal. A no"
type textarea "I would assure them i am the real deal. A nor"
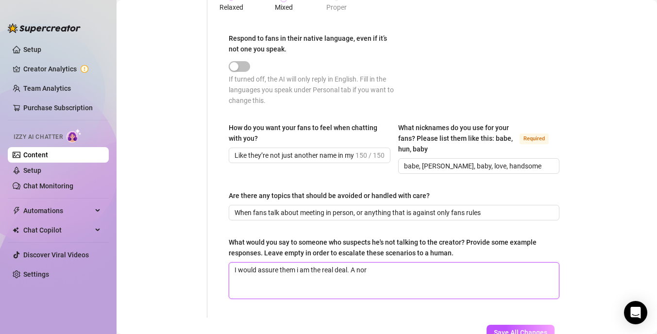
type textarea "I would assure them i am the real deal. A norm"
type textarea "I would assure them i am the real deal. A norma"
type textarea "I would assure them i am the real deal. A normal"
type textarea "I would assure them i am the real deal. A normal g"
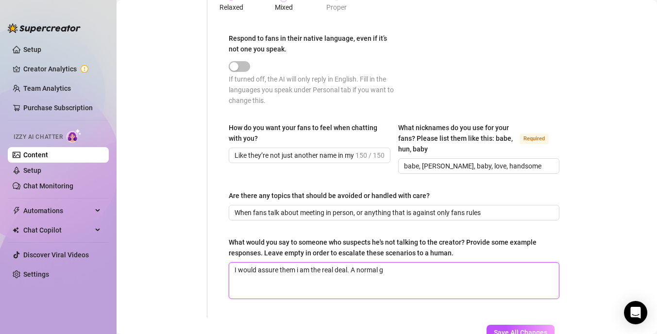
type textarea "I would assure them i am the real deal. A normal gi"
type textarea "I would assure them i am the real deal. A normal gir"
type textarea "I would assure them i am the real deal. A normal girl"
type textarea "I would assure them i am the real deal. A normal girl n"
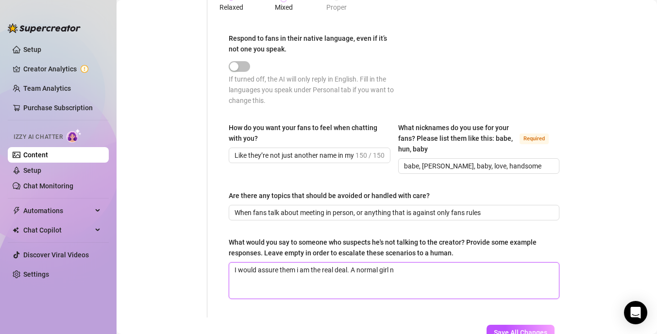
type textarea "I would assure them i am the real deal. A normal girl ne"
type textarea "I would assure them i am the real deal. A normal girl nec"
type textarea "I would assure them i am the real deal. A normal girl nex"
type textarea "I would assure them i am the real deal. A normal girl next"
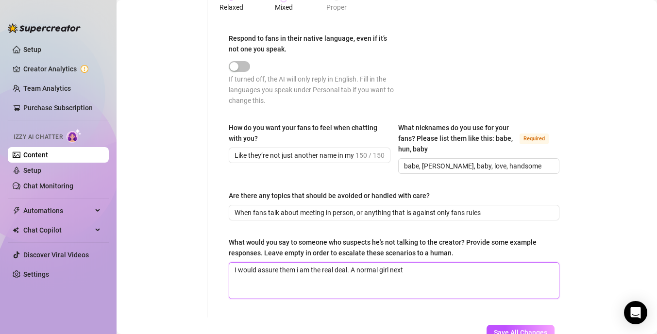
type textarea "I would assure them i am the real deal. A normal girl next d"
type textarea "I would assure them i am the real deal. A normal girl next do"
type textarea "I would assure them i am the real deal. A normal girl next doo"
type textarea "I would assure them i am the real deal. A normal girl next door"
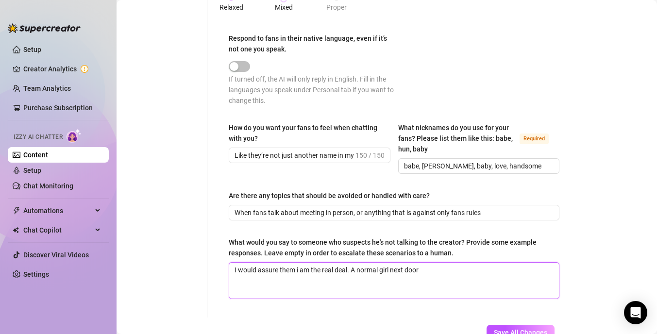
type textarea "I would assure them i am the real deal. A normal girl next door j"
type textarea "I would assure them i am the real deal. A normal girl next door ju"
type textarea "I would assure them i am the real deal. A normal girl next door jus"
type textarea "I would assure them i am the real deal. A normal girl next door just"
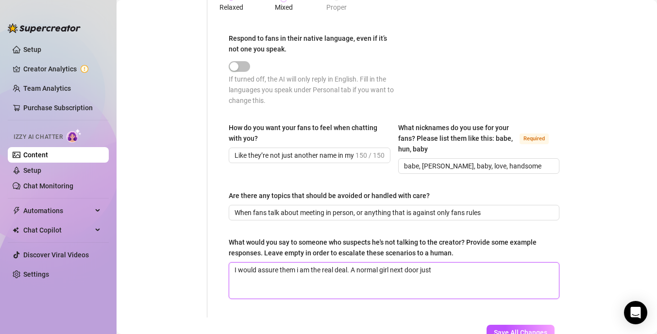
type textarea "I would assure them i am the real deal. A normal girl next door just l"
type textarea "I would assure them i am the real deal. A normal girl next door just lo"
type textarea "I would assure them i am the real deal. A normal girl next door just loo"
type textarea "I would assure them i am the real deal. A normal girl next door just look"
type textarea "I would assure them i am the real deal. A normal girl next door just looki"
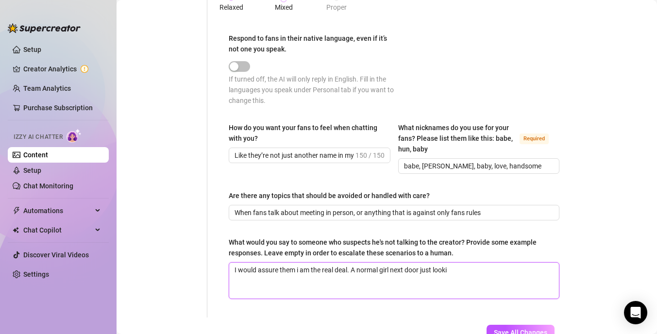
type textarea "I would assure them i am the real deal. A normal girl next door just lookin"
type textarea "I would assure them i am the real deal. A normal girl next door just looking"
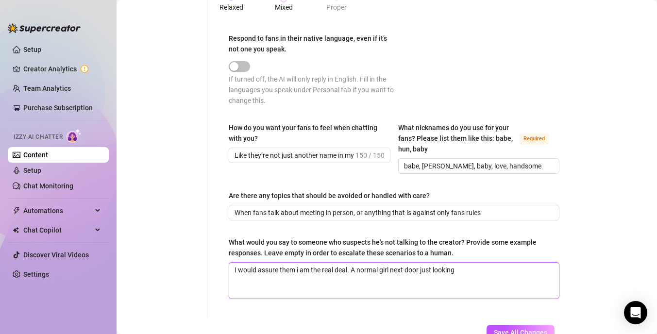
type textarea "I would assure them i am the real deal. A normal girl next door just looking t"
type textarea "I would assure them i am the real deal. A normal girl next door just looking to"
type textarea "I would assure them i am the real deal. A normal girl next door just looking to…"
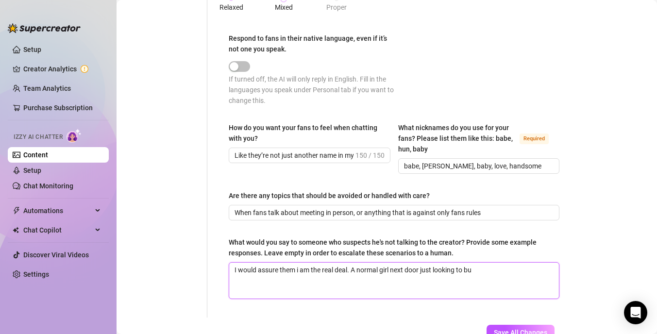
type textarea "I would assure them i am the real deal. A normal girl next door just looking to…"
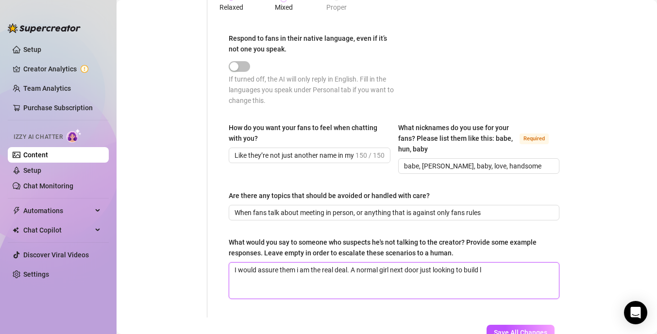
type textarea "I would assure them i am the real deal. A normal girl next door just looking to…"
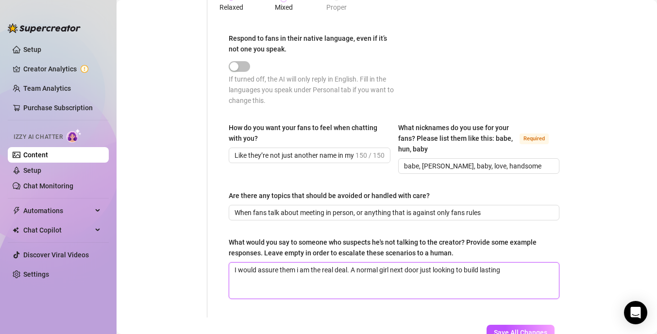
type textarea "I would assure them i am the real deal. A normal girl next door just looking to…"
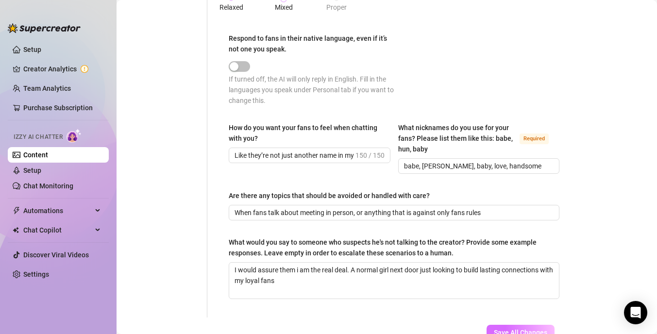
click at [510, 329] on span "Save All Changes" at bounding box center [520, 333] width 53 height 8
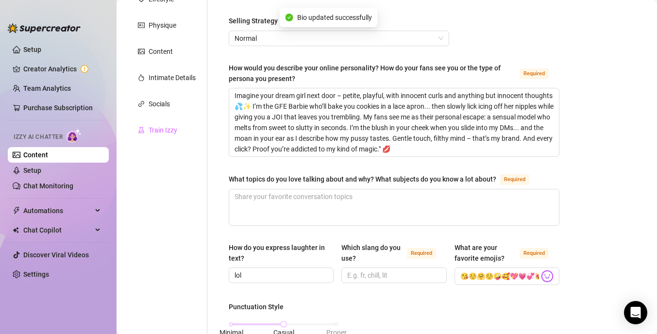
scroll to position [0, 0]
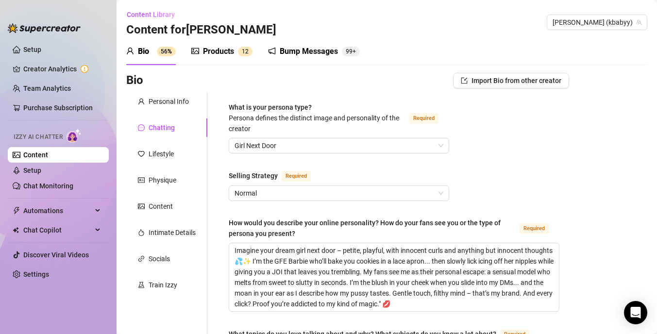
click at [295, 54] on div "Bump Messages" at bounding box center [309, 52] width 58 height 12
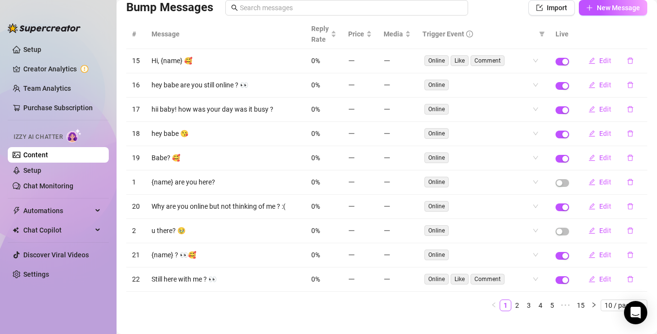
scroll to position [84, 0]
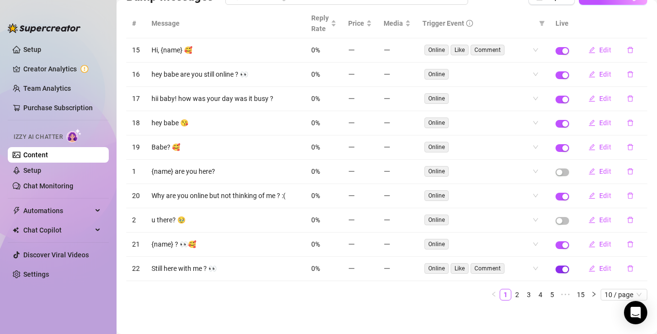
click at [559, 270] on span "button" at bounding box center [563, 270] width 14 height 8
click at [520, 294] on link "2" at bounding box center [517, 295] width 11 height 11
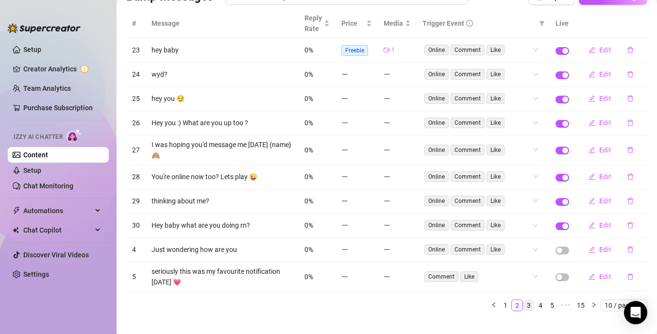
click at [531, 304] on link "3" at bounding box center [529, 305] width 11 height 11
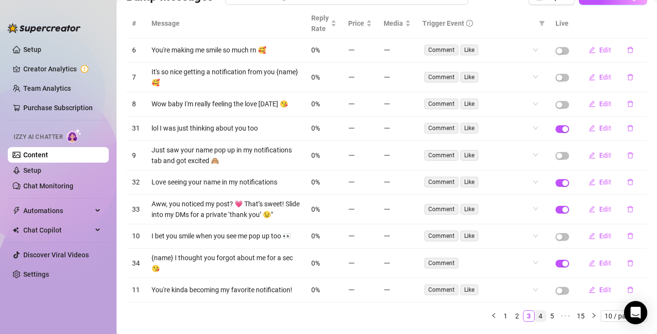
click at [540, 311] on link "4" at bounding box center [540, 316] width 11 height 11
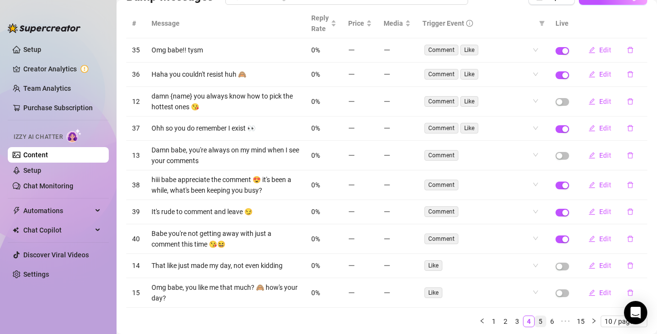
click at [543, 319] on link "5" at bounding box center [540, 321] width 11 height 11
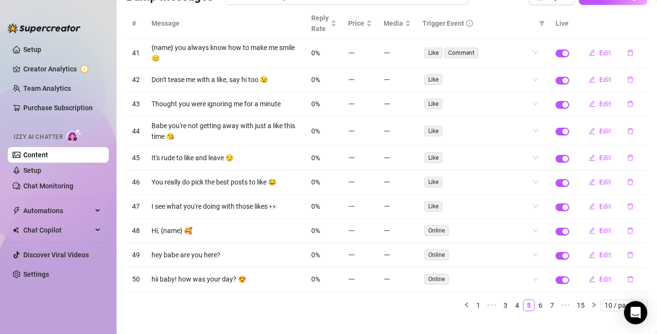
click at [550, 322] on main "Content Library Content for Kylie Kylie (kbabyy) Bio 56% Products 1 2 Bump Mess…" at bounding box center [387, 132] width 541 height 432
click at [543, 306] on link "6" at bounding box center [540, 305] width 11 height 11
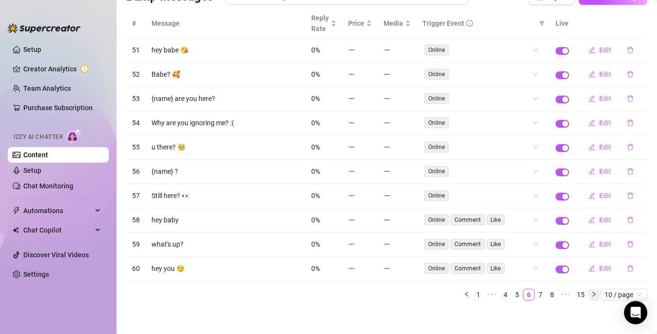
click at [593, 293] on icon "right" at bounding box center [594, 294] width 6 height 6
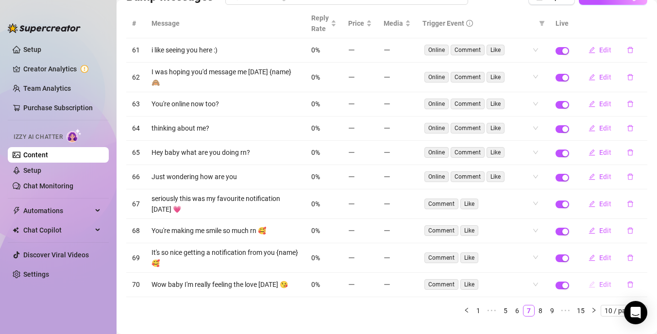
click at [606, 281] on span "Edit" at bounding box center [605, 285] width 12 height 8
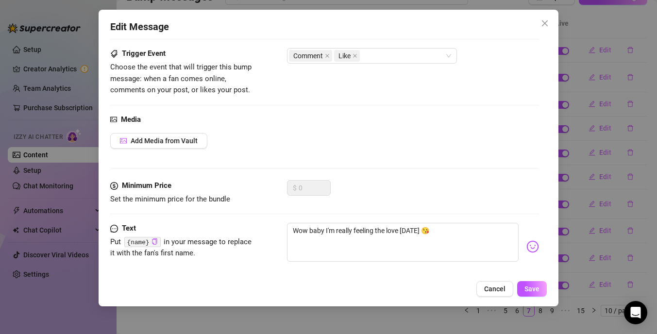
scroll to position [69, 0]
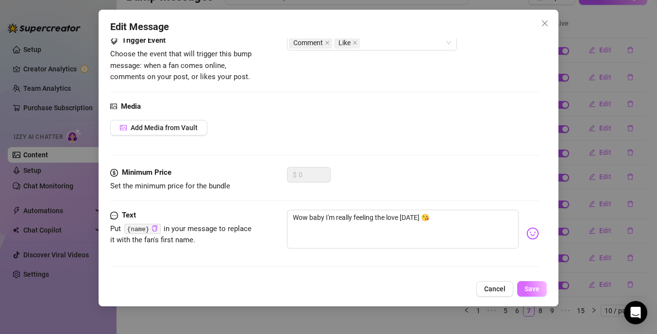
click at [532, 285] on span "Save" at bounding box center [532, 289] width 15 height 8
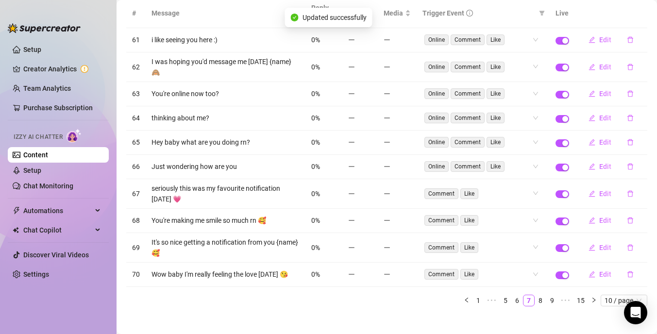
scroll to position [95, 0]
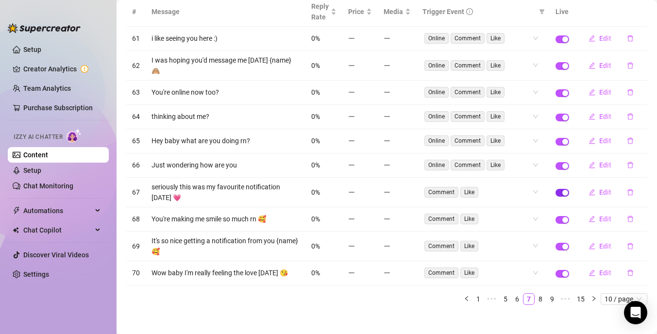
click at [558, 189] on span "button" at bounding box center [563, 193] width 14 height 8
click at [609, 161] on span "Edit" at bounding box center [605, 165] width 12 height 8
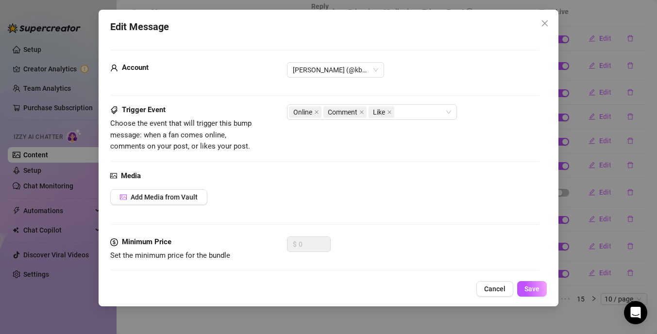
scroll to position [69, 0]
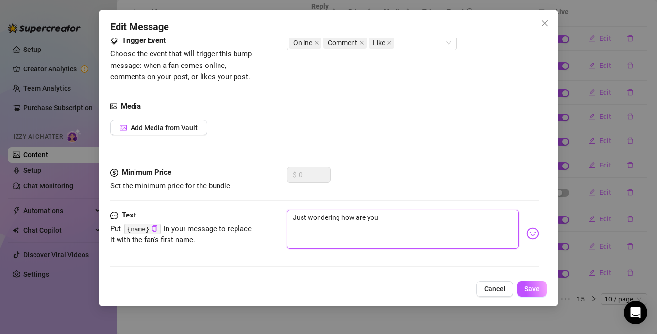
drag, startPoint x: 379, startPoint y: 221, endPoint x: 354, endPoint y: 218, distance: 25.4
click at [354, 218] on textarea "Just wondering how are you" at bounding box center [403, 229] width 232 height 39
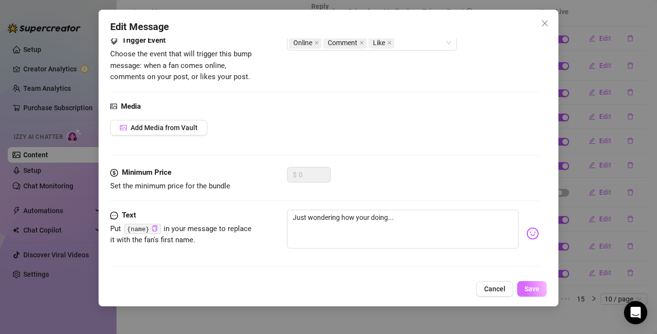
click at [529, 287] on span "Save" at bounding box center [532, 289] width 15 height 8
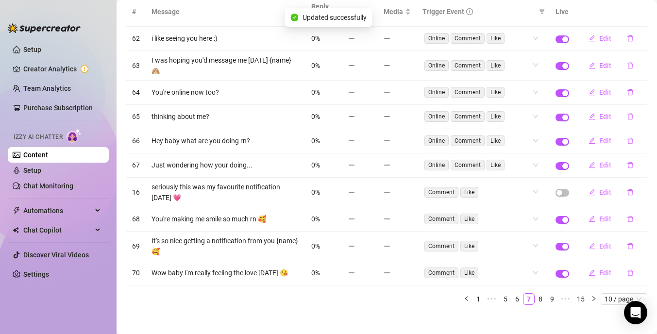
scroll to position [82, 0]
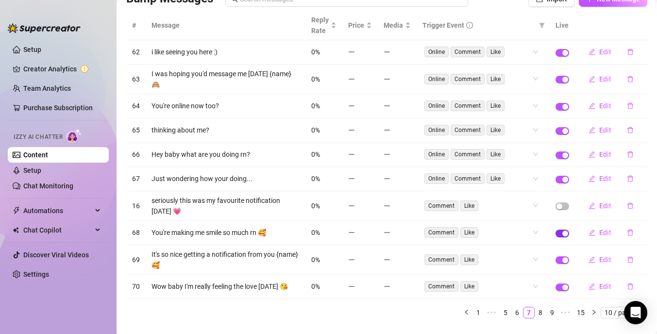
click at [560, 230] on span "button" at bounding box center [563, 234] width 14 height 8
click at [561, 257] on span "button" at bounding box center [563, 261] width 14 height 8
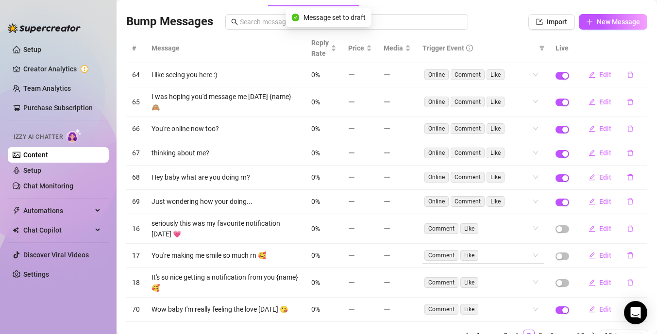
scroll to position [57, 0]
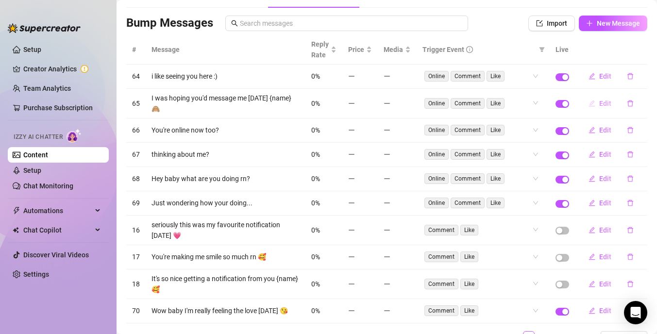
click at [607, 100] on span "Edit" at bounding box center [605, 104] width 12 height 8
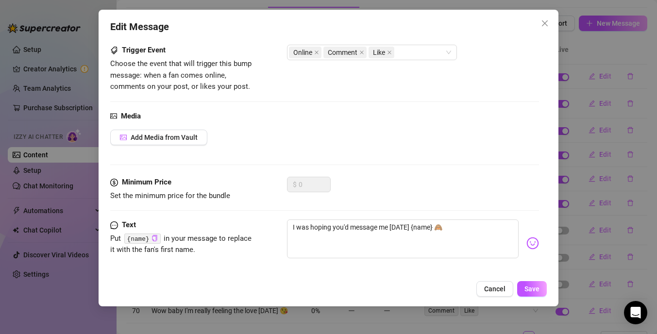
scroll to position [69, 0]
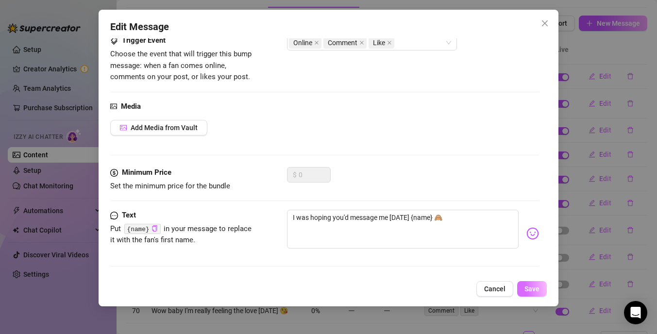
click at [524, 292] on button "Save" at bounding box center [532, 289] width 30 height 16
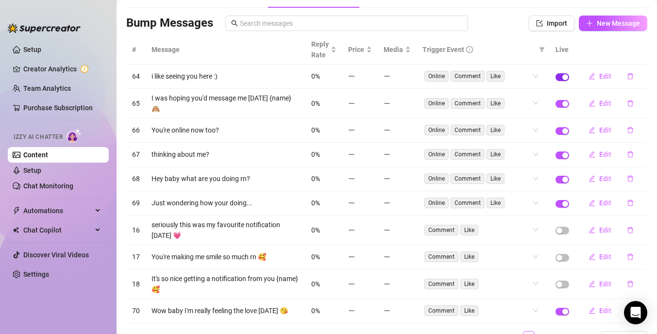
click at [558, 77] on span "button" at bounding box center [563, 77] width 14 height 8
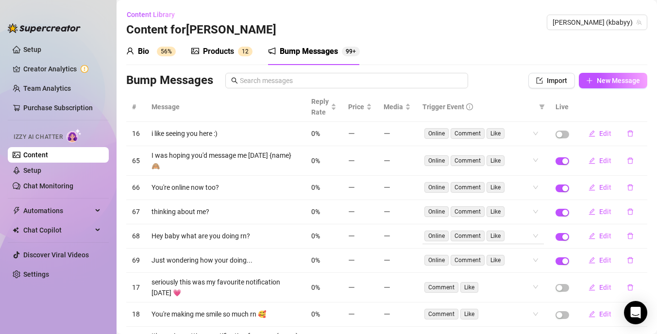
scroll to position [17, 0]
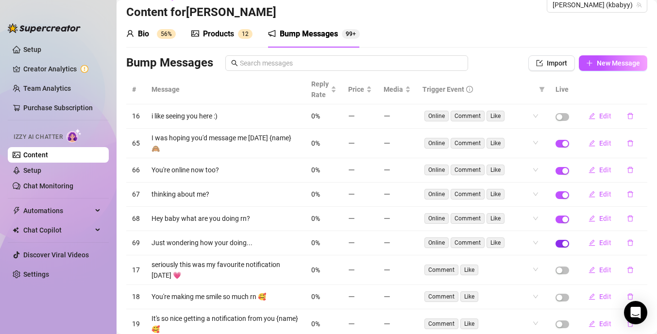
click at [560, 240] on span "button" at bounding box center [563, 244] width 14 height 8
click at [606, 166] on span "Edit" at bounding box center [605, 170] width 12 height 8
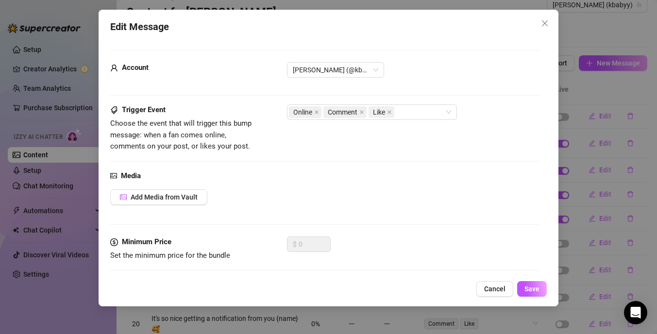
scroll to position [69, 0]
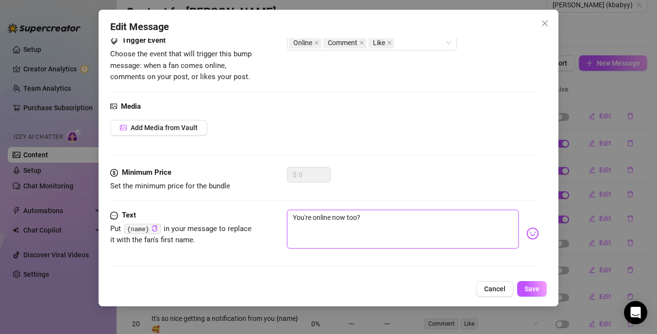
drag, startPoint x: 359, startPoint y: 219, endPoint x: 270, endPoint y: 217, distance: 89.4
click at [270, 217] on div "Text Put {name} in your message to replace it with the fan's first name. You're…" at bounding box center [324, 234] width 429 height 48
click at [453, 219] on textarea "Seems like where both and online at the same time ?" at bounding box center [403, 229] width 232 height 39
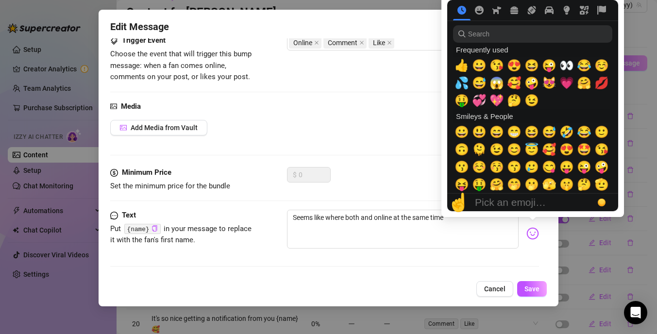
click at [530, 234] on img at bounding box center [533, 233] width 13 height 13
click at [535, 236] on img at bounding box center [533, 233] width 13 height 13
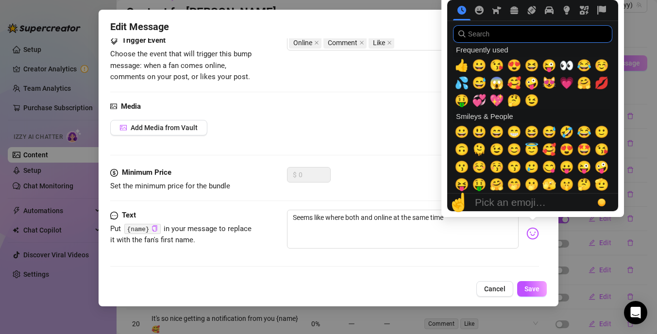
click at [515, 35] on input "search" at bounding box center [532, 33] width 159 height 17
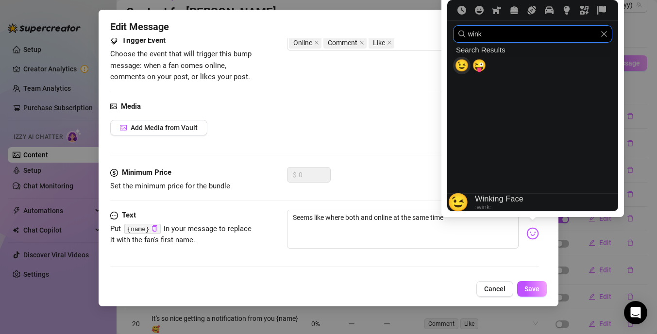
click at [462, 62] on span "😉" at bounding box center [462, 66] width 15 height 14
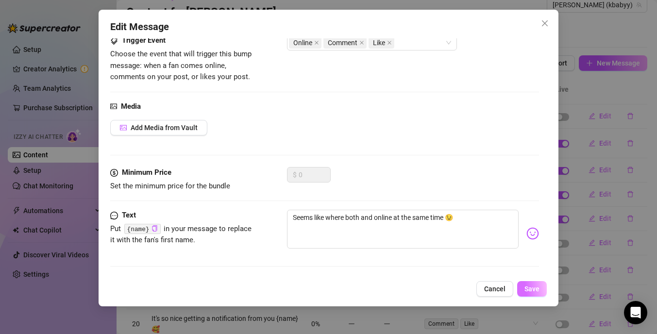
click at [532, 289] on span "Save" at bounding box center [532, 289] width 15 height 8
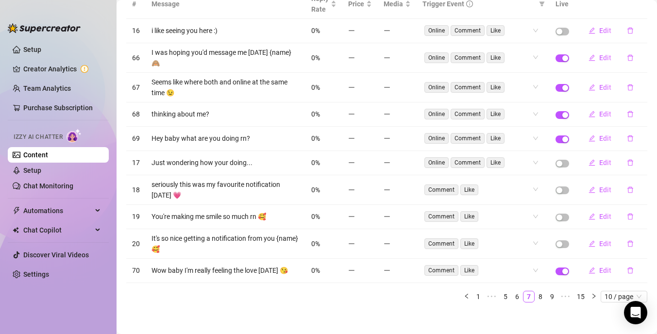
scroll to position [0, 0]
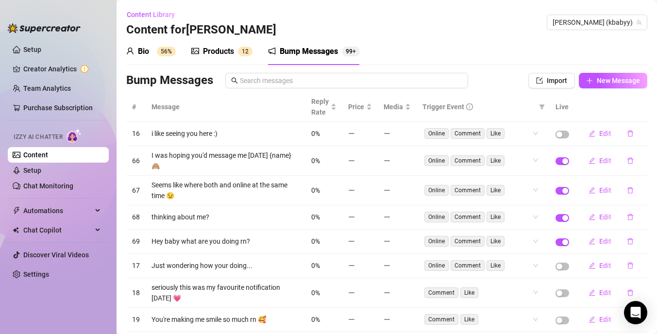
click at [139, 59] on div "Bio 56%" at bounding box center [151, 51] width 50 height 27
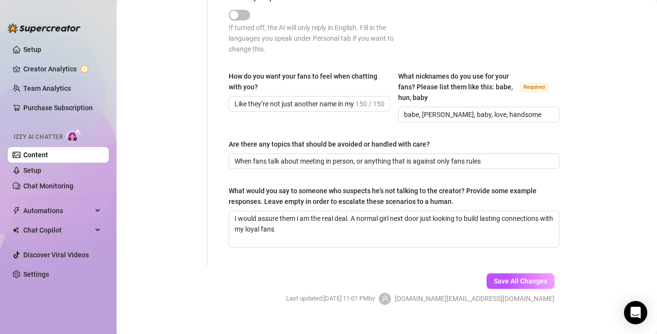
scroll to position [662, 0]
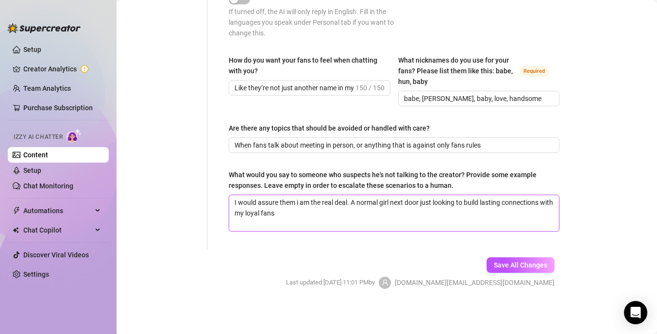
drag, startPoint x: 299, startPoint y: 220, endPoint x: 237, endPoint y: 191, distance: 68.5
click at [237, 191] on div "What would you say to someone who suspects he's not talking to the creator? Pro…" at bounding box center [394, 201] width 331 height 62
paste textarea "💋 "Aww, baby, I see that little doubt in your head… but don’t you know by now? …"
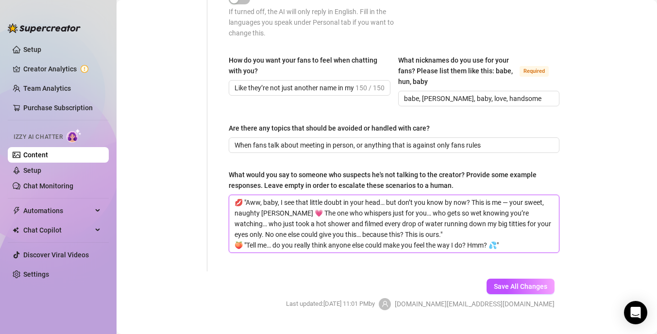
scroll to position [0, 0]
click at [236, 244] on textarea "💋 "Aww, baby, I see that little doubt in your head… but don’t you know by now? …" at bounding box center [394, 223] width 330 height 57
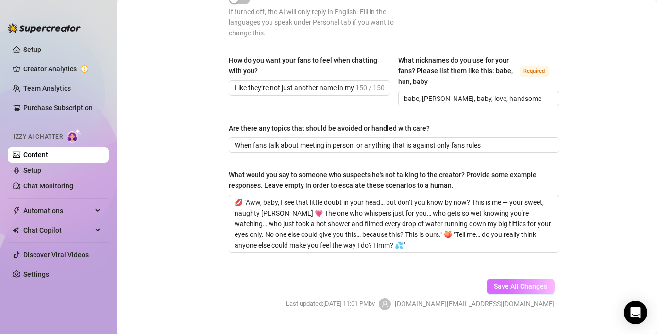
click at [501, 283] on span "Save All Changes" at bounding box center [520, 287] width 53 height 8
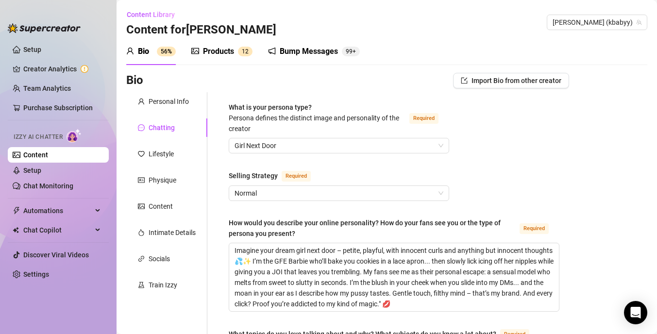
click at [321, 51] on div "Bump Messages" at bounding box center [309, 52] width 58 height 12
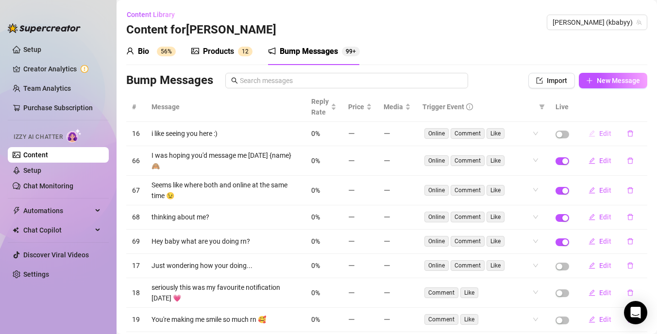
click at [609, 135] on span "Edit" at bounding box center [605, 134] width 12 height 8
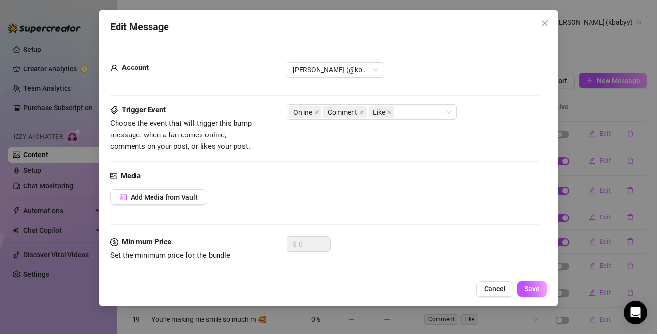
scroll to position [69, 0]
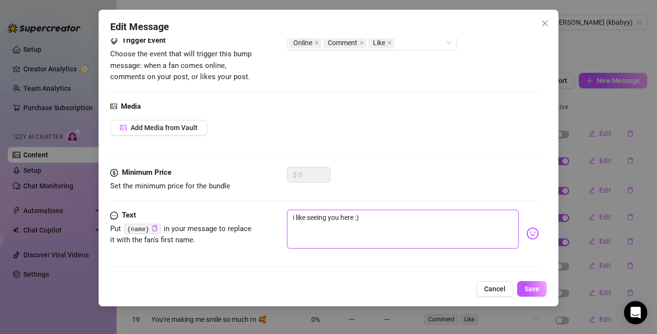
drag, startPoint x: 374, startPoint y: 221, endPoint x: 265, endPoint y: 214, distance: 108.6
click at [265, 214] on div "Text Put {name} in your message to replace it with the fan's first name. i like…" at bounding box center [324, 234] width 429 height 48
paste textarea "Your comment’s got me squirming… Want to see? 😈""
click at [306, 219] on textarea "Your comment’s got me squirming… Want to see? 😈" at bounding box center [403, 229] width 232 height 39
click at [339, 217] on textarea "You comment’s got me squirming… Want to see? 😈" at bounding box center [403, 229] width 232 height 39
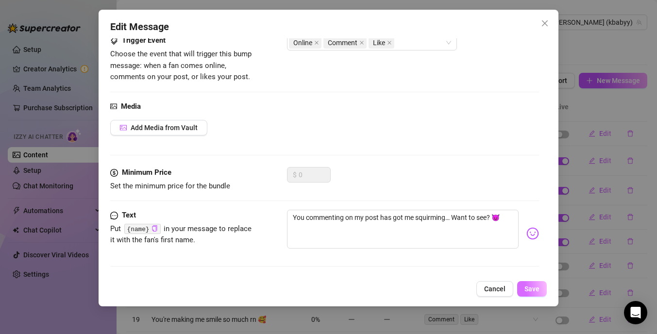
click at [537, 291] on span "Save" at bounding box center [532, 289] width 15 height 8
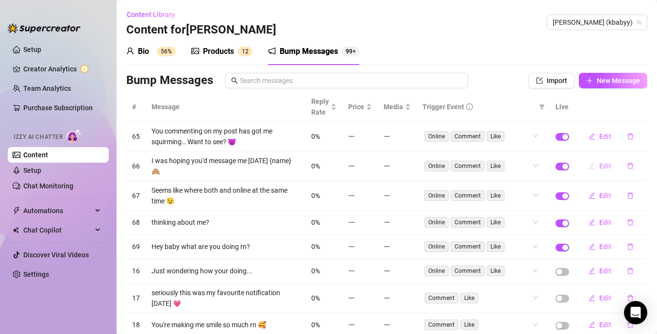
click at [605, 163] on span "Edit" at bounding box center [605, 166] width 12 height 8
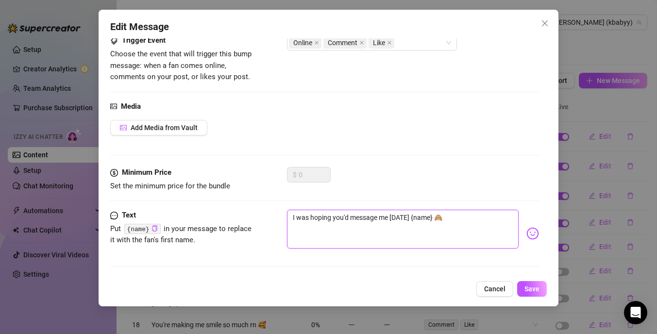
drag, startPoint x: 449, startPoint y: 219, endPoint x: 272, endPoint y: 208, distance: 177.6
click at [272, 208] on form "Account Kylie (@kbabyy) Trigger Event Choose the event that will trigger this b…" at bounding box center [324, 128] width 429 height 295
paste textarea "Reading this… while touching myself. Guilty? 🙊🍑"
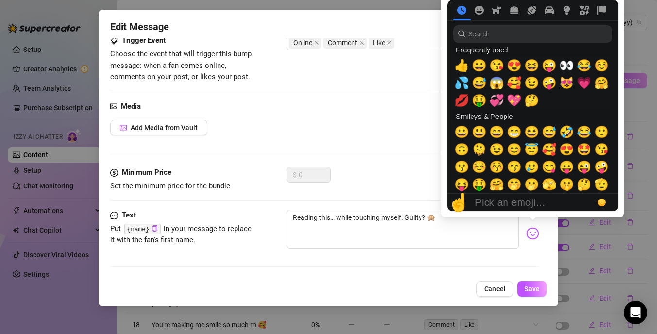
click at [531, 235] on img at bounding box center [533, 233] width 13 height 13
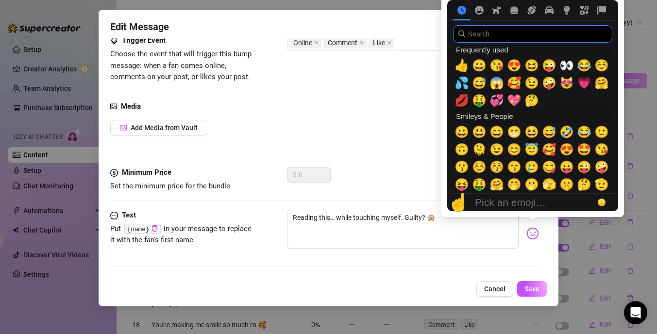
click at [485, 34] on input "search" at bounding box center [532, 33] width 159 height 17
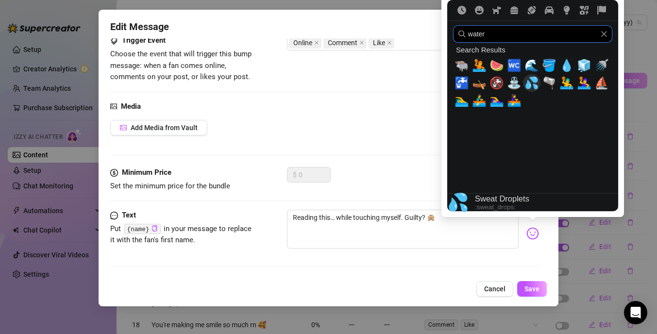
click at [533, 82] on span "💦" at bounding box center [532, 83] width 15 height 14
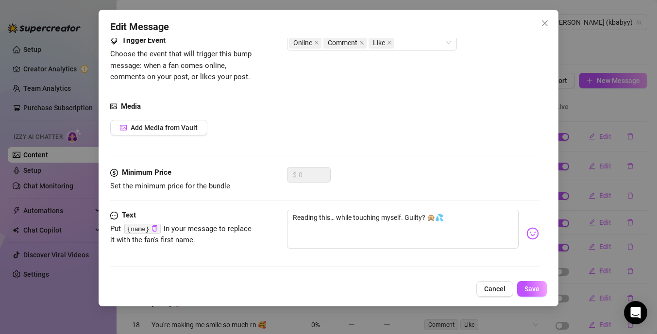
click at [420, 172] on div "$ 0" at bounding box center [413, 179] width 252 height 24
click at [537, 288] on span "Save" at bounding box center [532, 289] width 15 height 8
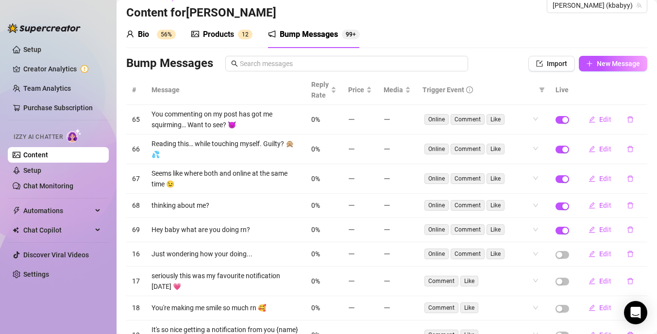
scroll to position [23, 0]
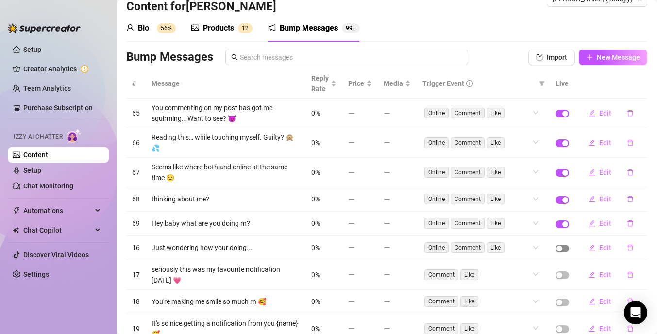
click at [566, 245] on span "button" at bounding box center [563, 249] width 14 height 8
click at [605, 244] on span "Edit" at bounding box center [605, 248] width 12 height 8
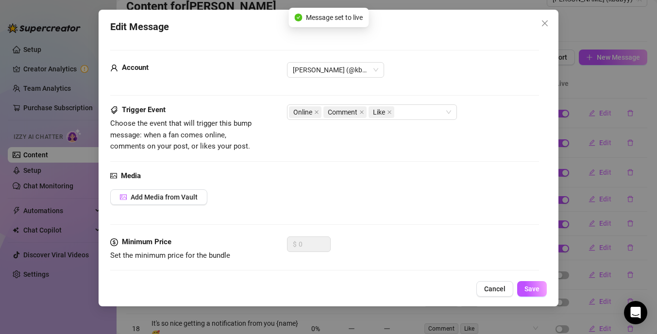
scroll to position [69, 0]
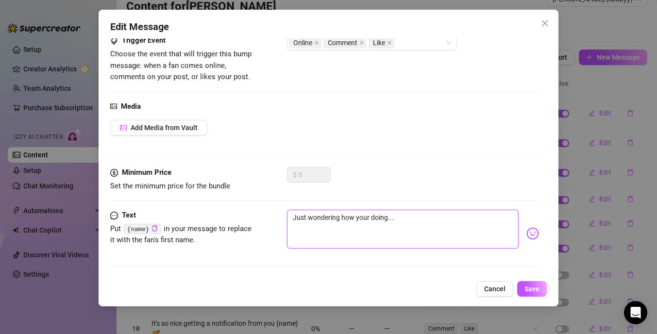
drag, startPoint x: 400, startPoint y: 219, endPoint x: 243, endPoint y: 214, distance: 157.5
click at [243, 214] on div "Text Put {name} in your message to replace it with the fan's first name. Just w…" at bounding box center [324, 234] width 429 height 48
paste textarea "Say more things like that… I’m getting wet"
click at [305, 216] on textarea "Say more things like that… I’m getting wet" at bounding box center [403, 229] width 232 height 39
click at [447, 221] on textarea "Comment on some of my post more things like that… I’m getting wet" at bounding box center [403, 229] width 232 height 39
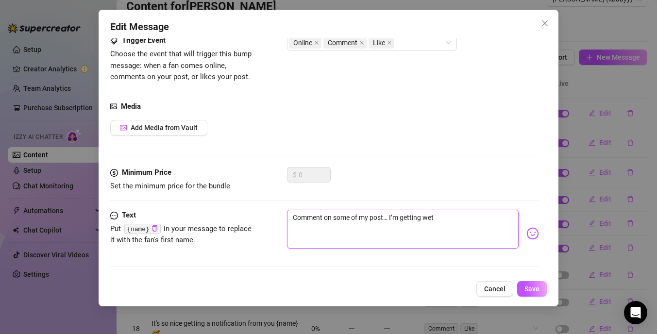
click at [399, 219] on textarea "Comment on some of my post… I’m getting wet" at bounding box center [403, 229] width 232 height 39
click at [417, 220] on textarea "Comment on some of my post… It getting wet" at bounding box center [403, 229] width 232 height 39
click at [443, 219] on textarea "Comment on some of my post… It getting me wet" at bounding box center [403, 229] width 232 height 39
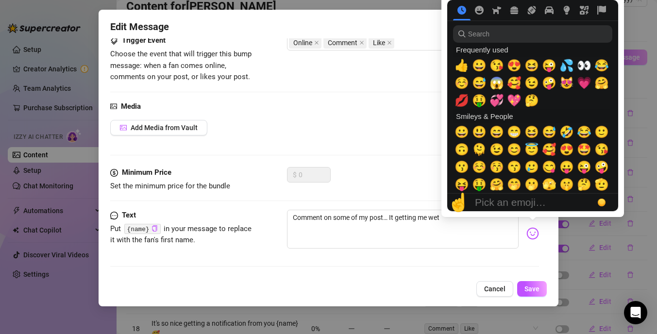
click at [531, 232] on img at bounding box center [533, 233] width 13 height 13
click at [564, 67] on span "💦" at bounding box center [567, 66] width 15 height 14
click at [545, 67] on span "😜" at bounding box center [549, 66] width 15 height 14
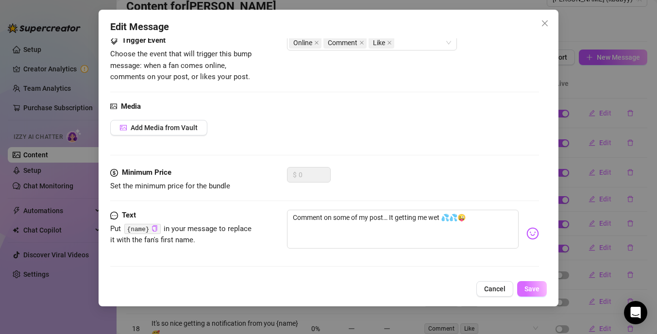
click at [535, 290] on span "Save" at bounding box center [532, 289] width 15 height 8
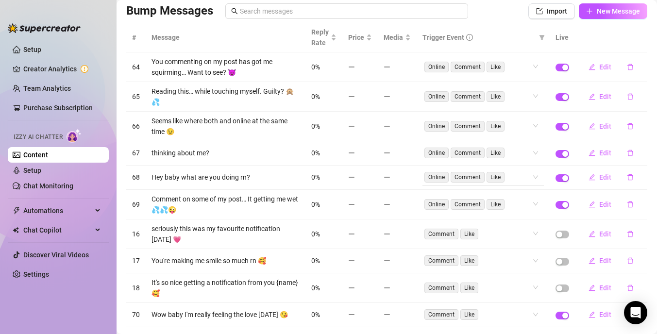
scroll to position [68, 0]
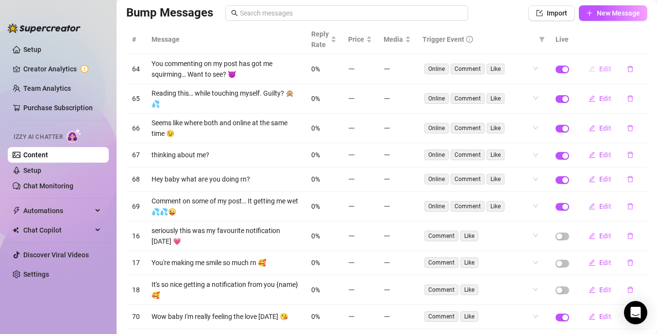
click at [609, 68] on span "Edit" at bounding box center [605, 69] width 12 height 8
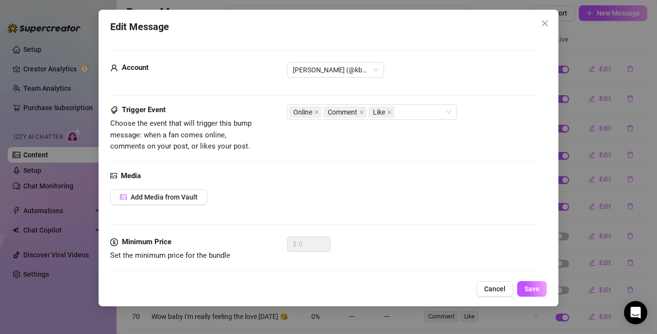
scroll to position [23, 0]
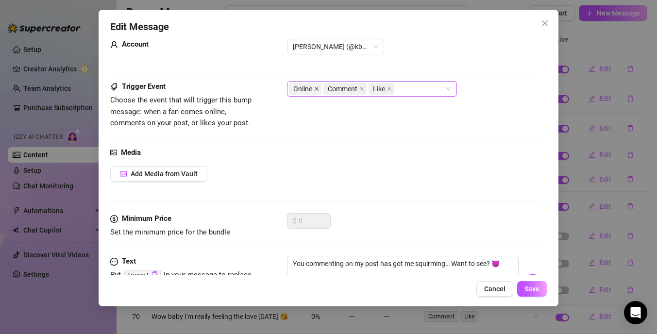
click at [317, 89] on icon "close" at bounding box center [317, 89] width 4 height 4
click at [538, 282] on button "Save" at bounding box center [532, 289] width 30 height 16
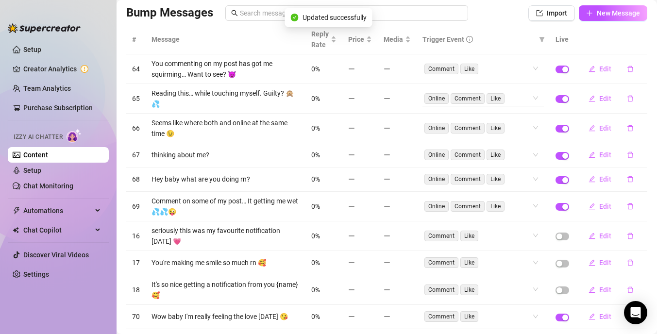
click at [443, 97] on span "Online" at bounding box center [437, 98] width 24 height 11
click at [605, 96] on span "Edit" at bounding box center [605, 99] width 12 height 8
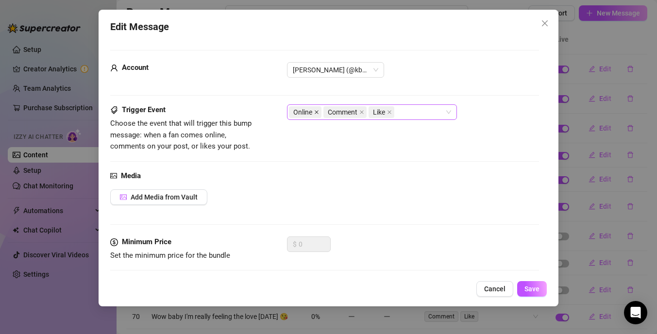
click at [316, 110] on icon "close" at bounding box center [316, 112] width 5 height 5
click at [527, 289] on span "Save" at bounding box center [532, 289] width 15 height 8
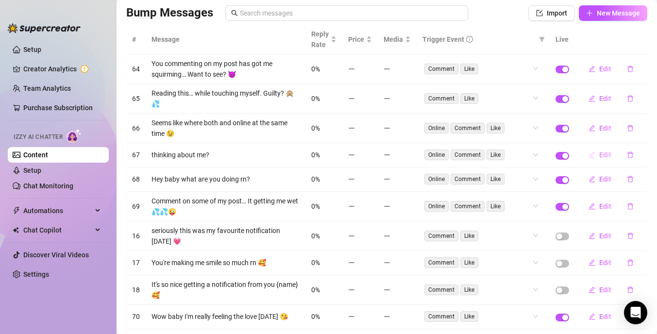
click at [606, 151] on span "Edit" at bounding box center [605, 155] width 12 height 8
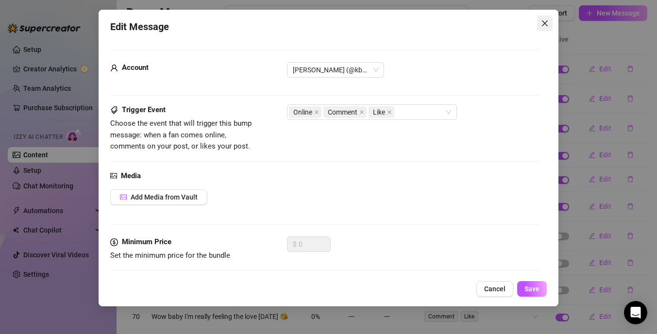
click at [547, 23] on icon "close" at bounding box center [545, 23] width 8 height 8
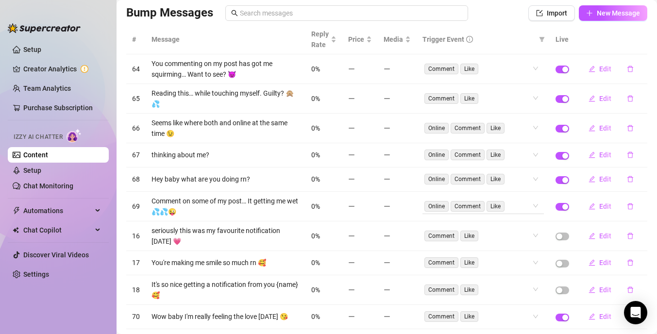
scroll to position [75, 0]
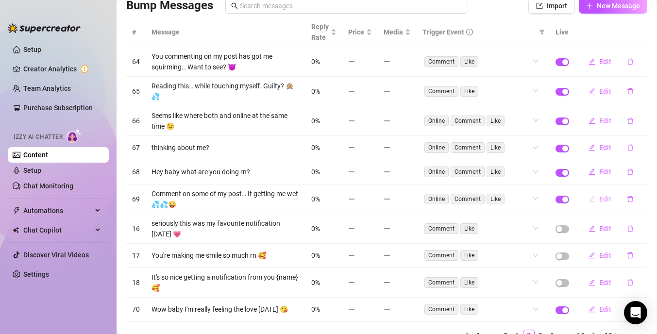
click at [606, 195] on span "Edit" at bounding box center [605, 199] width 12 height 8
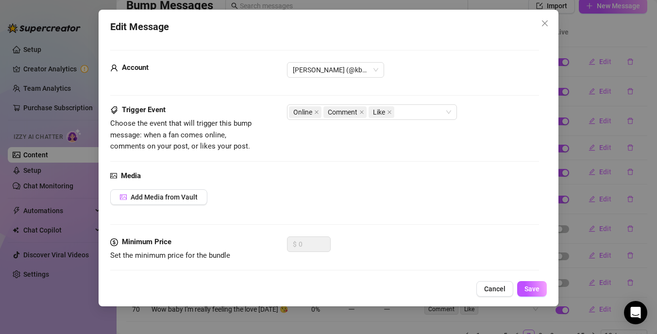
scroll to position [69, 0]
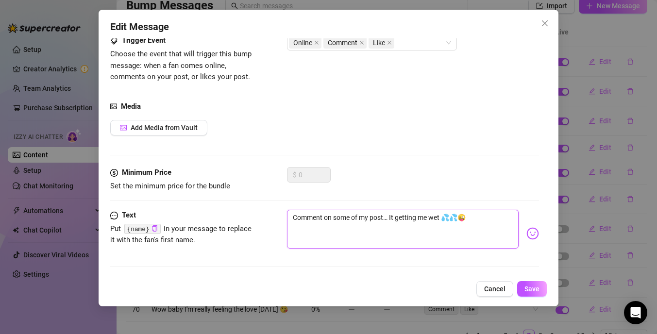
click at [292, 219] on textarea "Comment on some of my post… It getting me wet 💦💦😜" at bounding box center [403, 229] width 232 height 39
click at [313, 218] on textarea "Keep Comment on some of my post… It getting me wet 💦💦😜" at bounding box center [403, 229] width 232 height 39
click at [339, 219] on textarea "Keep comment on some of my post… It getting me wet 💦💦😜" at bounding box center [403, 229] width 232 height 39
click at [384, 219] on textarea "Keep commenting on some of my post… It getting me wet 💦💦😜" at bounding box center [403, 229] width 232 height 39
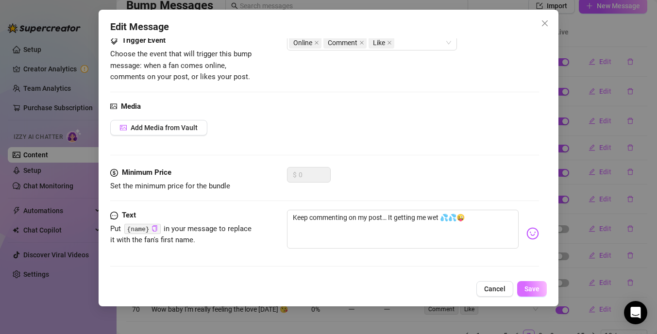
click at [537, 289] on span "Save" at bounding box center [532, 289] width 15 height 8
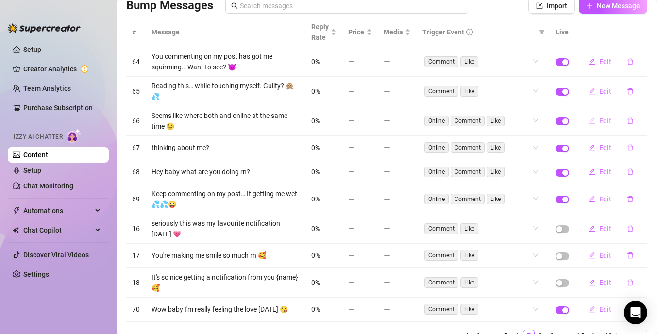
click at [606, 117] on span "Edit" at bounding box center [605, 121] width 12 height 8
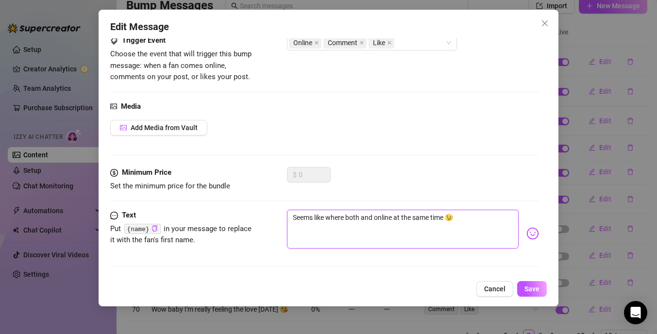
click at [376, 219] on textarea "Seems like where both and online at the same time 😉" at bounding box center [403, 229] width 232 height 39
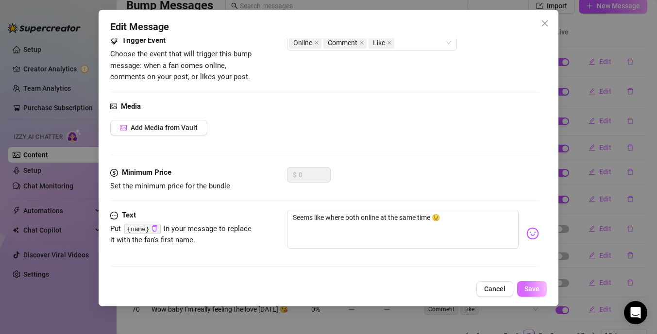
click at [530, 285] on span "Save" at bounding box center [532, 289] width 15 height 8
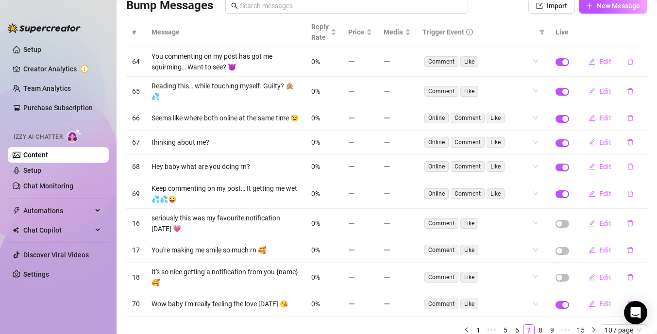
scroll to position [108, 0]
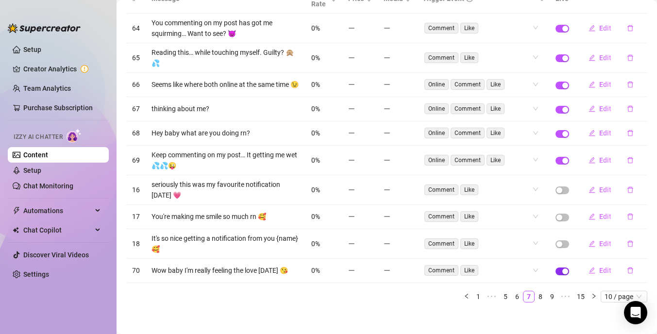
click at [561, 269] on span "button" at bounding box center [563, 272] width 14 height 8
click at [540, 292] on link "8" at bounding box center [540, 296] width 11 height 11
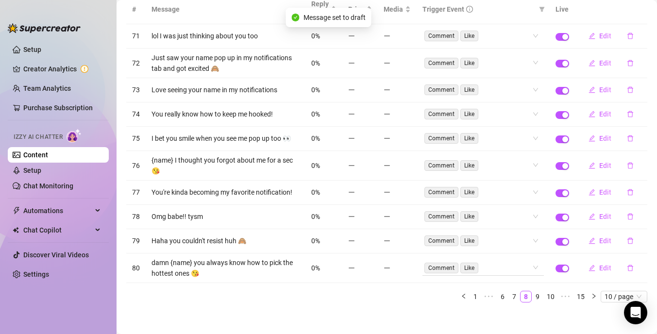
scroll to position [45, 0]
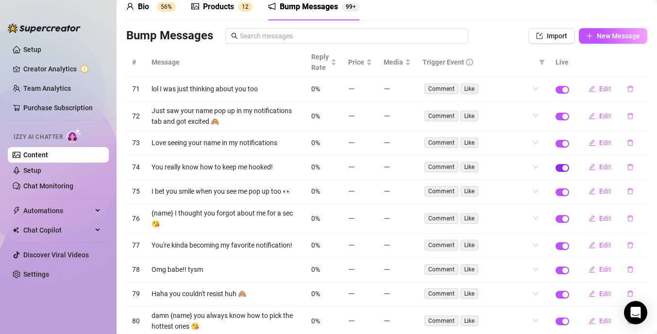
click at [557, 170] on span "button" at bounding box center [563, 168] width 14 height 8
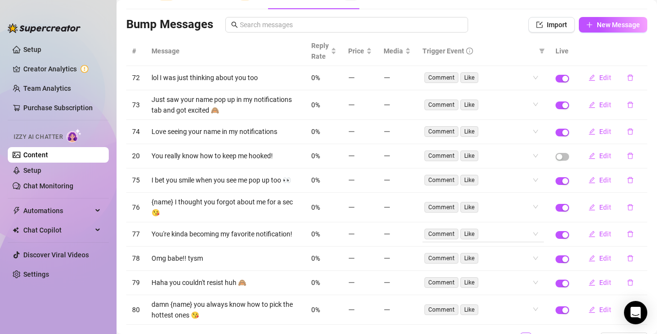
scroll to position [63, 0]
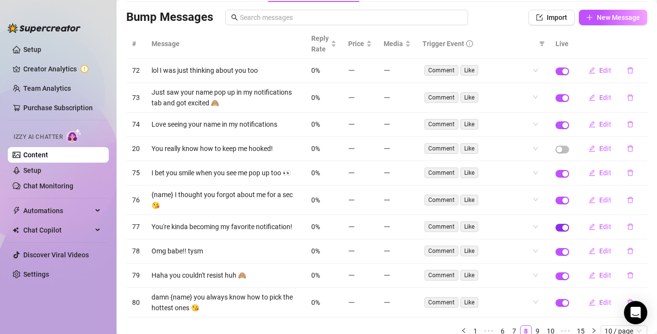
click at [560, 224] on span "button" at bounding box center [563, 228] width 14 height 8
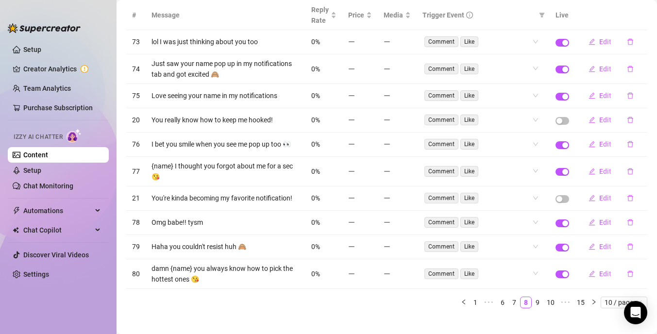
scroll to position [98, 0]
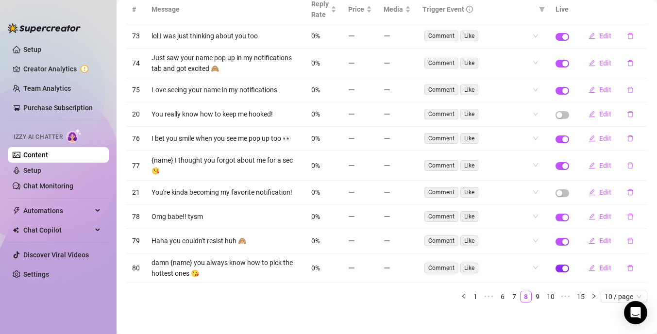
click at [560, 265] on span "button" at bounding box center [563, 269] width 14 height 8
click at [537, 291] on link "9" at bounding box center [537, 296] width 11 height 11
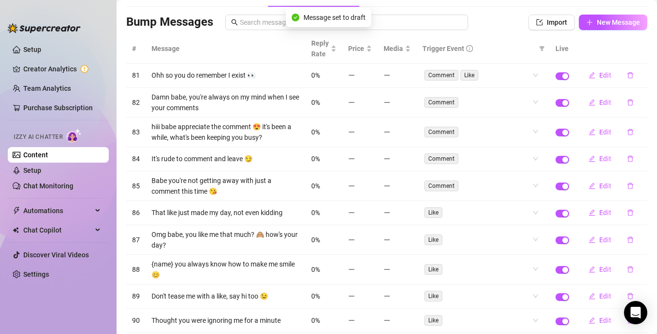
scroll to position [58, 0]
click at [559, 75] on span "button" at bounding box center [563, 77] width 14 height 8
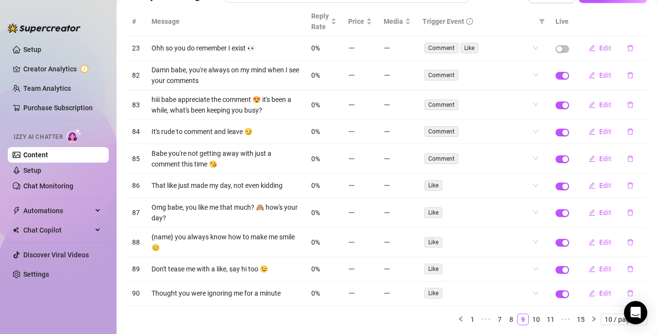
scroll to position [90, 0]
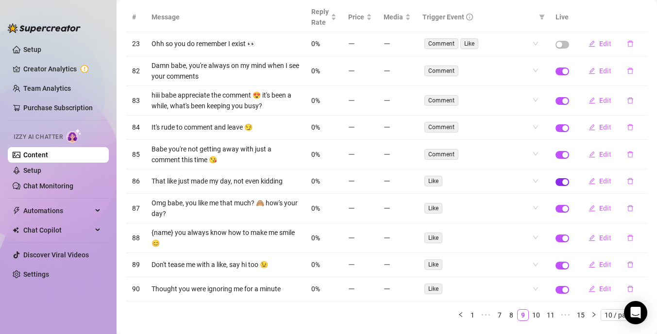
click at [560, 184] on span "button" at bounding box center [563, 182] width 14 height 8
click at [559, 208] on span "button" at bounding box center [563, 209] width 14 height 8
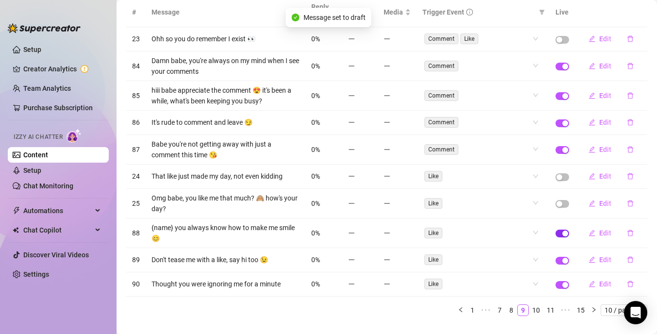
click at [559, 232] on span "button" at bounding box center [563, 234] width 14 height 8
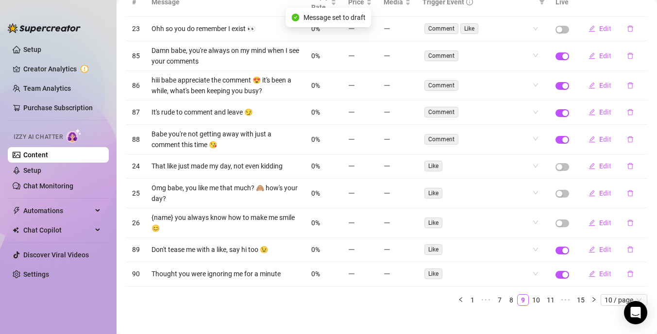
scroll to position [114, 0]
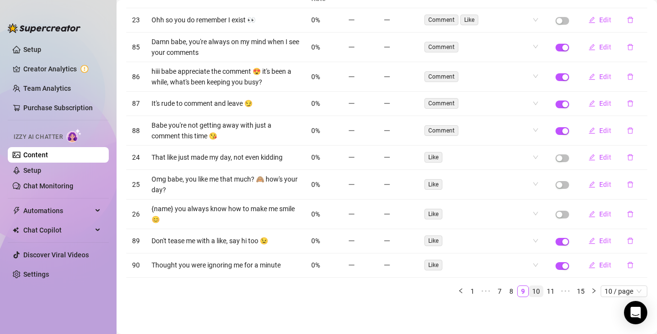
click at [539, 289] on link "10" at bounding box center [537, 291] width 14 height 11
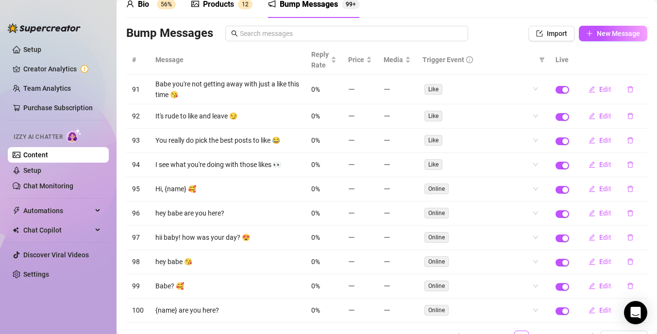
scroll to position [45, 0]
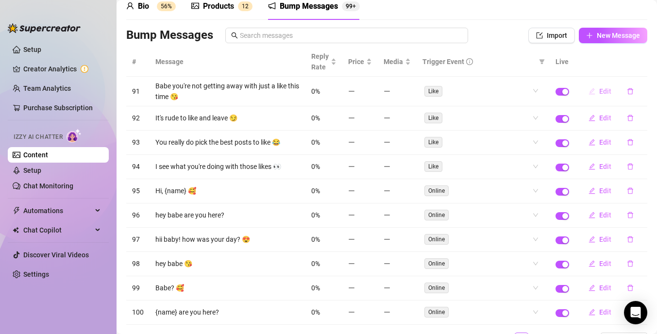
click at [605, 93] on span "Edit" at bounding box center [605, 91] width 12 height 8
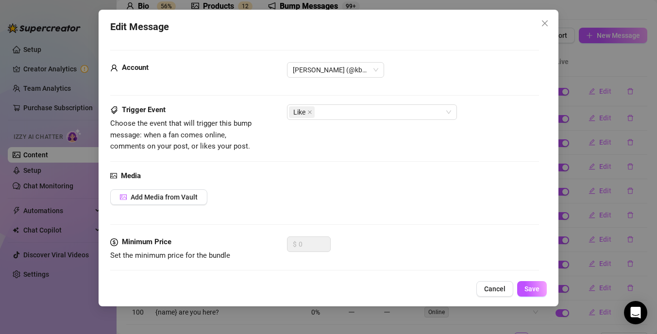
scroll to position [69, 0]
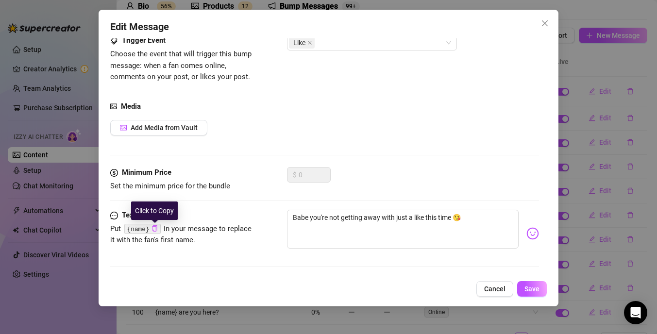
click at [154, 231] on icon "copy" at bounding box center [155, 228] width 6 height 6
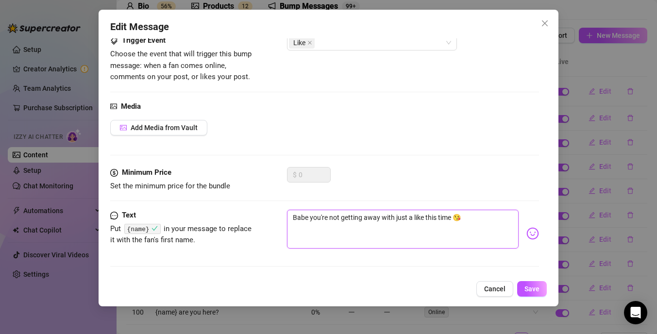
drag, startPoint x: 308, startPoint y: 221, endPoint x: 287, endPoint y: 214, distance: 22.4
click at [287, 214] on textarea "Babe you're not getting away with just a like this time 😘" at bounding box center [403, 229] width 232 height 39
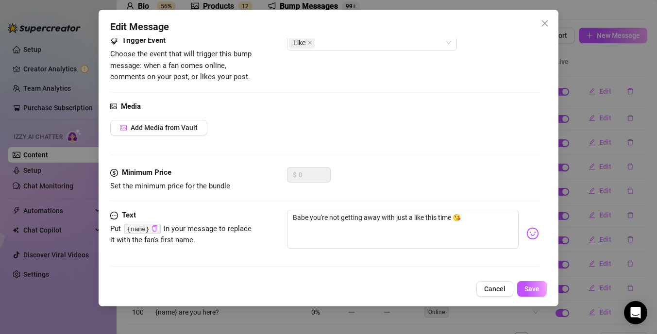
click at [155, 228] on icon "copy" at bounding box center [155, 228] width 6 height 6
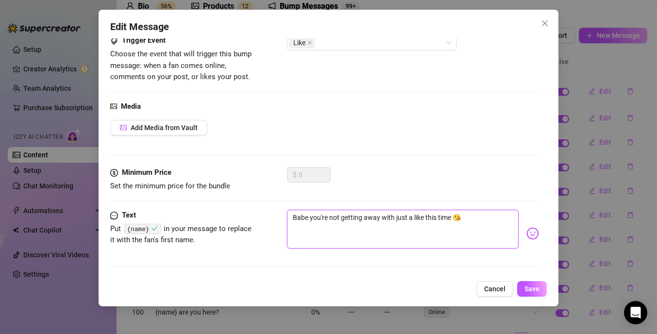
drag, startPoint x: 308, startPoint y: 219, endPoint x: 281, endPoint y: 219, distance: 27.2
click at [281, 219] on div "Text Put {name} in your message to replace it with the fan's first name. Babe y…" at bounding box center [324, 234] width 429 height 48
paste textarea "{name}"
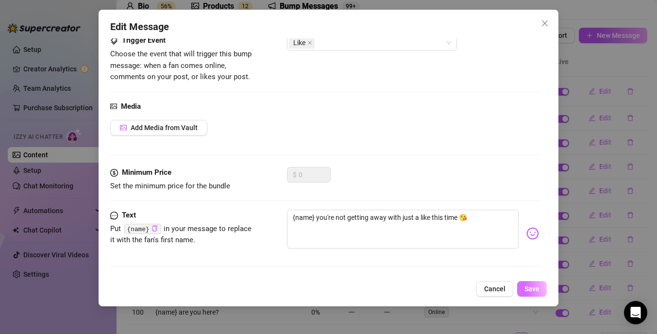
click at [530, 290] on span "Save" at bounding box center [532, 289] width 15 height 8
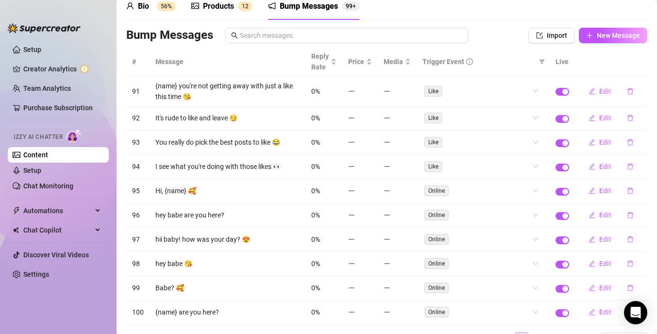
scroll to position [70, 0]
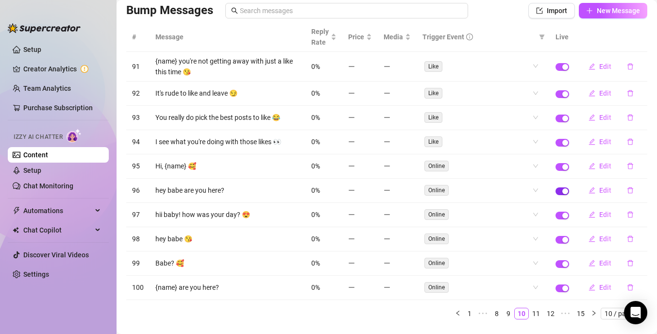
click at [560, 191] on span "button" at bounding box center [563, 192] width 14 height 8
click at [610, 217] on span "Edit" at bounding box center [605, 215] width 12 height 8
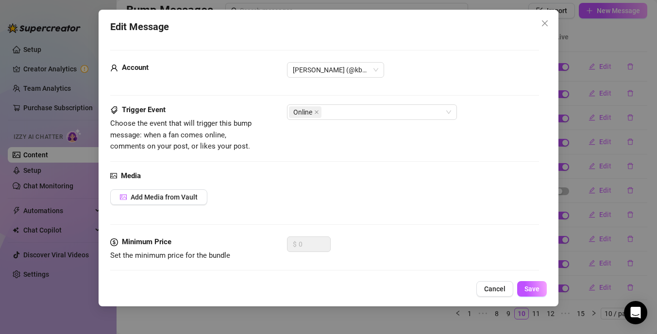
scroll to position [69, 0]
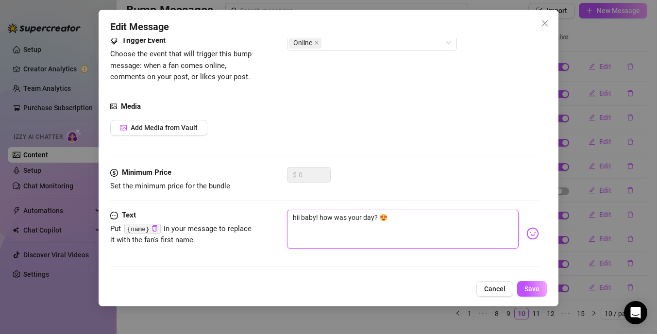
drag, startPoint x: 316, startPoint y: 218, endPoint x: 288, endPoint y: 214, distance: 28.5
click at [288, 214] on textarea "hii baby! how was your day? 😍" at bounding box center [403, 229] width 232 height 39
paste textarea "{name}"
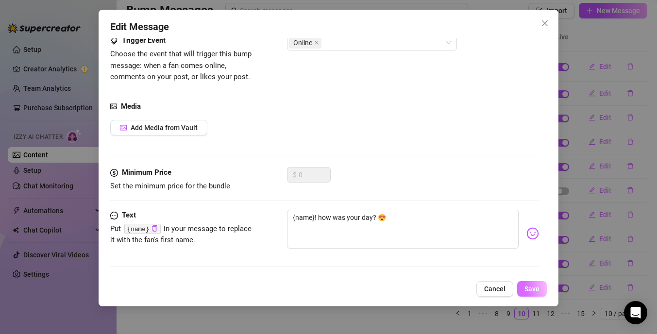
click at [534, 292] on span "Save" at bounding box center [532, 289] width 15 height 8
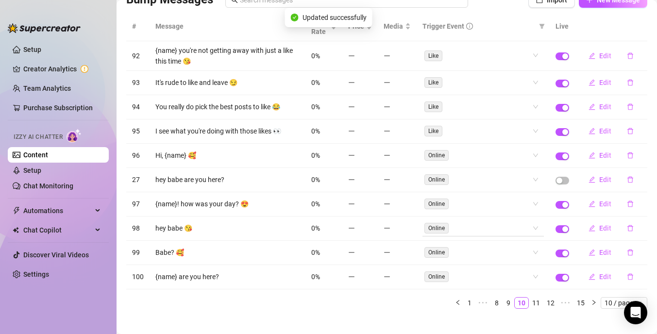
scroll to position [81, 0]
click at [560, 228] on span "button" at bounding box center [563, 229] width 14 height 8
click at [561, 277] on span "button" at bounding box center [563, 278] width 14 height 8
click at [558, 132] on span "button" at bounding box center [563, 132] width 14 height 8
click at [561, 105] on span "button" at bounding box center [563, 107] width 14 height 8
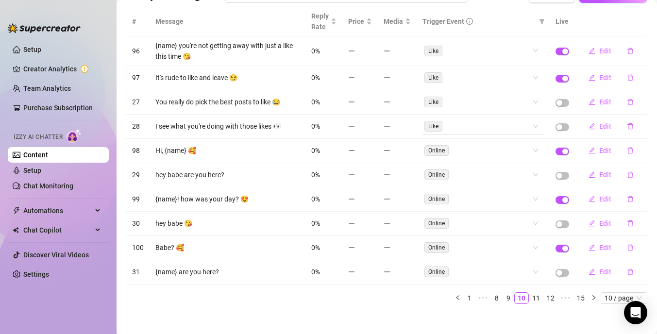
scroll to position [92, 0]
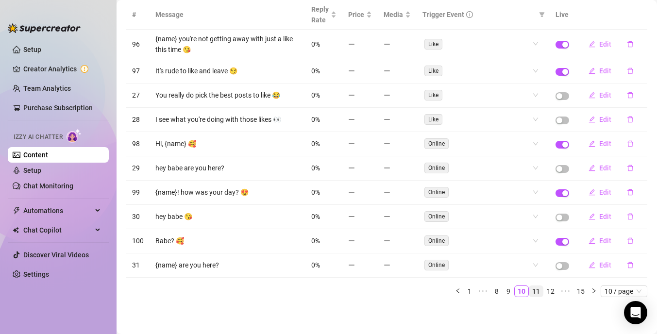
click at [540, 291] on link "11" at bounding box center [537, 291] width 14 height 11
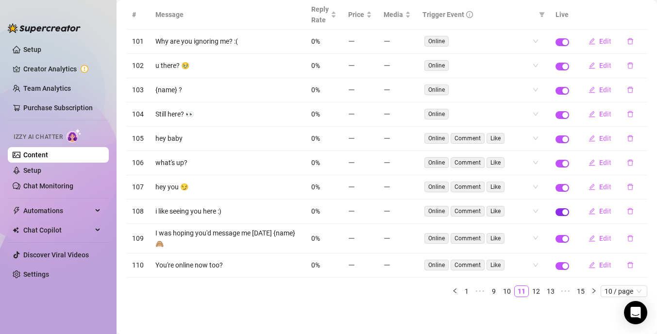
click at [560, 214] on span "button" at bounding box center [563, 212] width 14 height 8
click at [565, 212] on span "button" at bounding box center [563, 212] width 14 height 8
click at [559, 239] on span "button" at bounding box center [563, 239] width 14 height 8
click at [561, 267] on span "button" at bounding box center [563, 266] width 14 height 8
click at [561, 163] on span "button" at bounding box center [563, 164] width 14 height 8
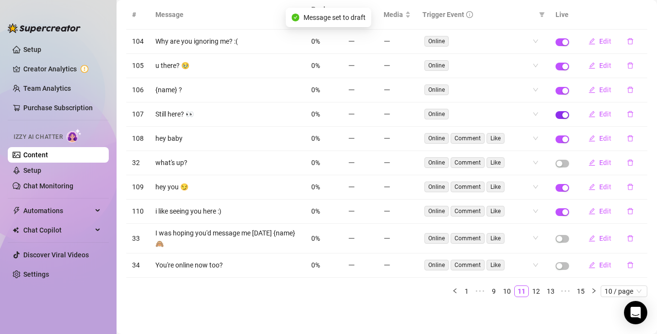
click at [559, 114] on span "button" at bounding box center [563, 115] width 14 height 8
click at [560, 90] on span "button" at bounding box center [563, 91] width 14 height 8
click at [561, 66] on span "button" at bounding box center [563, 67] width 14 height 8
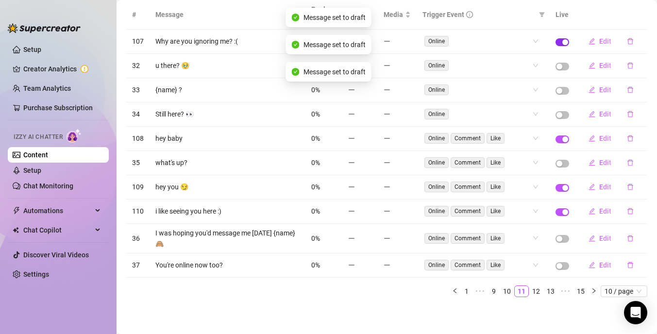
click at [562, 42] on span "button" at bounding box center [563, 42] width 14 height 8
click at [538, 289] on link "12" at bounding box center [537, 291] width 14 height 11
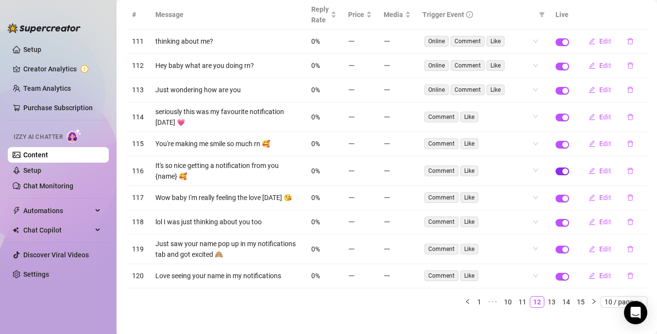
click at [557, 172] on span "button" at bounding box center [563, 172] width 14 height 8
click at [559, 200] on span "button" at bounding box center [563, 199] width 14 height 8
click at [558, 249] on span "button" at bounding box center [563, 250] width 14 height 8
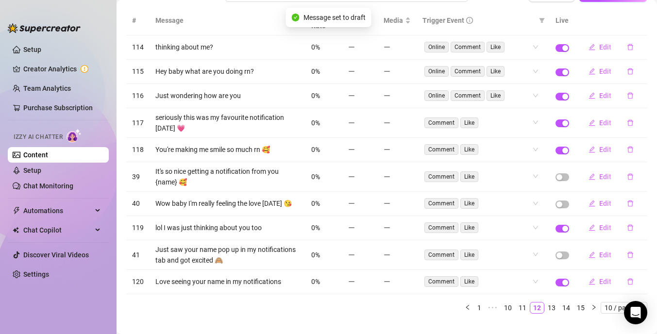
scroll to position [86, 0]
click at [560, 122] on span "button" at bounding box center [563, 124] width 14 height 8
click at [560, 98] on span "button" at bounding box center [563, 97] width 14 height 8
click at [560, 73] on span "button" at bounding box center [563, 73] width 14 height 8
click at [567, 74] on span "button" at bounding box center [563, 73] width 14 height 8
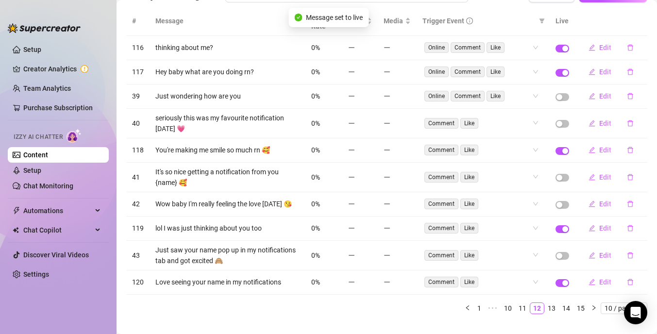
scroll to position [97, 0]
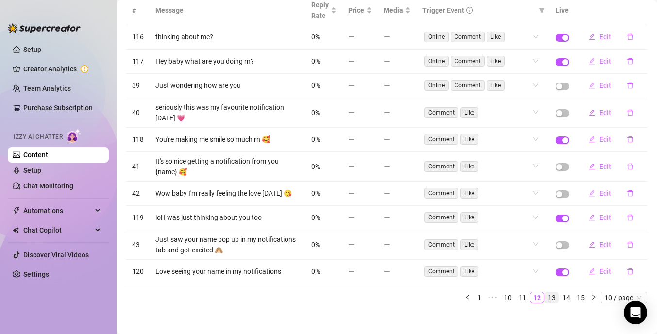
click at [551, 296] on link "13" at bounding box center [552, 297] width 14 height 11
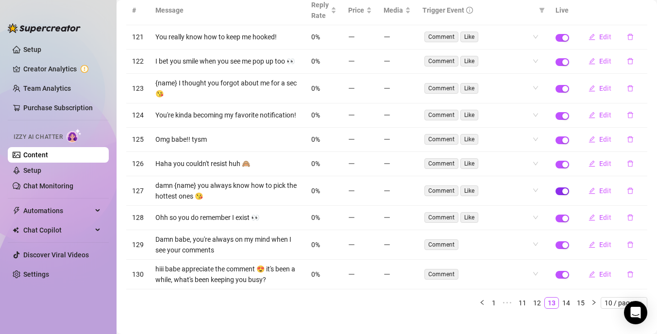
click at [559, 192] on span "button" at bounding box center [563, 192] width 14 height 8
click at [558, 216] on span "button" at bounding box center [563, 219] width 14 height 8
click at [559, 274] on span "button" at bounding box center [563, 275] width 14 height 8
click at [568, 276] on span "button" at bounding box center [563, 275] width 14 height 8
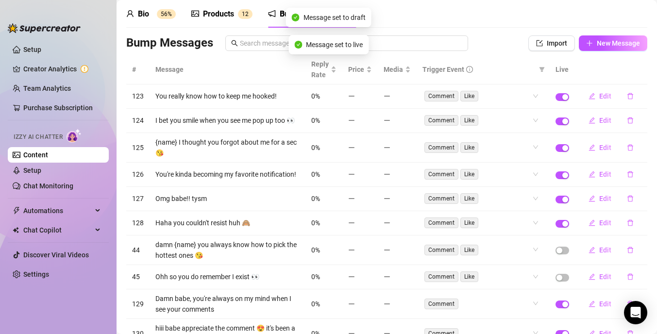
scroll to position [36, 0]
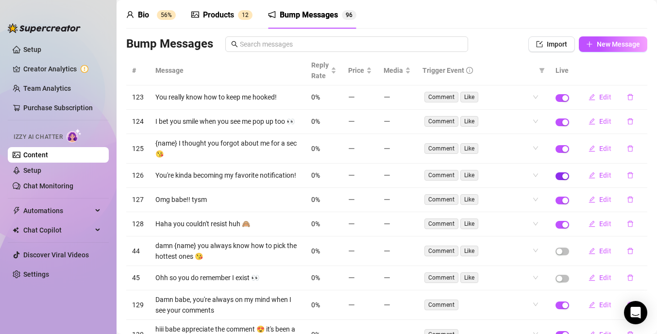
click at [560, 177] on span "button" at bounding box center [563, 176] width 14 height 8
click at [560, 98] on span "button" at bounding box center [563, 98] width 14 height 8
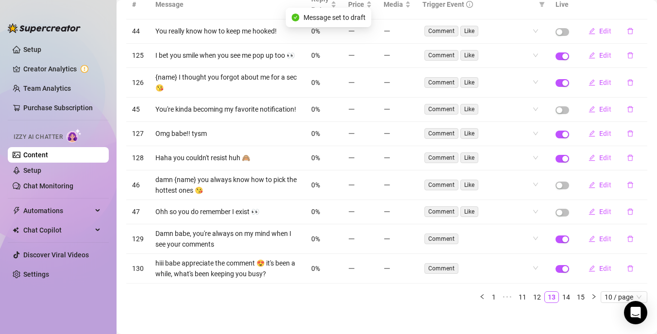
scroll to position [108, 0]
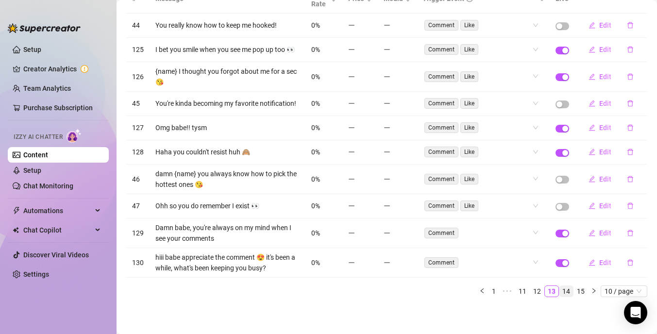
click at [564, 291] on link "14" at bounding box center [567, 291] width 14 height 11
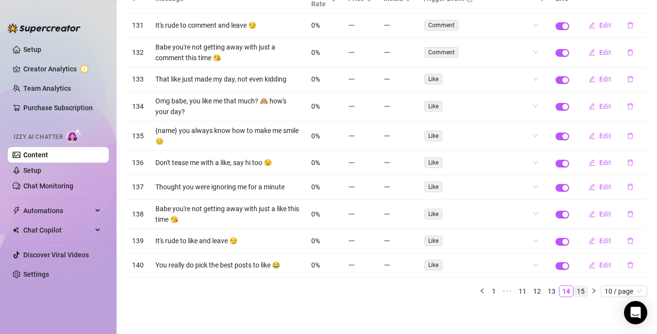
click at [580, 292] on link "15" at bounding box center [581, 291] width 14 height 11
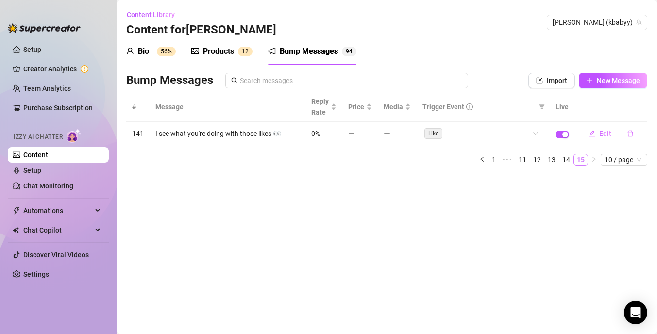
scroll to position [0, 0]
click at [560, 135] on span "button" at bounding box center [563, 135] width 14 height 8
click at [494, 156] on link "1" at bounding box center [494, 159] width 11 height 11
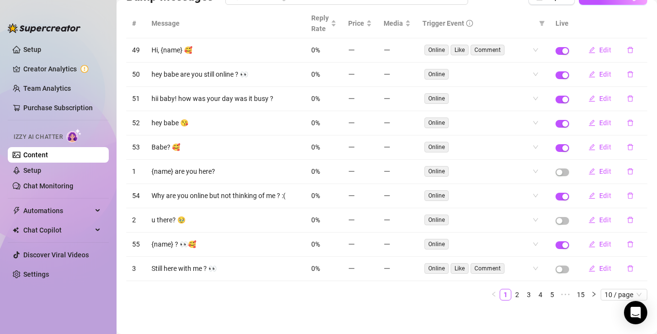
scroll to position [87, 0]
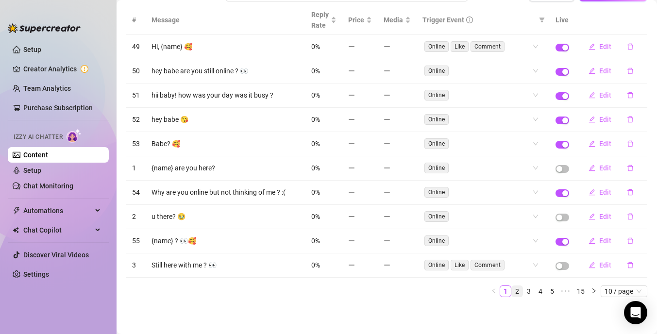
click at [520, 292] on link "2" at bounding box center [517, 291] width 11 height 11
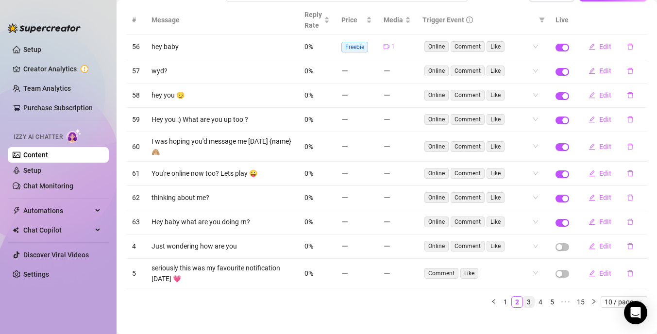
click at [530, 304] on link "3" at bounding box center [529, 302] width 11 height 11
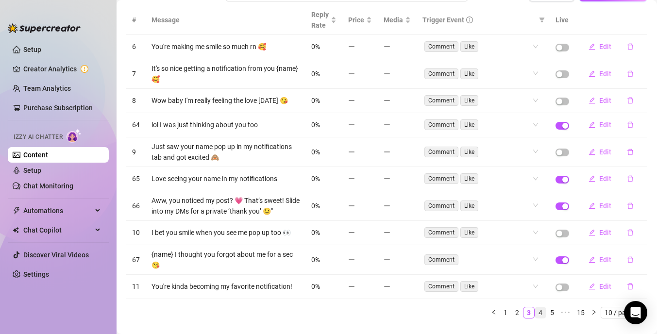
click at [541, 308] on link "4" at bounding box center [540, 313] width 11 height 11
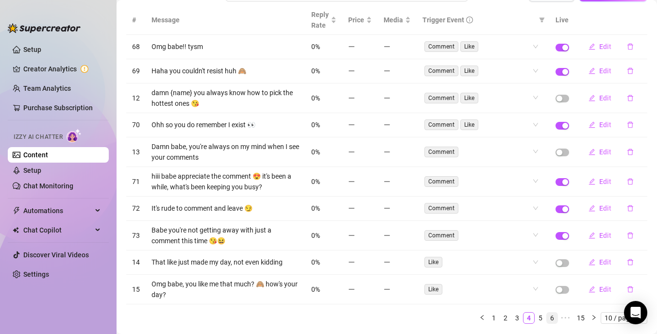
click at [550, 316] on link "6" at bounding box center [552, 318] width 11 height 11
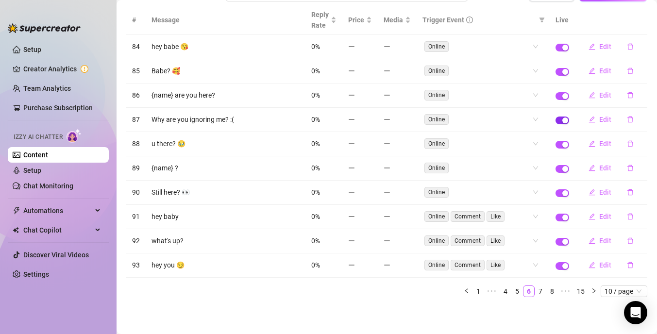
click at [560, 120] on span "button" at bounding box center [563, 121] width 14 height 8
click at [559, 97] on span "button" at bounding box center [563, 96] width 14 height 8
click at [560, 74] on span "button" at bounding box center [563, 72] width 14 height 8
click at [559, 194] on span "button" at bounding box center [563, 193] width 14 height 8
click at [560, 242] on span "button" at bounding box center [563, 242] width 14 height 8
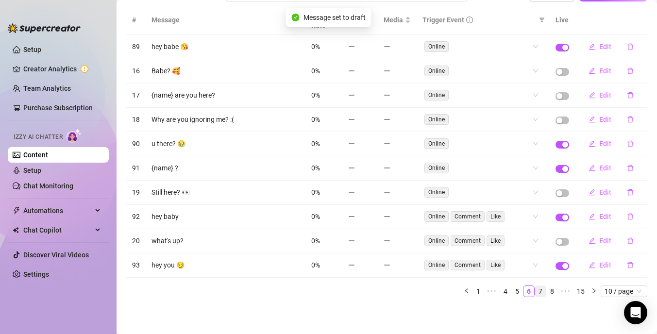
click at [543, 292] on link "7" at bounding box center [540, 291] width 11 height 11
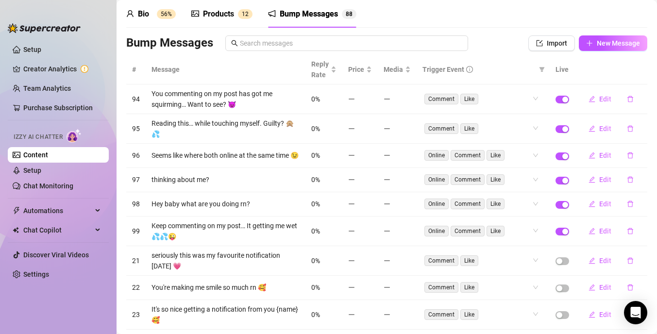
scroll to position [108, 0]
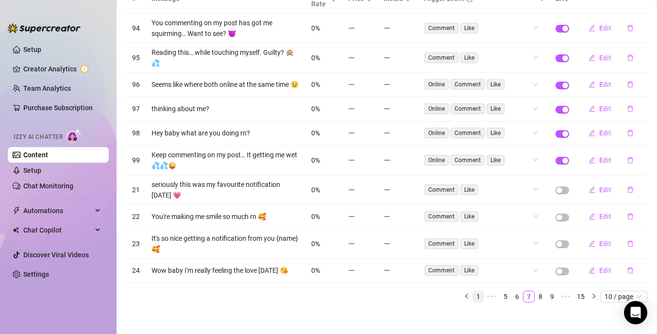
click at [480, 292] on link "1" at bounding box center [478, 296] width 11 height 11
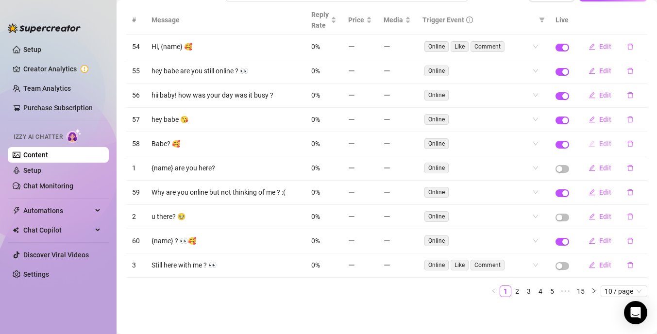
click at [606, 144] on span "Edit" at bounding box center [605, 144] width 12 height 8
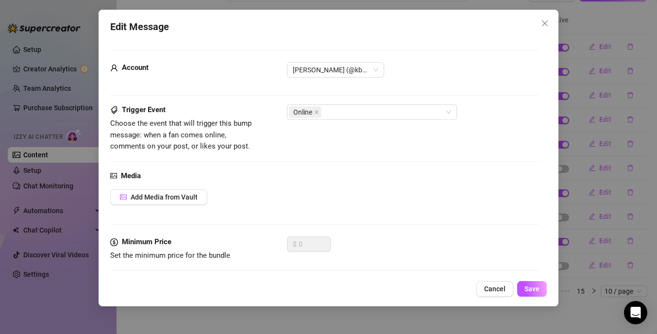
scroll to position [69, 0]
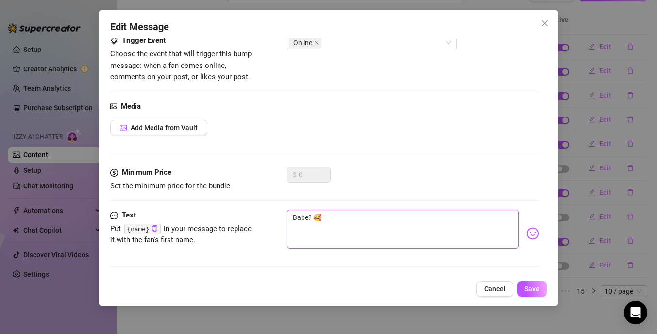
drag, startPoint x: 343, startPoint y: 222, endPoint x: 278, endPoint y: 205, distance: 67.2
click at [278, 205] on form "Account Kylie (@kbabyy) Trigger Event Choose the event that will trigger this b…" at bounding box center [324, 128] width 429 height 295
paste textarea "You’re online? Perfect timing… I’m not wearing panties. ✨"
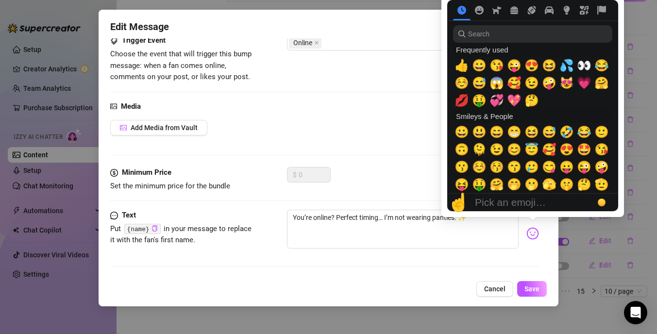
click at [535, 237] on img at bounding box center [533, 233] width 13 height 13
click at [515, 69] on span "😜" at bounding box center [514, 66] width 15 height 14
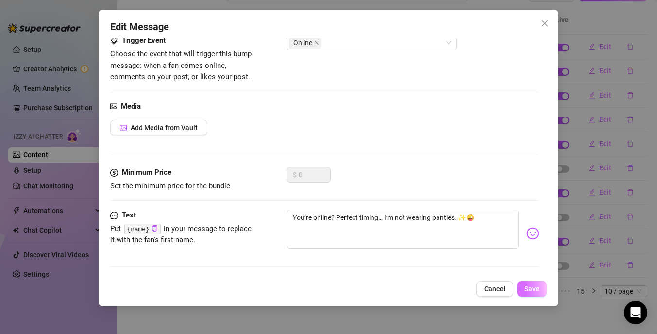
click at [537, 289] on span "Save" at bounding box center [532, 289] width 15 height 8
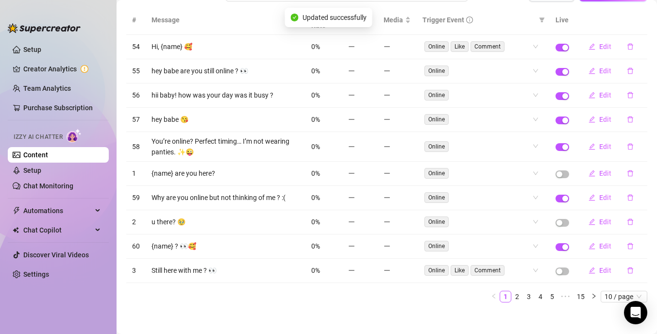
scroll to position [92, 0]
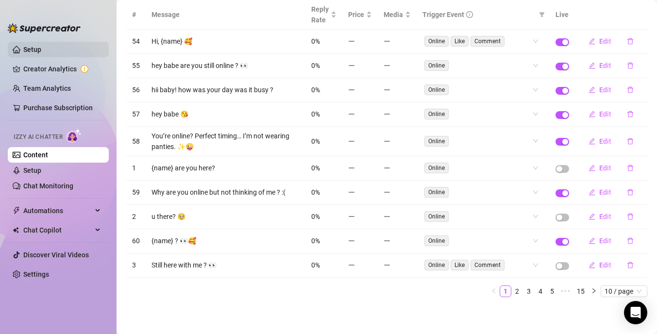
click at [41, 53] on link "Setup" at bounding box center [32, 50] width 18 height 8
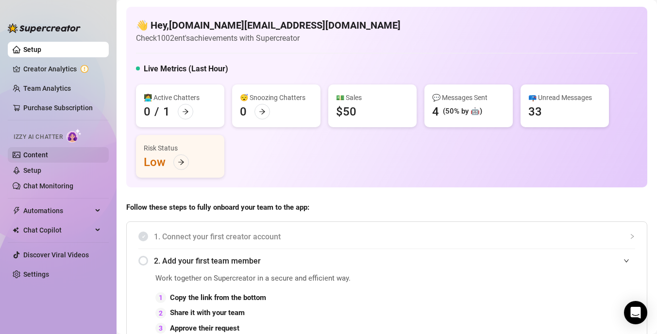
click at [47, 156] on link "Content" at bounding box center [35, 155] width 25 height 8
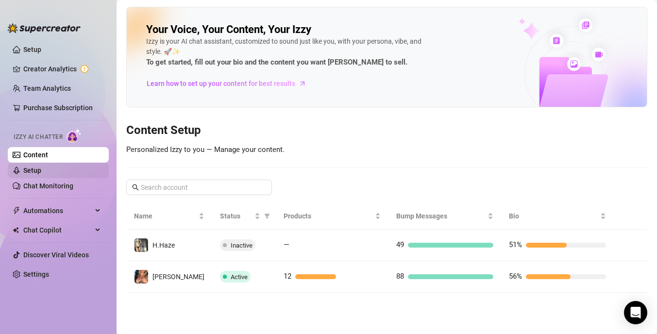
click at [41, 174] on link "Setup" at bounding box center [32, 171] width 18 height 8
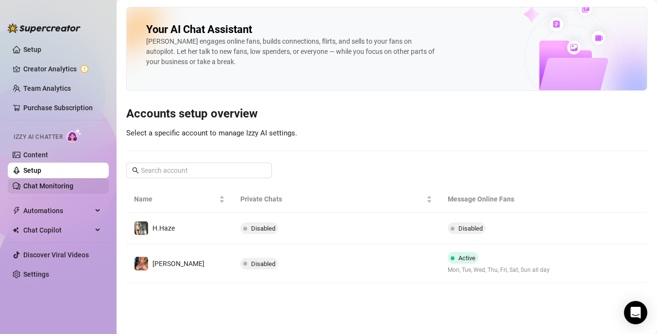
click at [47, 190] on link "Chat Monitoring" at bounding box center [48, 186] width 50 height 8
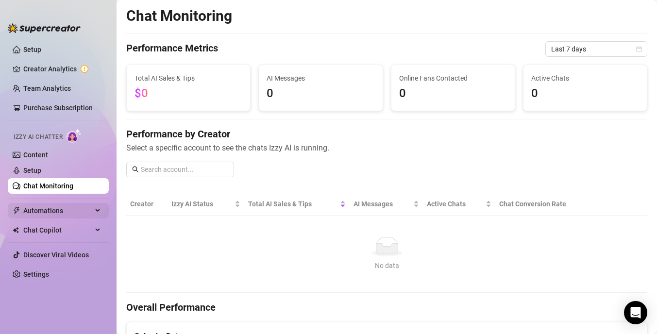
click at [51, 210] on span "Automations" at bounding box center [57, 211] width 69 height 16
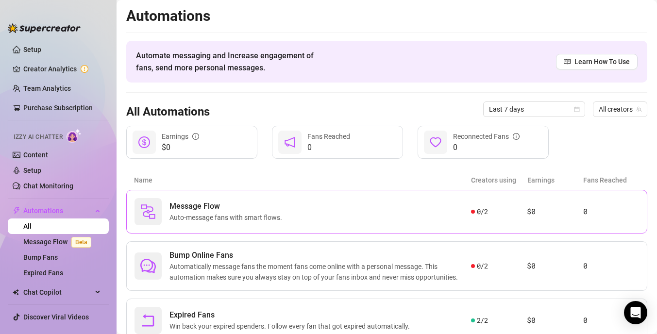
scroll to position [37, 0]
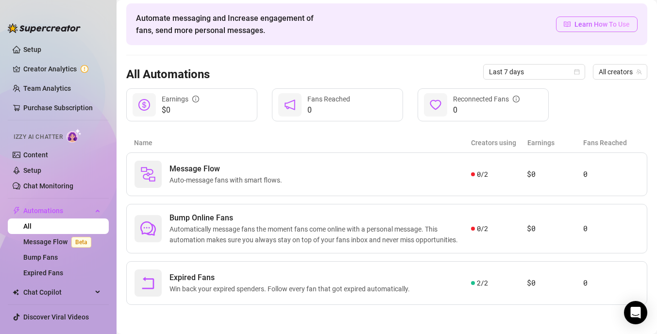
click at [596, 24] on span "Learn How To Use" at bounding box center [602, 24] width 55 height 11
click at [48, 155] on link "Content" at bounding box center [35, 155] width 25 height 8
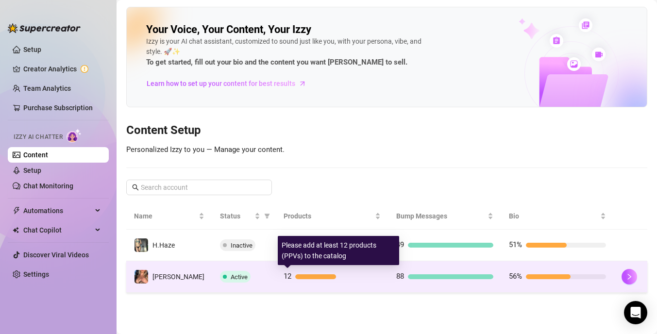
click at [342, 273] on div "12" at bounding box center [332, 277] width 97 height 12
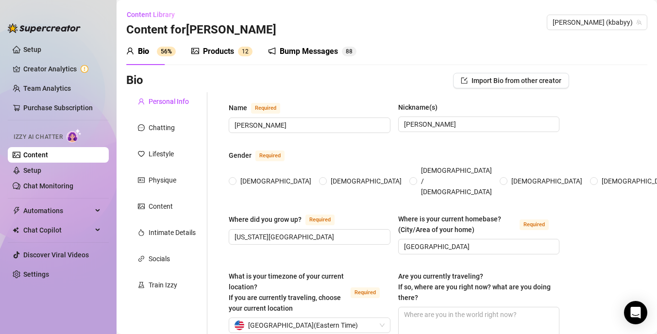
radio input "true"
type input "July 16th, 2000"
click at [608, 25] on span "[PERSON_NAME] (kbabyy)" at bounding box center [597, 22] width 89 height 15
click at [72, 66] on link "Creator Analytics" at bounding box center [62, 69] width 78 height 16
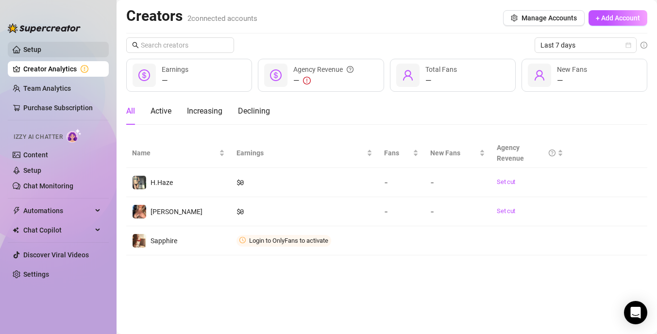
click at [41, 49] on link "Setup" at bounding box center [32, 50] width 18 height 8
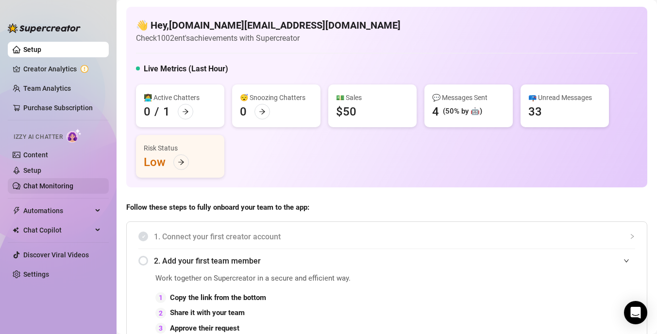
click at [73, 185] on link "Chat Monitoring" at bounding box center [48, 186] width 50 height 8
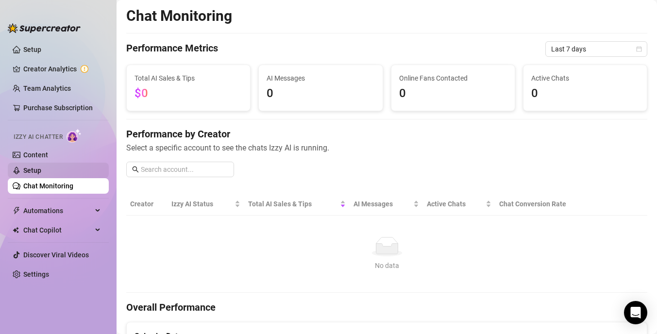
click at [41, 167] on link "Setup" at bounding box center [32, 171] width 18 height 8
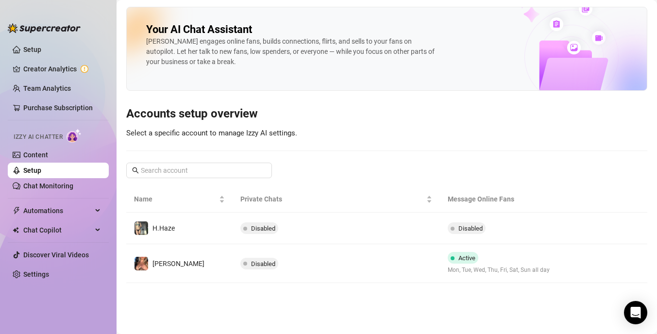
click at [41, 170] on link "Setup" at bounding box center [32, 171] width 18 height 8
click at [73, 188] on link "Chat Monitoring" at bounding box center [48, 186] width 50 height 8
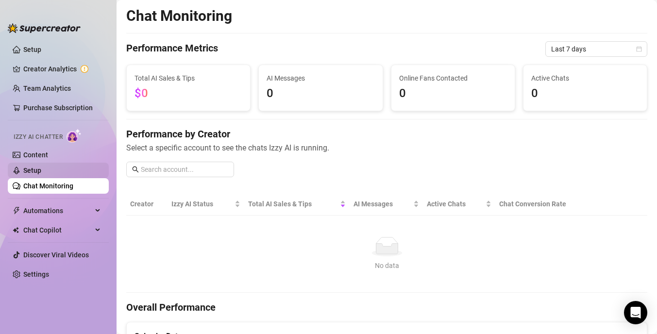
click at [41, 174] on link "Setup" at bounding box center [32, 171] width 18 height 8
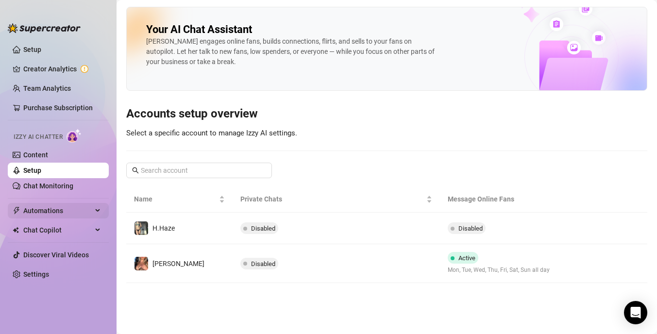
click at [88, 213] on span "Automations" at bounding box center [57, 211] width 69 height 16
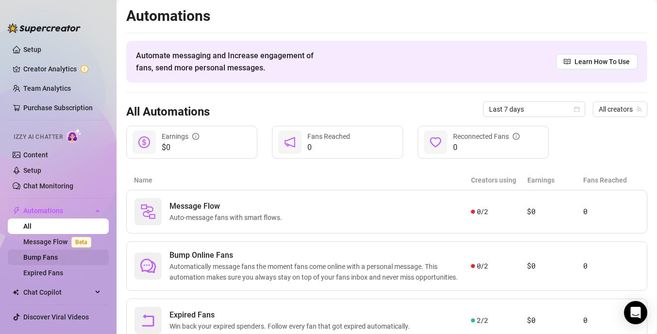
scroll to position [15, 0]
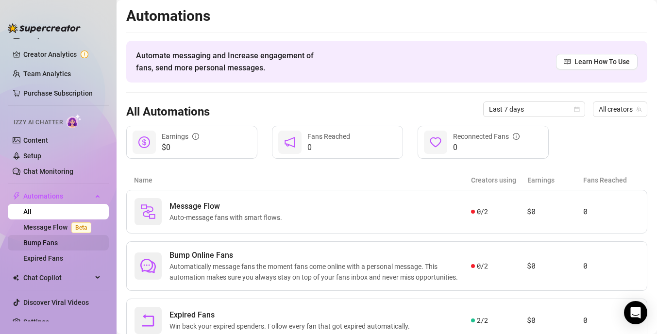
click at [58, 243] on link "Bump Fans" at bounding box center [40, 243] width 34 height 8
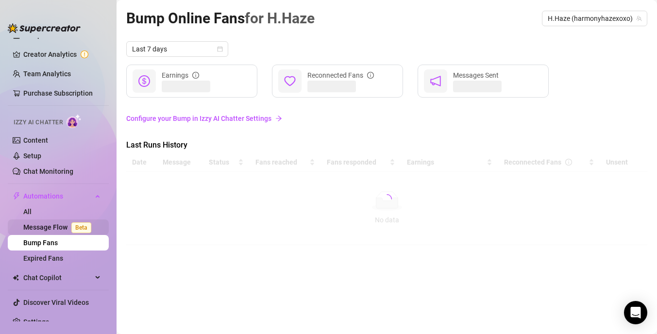
click at [84, 229] on span "Beta" at bounding box center [81, 227] width 20 height 11
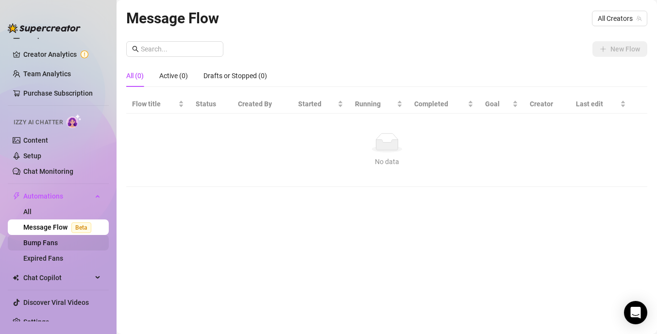
click at [58, 241] on link "Bump Fans" at bounding box center [40, 243] width 34 height 8
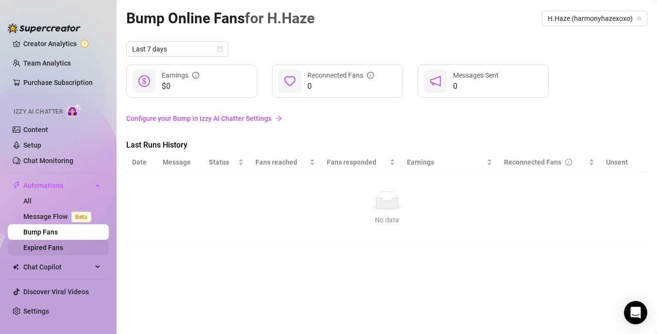
scroll to position [19, 0]
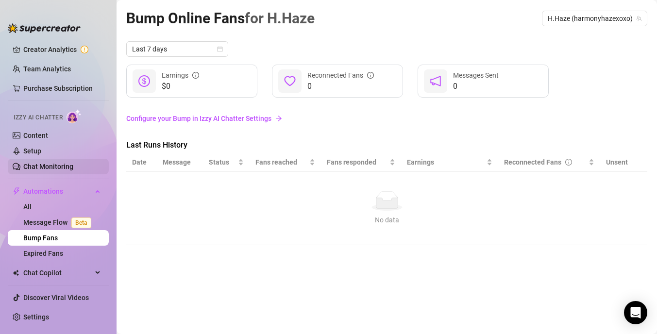
click at [73, 165] on link "Chat Monitoring" at bounding box center [48, 167] width 50 height 8
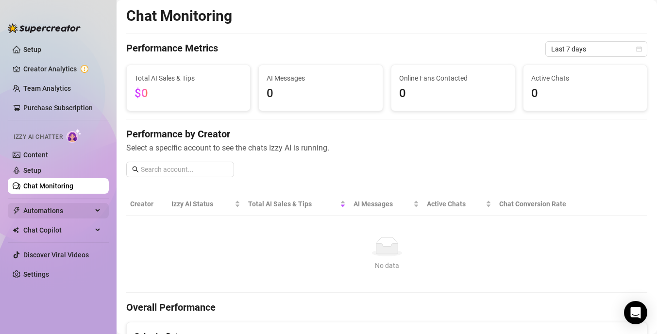
click at [78, 212] on span "Automations" at bounding box center [57, 211] width 69 height 16
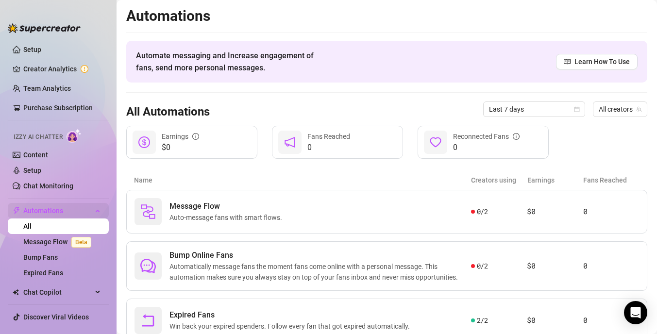
click at [81, 211] on span "Automations" at bounding box center [57, 211] width 69 height 16
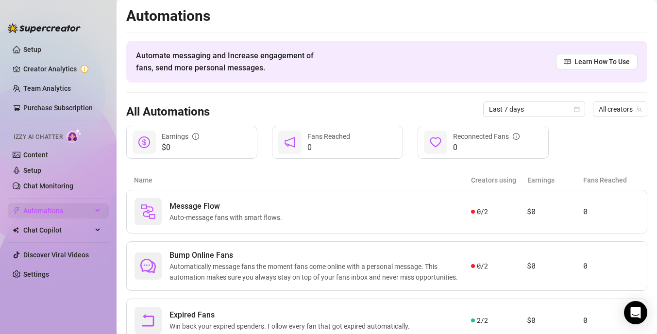
click at [80, 211] on span "Automations" at bounding box center [57, 211] width 69 height 16
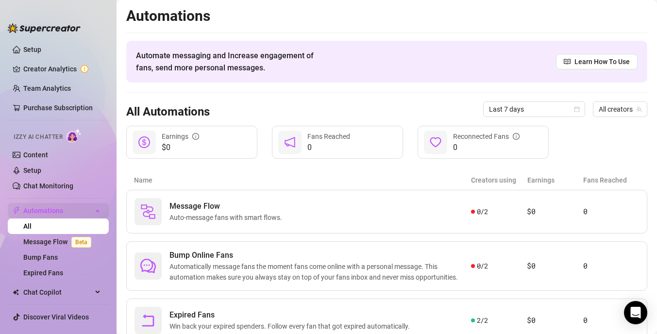
click at [90, 211] on span "Automations" at bounding box center [57, 211] width 69 height 16
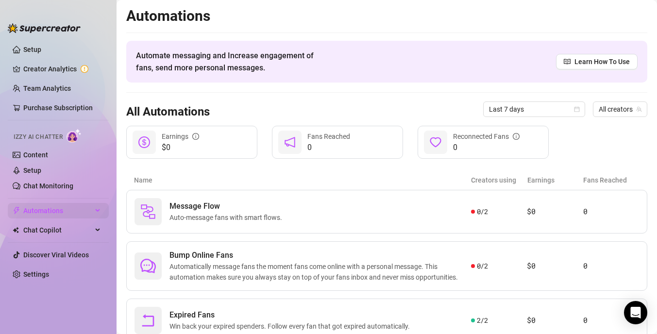
click at [80, 210] on span "Automations" at bounding box center [57, 211] width 69 height 16
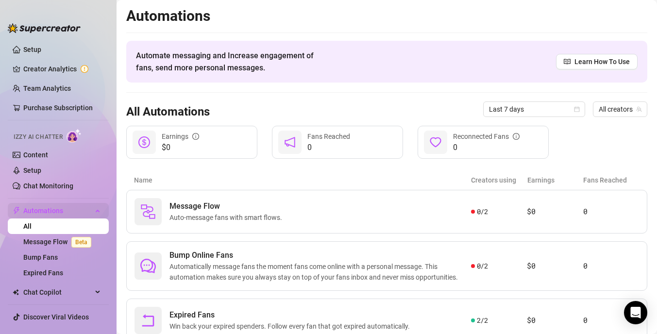
click at [84, 210] on span "Automations" at bounding box center [57, 211] width 69 height 16
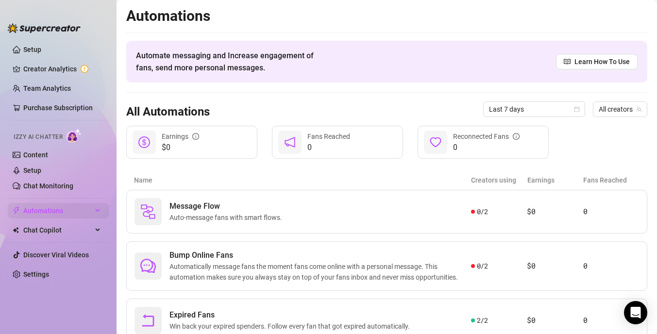
click at [96, 210] on div "Automations" at bounding box center [58, 211] width 101 height 16
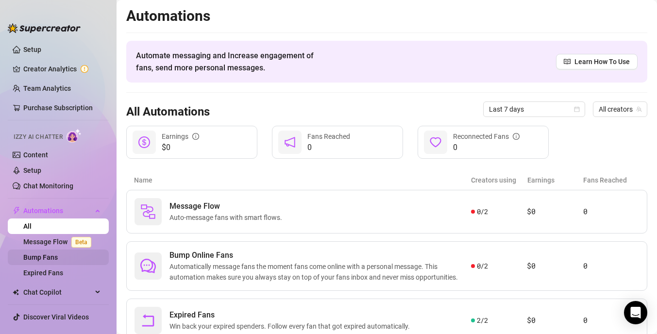
click at [58, 254] on link "Bump Fans" at bounding box center [40, 258] width 34 height 8
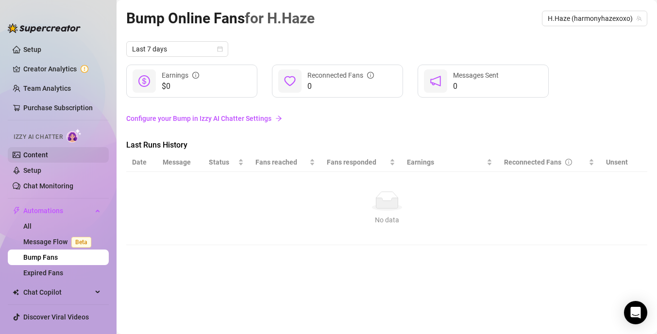
click at [39, 157] on link "Content" at bounding box center [35, 155] width 25 height 8
